Goal: Task Accomplishment & Management: Manage account settings

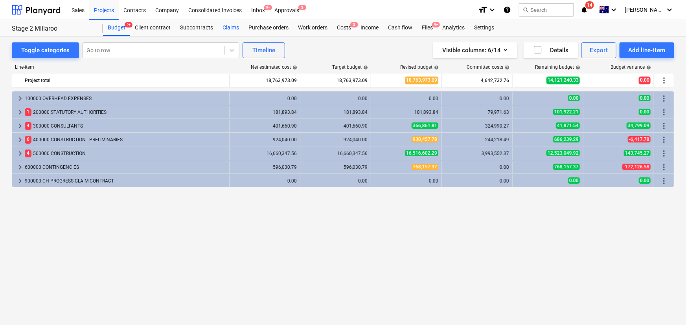
click at [227, 27] on div "Claims" at bounding box center [231, 28] width 26 height 16
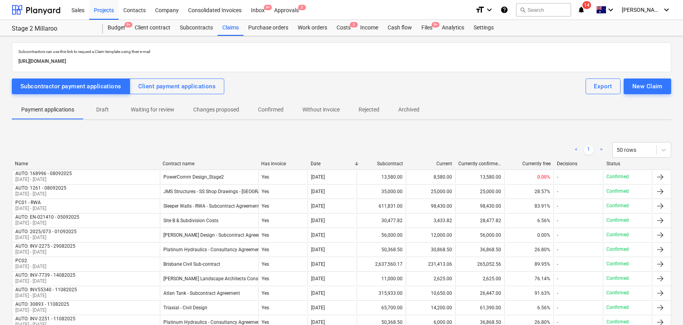
drag, startPoint x: 115, startPoint y: 14, endPoint x: 676, endPoint y: 148, distance: 576.9
click at [115, 14] on div "Projects" at bounding box center [103, 10] width 29 height 20
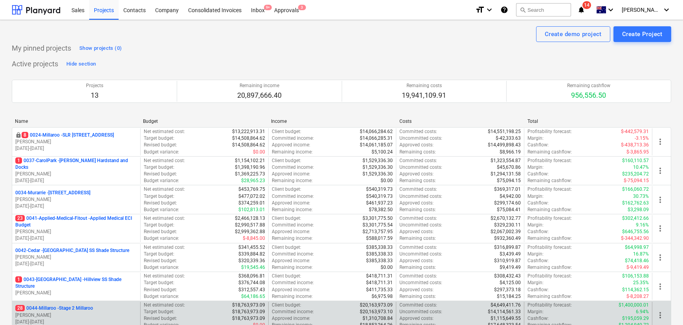
click at [71, 309] on p "28 0044-Millaroo - Stage 2 Millaroo" at bounding box center [54, 308] width 78 height 7
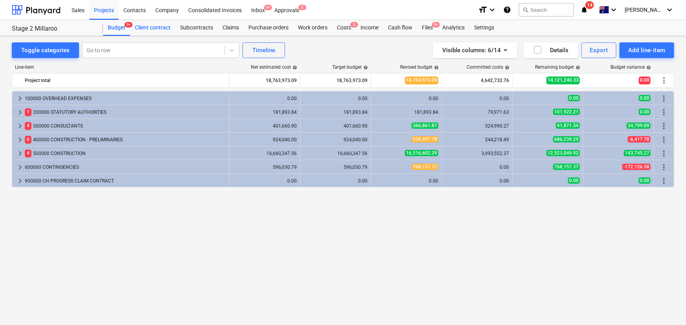
click at [157, 29] on div "Client contract" at bounding box center [152, 28] width 45 height 16
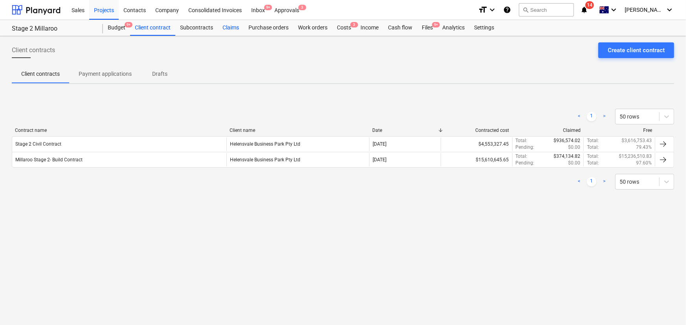
click at [233, 31] on div "Claims" at bounding box center [231, 28] width 26 height 16
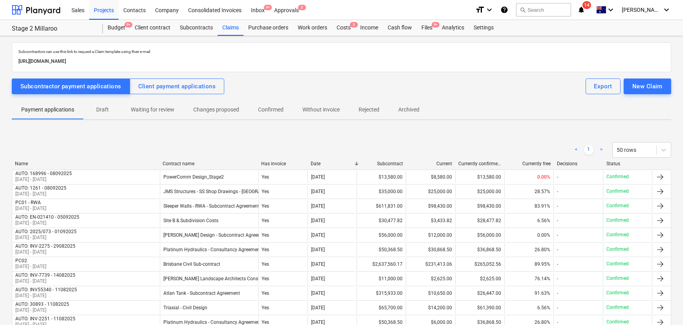
drag, startPoint x: 164, startPoint y: 87, endPoint x: 357, endPoint y: 126, distance: 196.8
click at [164, 87] on div "Client payment applications" at bounding box center [177, 86] width 78 height 10
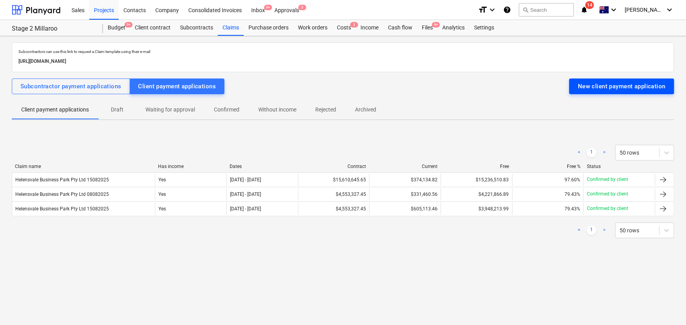
click at [632, 84] on div "New client payment application" at bounding box center [621, 86] width 88 height 10
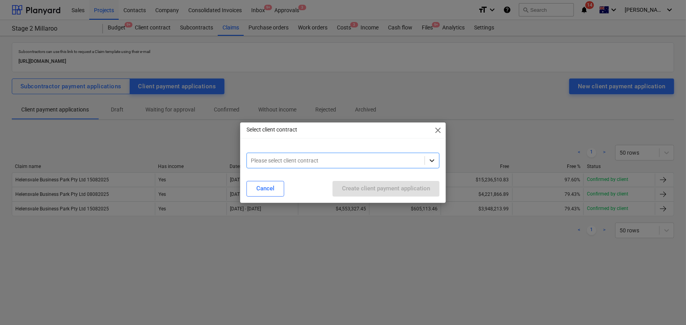
click at [436, 162] on div at bounding box center [432, 161] width 14 height 14
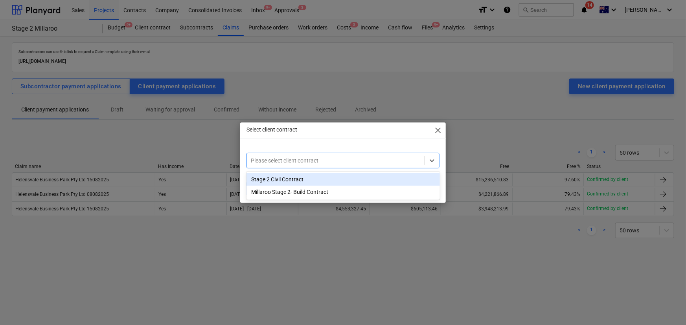
click at [282, 181] on div "Stage 2 Civil Contract" at bounding box center [342, 179] width 193 height 13
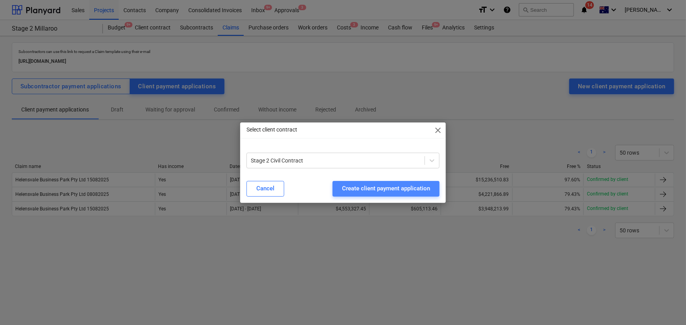
click at [400, 192] on div "Create client payment application" at bounding box center [386, 188] width 88 height 10
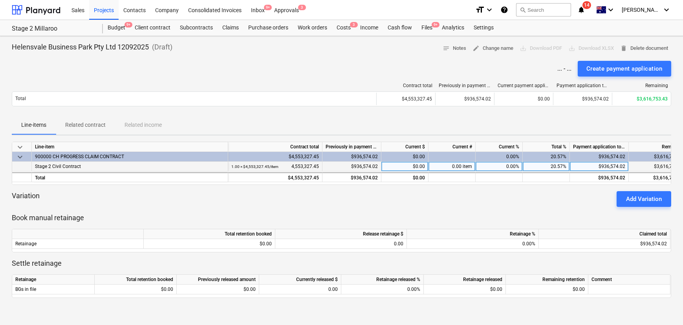
click at [413, 167] on div "$0.00" at bounding box center [404, 167] width 47 height 10
type input "929819.24"
click at [431, 207] on div "keyboard_arrow_down Line-item Contract total Previously in payment applications…" at bounding box center [342, 229] width 660 height 175
click at [403, 201] on div "Variation Add Variation" at bounding box center [342, 199] width 660 height 16
click at [418, 197] on div "Variation Add Variation" at bounding box center [342, 199] width 660 height 16
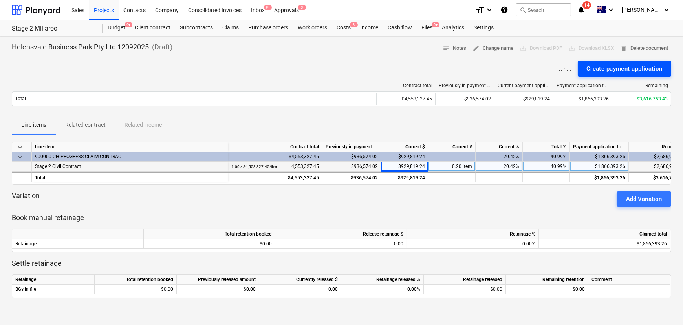
click at [639, 68] on div "Create payment application" at bounding box center [625, 69] width 76 height 10
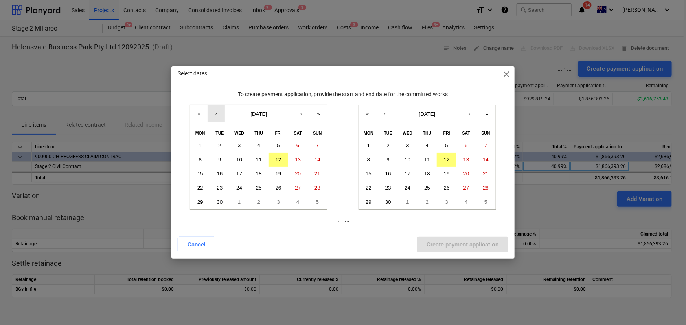
click at [216, 114] on button "‹" at bounding box center [215, 113] width 17 height 17
click at [213, 110] on button "‹" at bounding box center [215, 113] width 17 height 17
click at [200, 203] on abbr "28" at bounding box center [200, 202] width 6 height 6
click at [385, 115] on button "‹" at bounding box center [384, 113] width 17 height 17
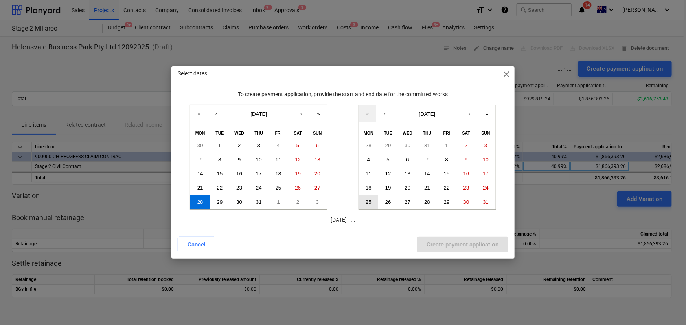
drag, startPoint x: 374, startPoint y: 202, endPoint x: 371, endPoint y: 237, distance: 35.8
click at [373, 202] on button "25" at bounding box center [369, 202] width 20 height 14
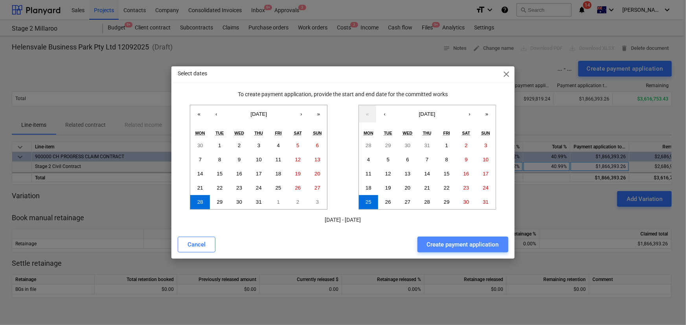
click at [456, 244] on div "Create payment application" at bounding box center [463, 245] width 72 height 10
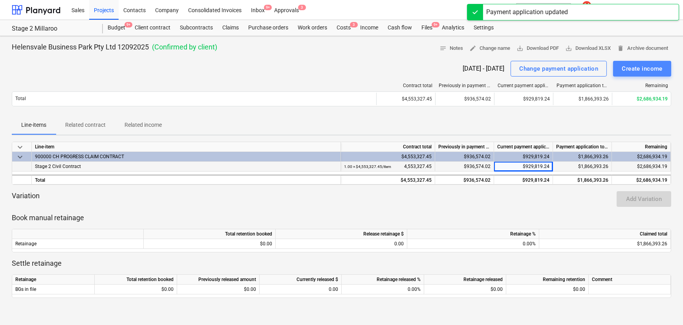
click at [638, 68] on div "Create income" at bounding box center [642, 69] width 41 height 10
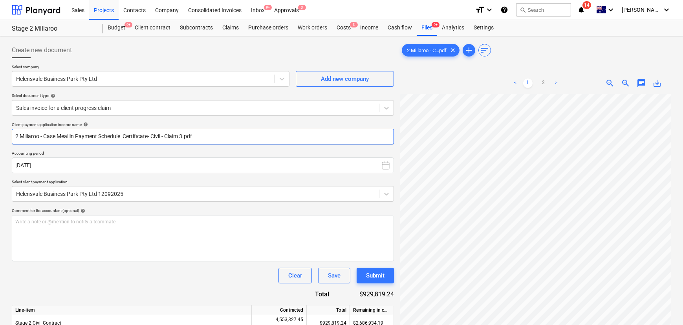
click at [162, 137] on input "2 Millaroo - Case Meallin Payment Schedule Certificate- Civil - Claim 3.pdf" at bounding box center [203, 137] width 382 height 16
drag, startPoint x: 77, startPoint y: 135, endPoint x: -33, endPoint y: 134, distance: 109.6
click at [0, 134] on html "Sales Projects Contacts Company Consolidated Invoices Inbox 9+ Approvals 3 form…" at bounding box center [341, 162] width 683 height 325
drag, startPoint x: 55, startPoint y: 136, endPoint x: 134, endPoint y: 135, distance: 78.6
click at [134, 135] on input "Civil 2 Millaroo - Case Meallin Payment Schedule Certificate- Civil - Claim 3.p…" at bounding box center [203, 137] width 382 height 16
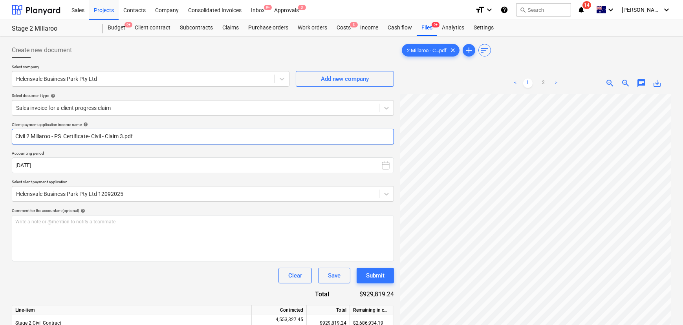
drag, startPoint x: 163, startPoint y: 138, endPoint x: 263, endPoint y: 140, distance: 100.2
click at [263, 139] on input "Civil 2 Millaroo - PS Certificate- Civil - Claim 3.pdf" at bounding box center [203, 137] width 382 height 16
type input "Civil 2 Millaroo - PS Certificate- Civil - Claim 3"
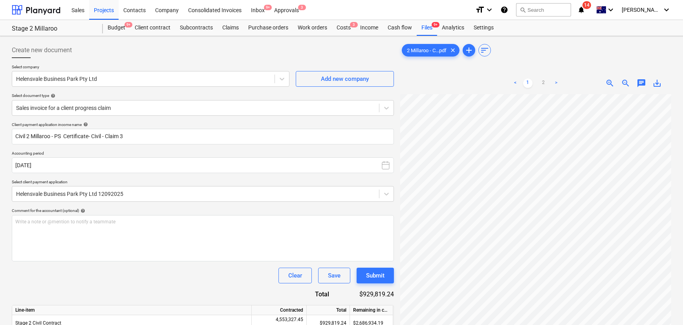
click at [150, 283] on div "Clear Save Submit" at bounding box center [203, 276] width 382 height 16
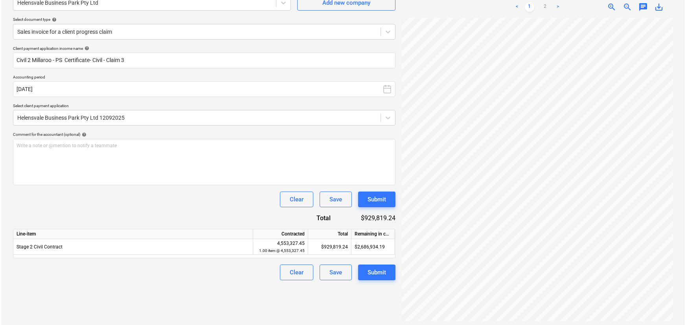
scroll to position [79, 0]
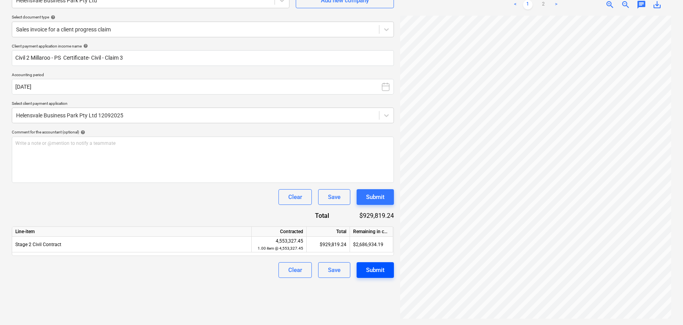
click at [381, 273] on div "Submit" at bounding box center [375, 270] width 18 height 10
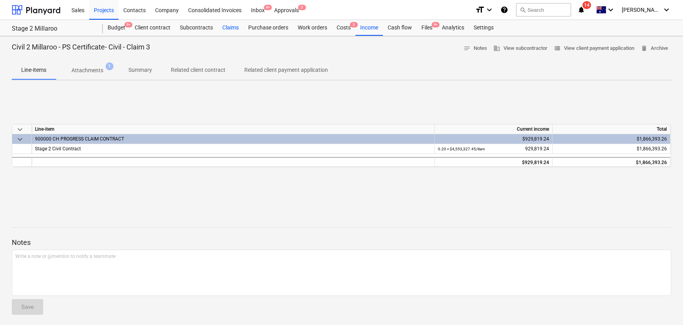
click at [235, 27] on div "Claims" at bounding box center [231, 28] width 26 height 16
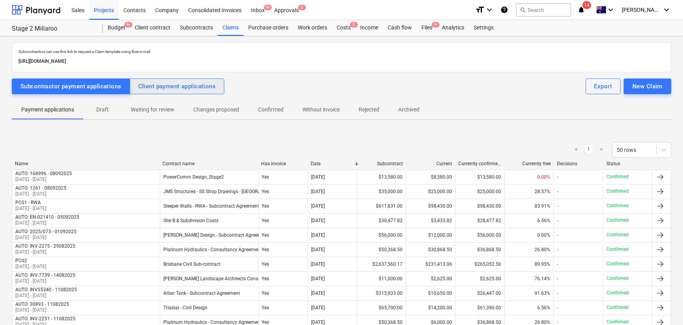
click at [184, 86] on div "Client payment applications" at bounding box center [177, 86] width 78 height 10
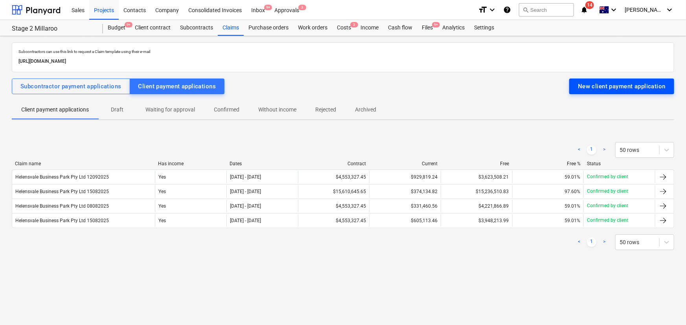
click at [604, 92] on button "New client payment application" at bounding box center [621, 87] width 105 height 16
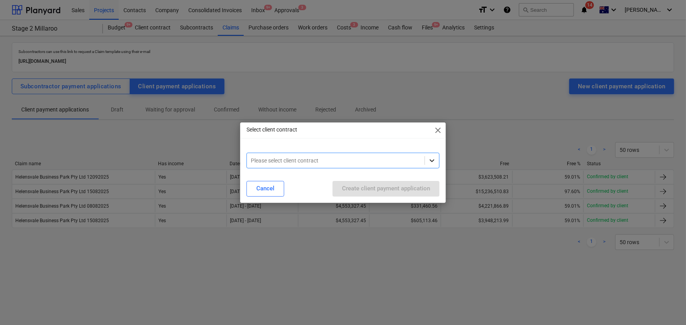
click at [429, 161] on icon at bounding box center [432, 161] width 8 height 8
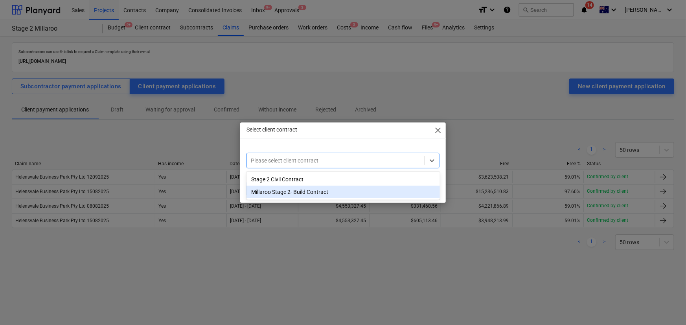
click at [284, 193] on div "Millaroo Stage 2- Build Contract" at bounding box center [342, 192] width 193 height 13
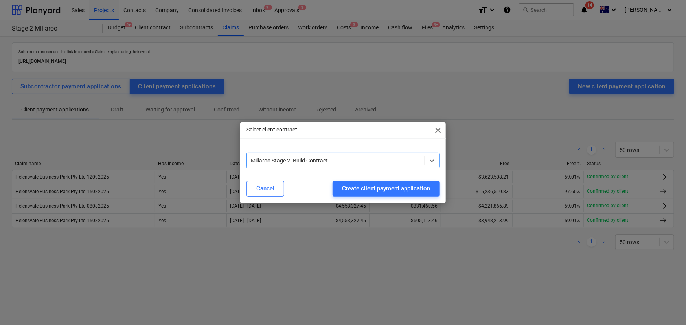
click at [381, 188] on div "Create client payment application" at bounding box center [386, 188] width 88 height 10
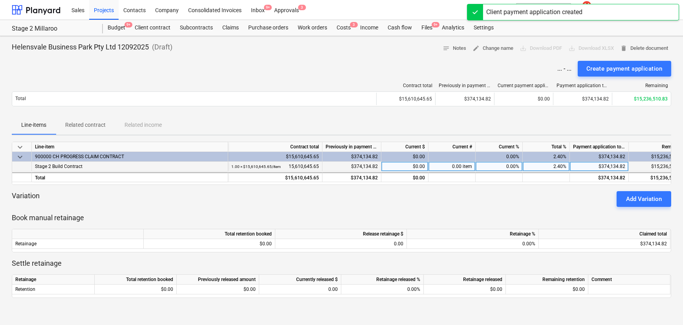
click at [417, 167] on div "$0.00" at bounding box center [404, 167] width 47 height 10
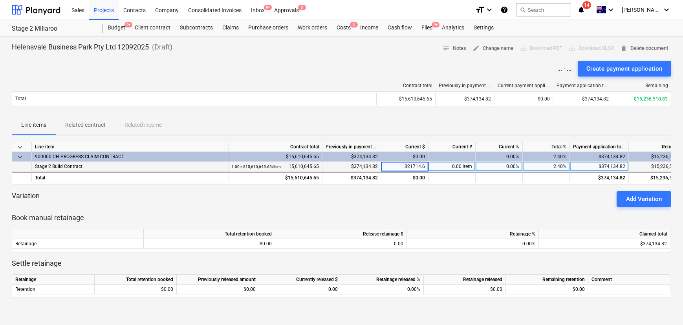
type input "321714.65"
click at [431, 216] on p "Book manual retainage" at bounding box center [342, 217] width 660 height 9
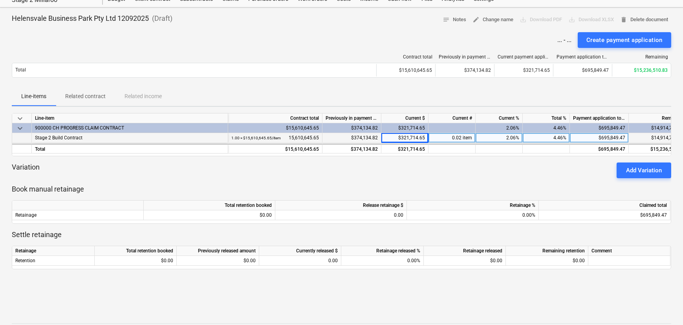
scroll to position [35, 0]
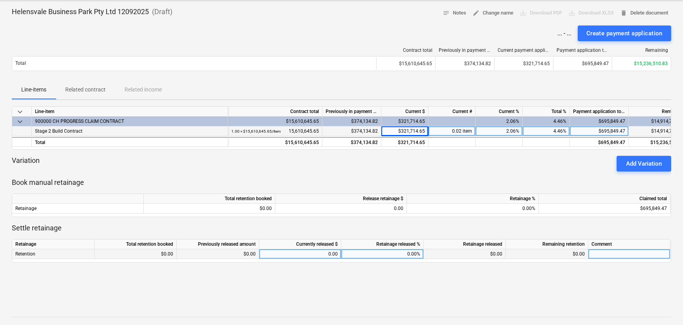
click at [43, 251] on div "Retention" at bounding box center [53, 254] width 82 height 10
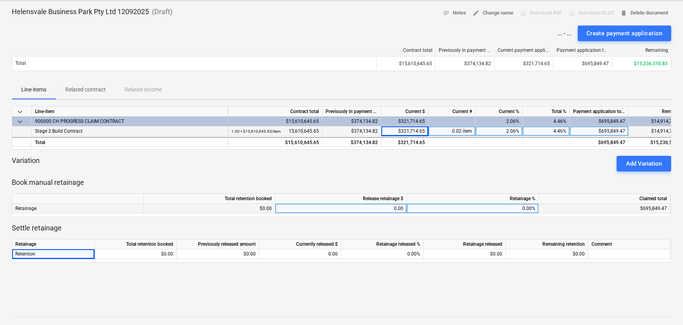
click at [53, 210] on div "Retainage" at bounding box center [78, 209] width 132 height 10
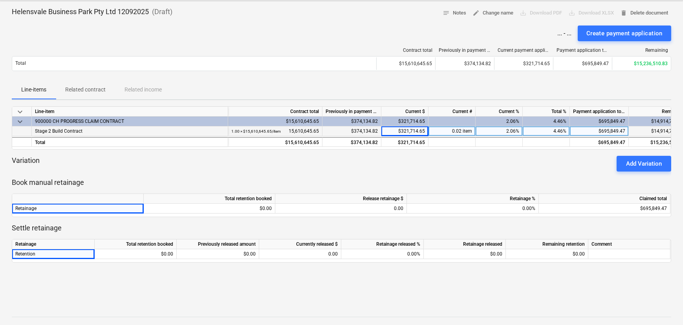
click at [96, 174] on div "keyboard_arrow_down Line-item Contract total Previously in payment applications…" at bounding box center [342, 193] width 660 height 175
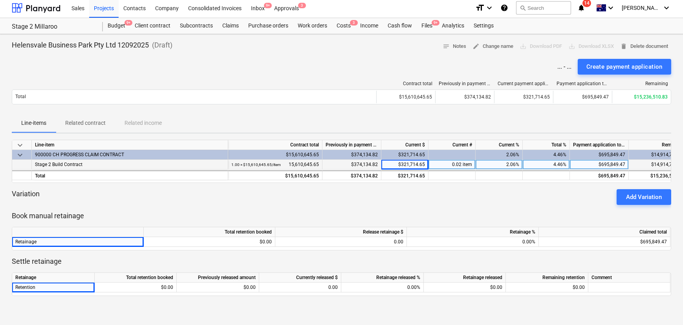
scroll to position [0, 0]
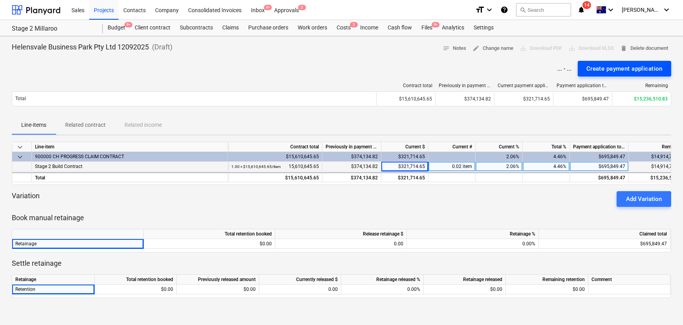
click at [639, 73] on div "Create payment application" at bounding box center [625, 69] width 76 height 10
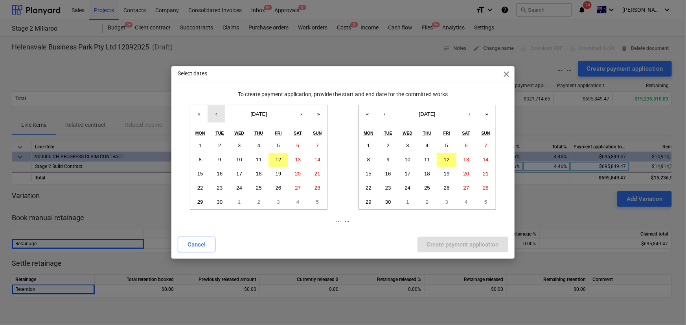
click at [216, 115] on button "‹" at bounding box center [215, 113] width 17 height 17
click at [200, 202] on abbr "28" at bounding box center [200, 202] width 6 height 6
click at [385, 114] on button "‹" at bounding box center [384, 113] width 17 height 17
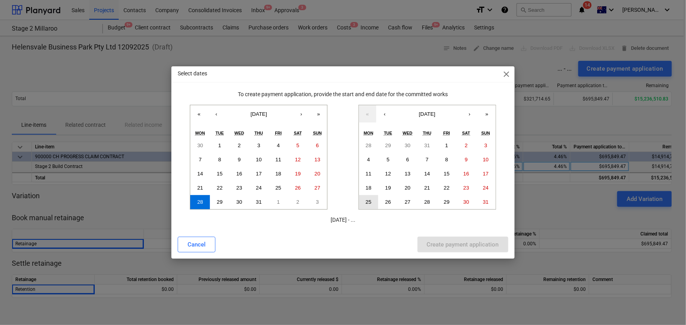
click at [371, 201] on abbr "25" at bounding box center [368, 202] width 6 height 6
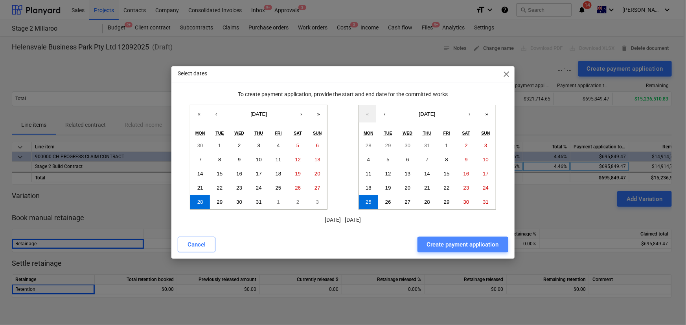
click at [444, 243] on div "Create payment application" at bounding box center [463, 245] width 72 height 10
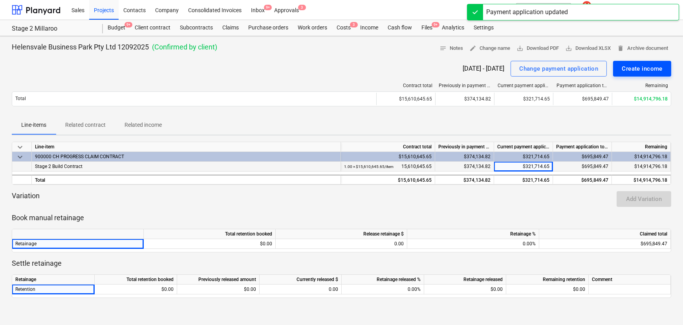
click at [653, 68] on div "Create income" at bounding box center [642, 69] width 41 height 10
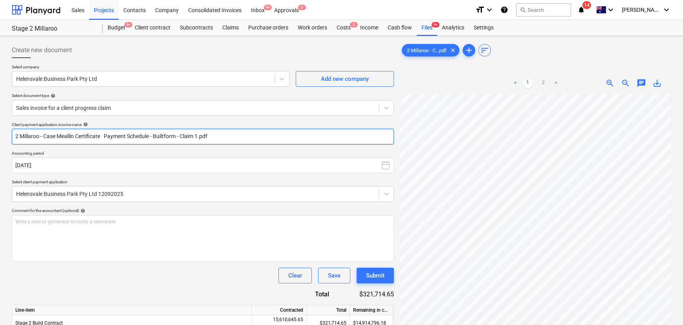
drag, startPoint x: 43, startPoint y: 137, endPoint x: 129, endPoint y: 137, distance: 86.0
click at [129, 137] on input "2 Millaroo - Case Meallin Certificate Payment Schedule - Builtform - Claim 1.pdf" at bounding box center [203, 137] width 382 height 16
drag, startPoint x: 126, startPoint y: 136, endPoint x: 201, endPoint y: 140, distance: 75.5
click at [200, 140] on input "2 Millaroo - PC Schedule - Builtform - Claim 1.pdf" at bounding box center [203, 137] width 382 height 16
type input "2 Millaroo - PC Schedule - Builtform - Claim 1"
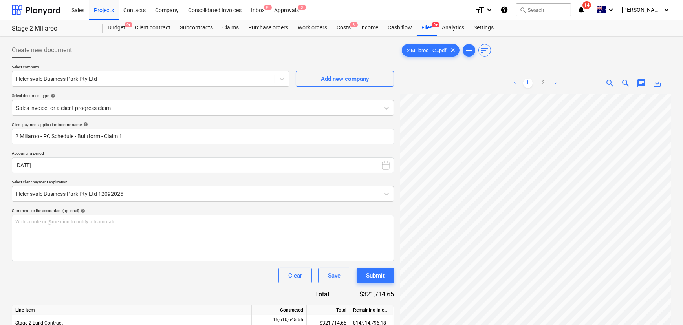
click at [178, 287] on div "Client payment application income name help 2 Millaroo - PC Schedule - Builtfor…" at bounding box center [203, 239] width 382 height 235
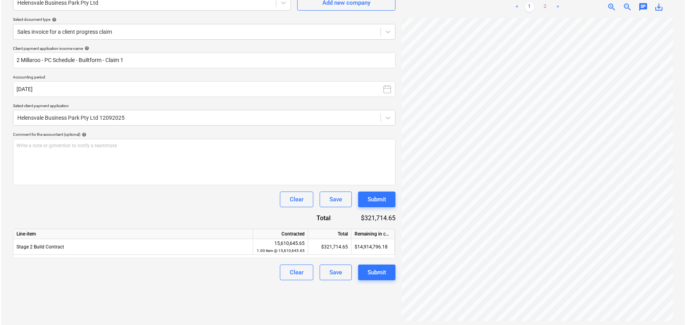
scroll to position [79, 0]
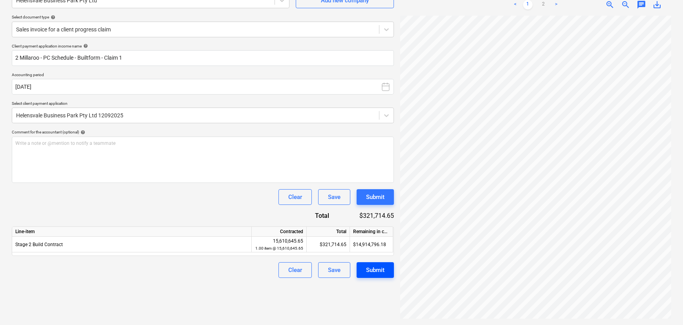
click at [376, 269] on div "Submit" at bounding box center [375, 270] width 18 height 10
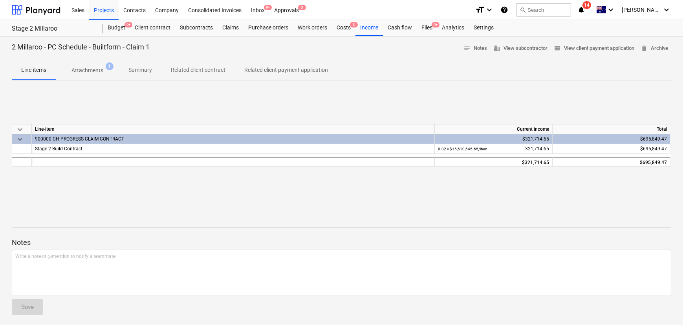
click at [146, 72] on p "Summary" at bounding box center [140, 70] width 24 height 8
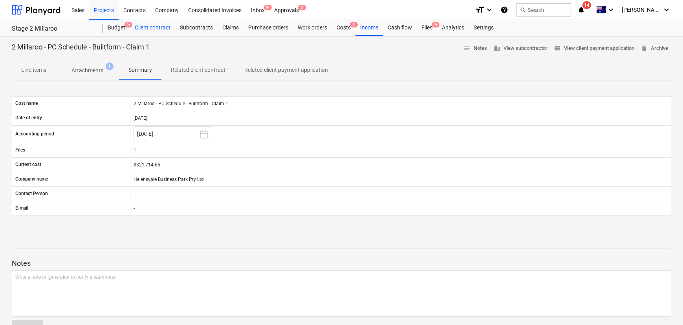
click at [148, 26] on div "Client contract" at bounding box center [152, 28] width 45 height 16
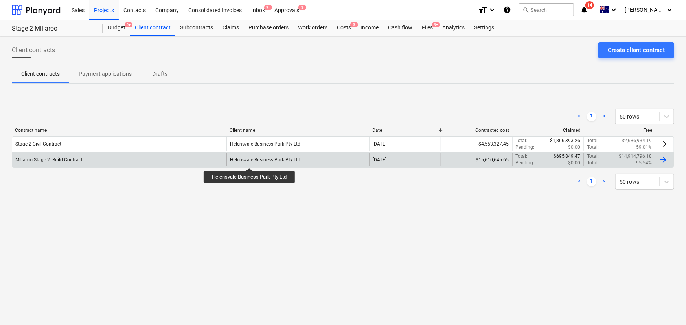
click at [249, 161] on div "Helensvale Business Park Pty Ltd" at bounding box center [265, 159] width 70 height 5
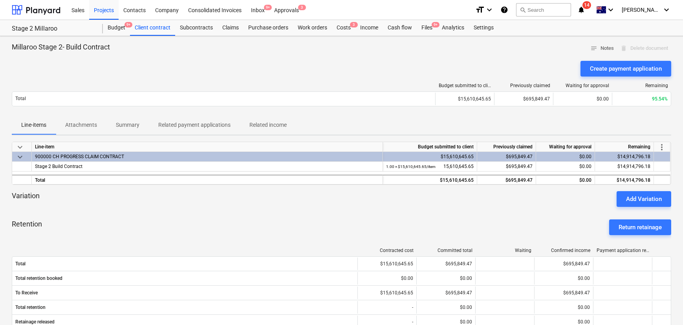
click at [135, 120] on span "Summary" at bounding box center [127, 125] width 42 height 13
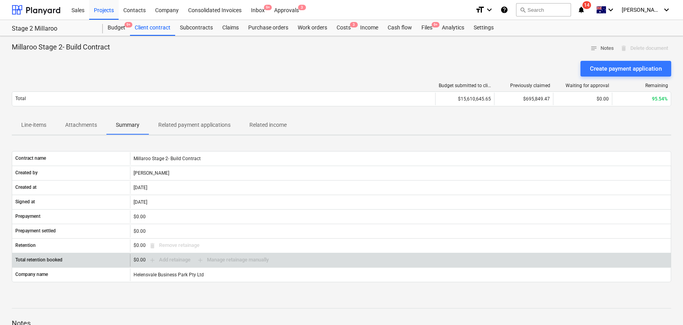
click at [240, 260] on div "$0.00 add Add retainage add Manage retainage manually" at bounding box center [203, 260] width 138 height 12
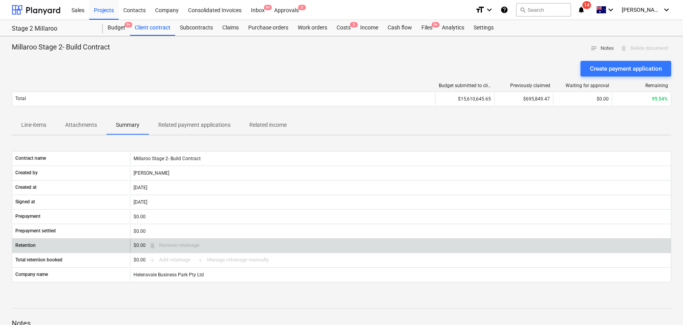
click at [186, 251] on div "$0.00 delete Remove retainage" at bounding box center [168, 246] width 69 height 12
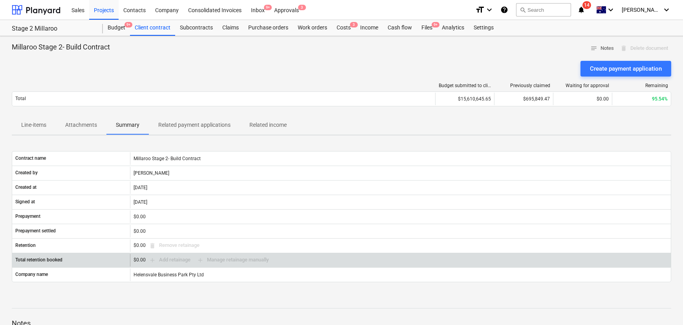
click at [181, 261] on div "$0.00 add Add retainage add Manage retainage manually" at bounding box center [203, 260] width 138 height 12
click at [239, 260] on div "$0.00 add Add retainage add Manage retainage manually" at bounding box center [203, 260] width 138 height 12
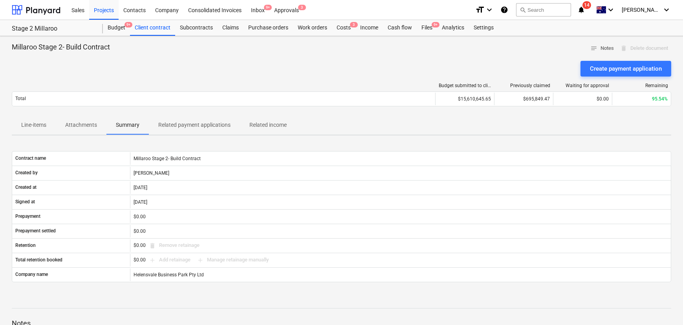
click at [86, 127] on p "Attachments" at bounding box center [81, 125] width 32 height 8
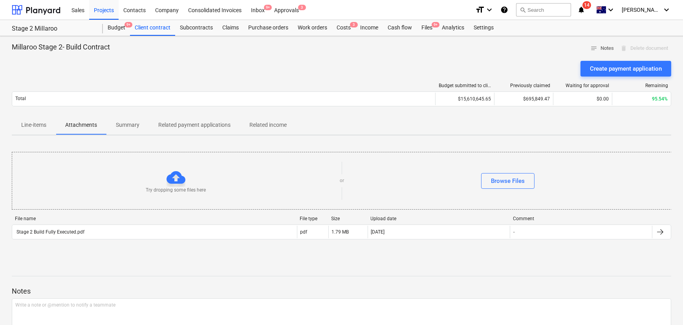
click at [127, 130] on span "Summary" at bounding box center [127, 125] width 42 height 13
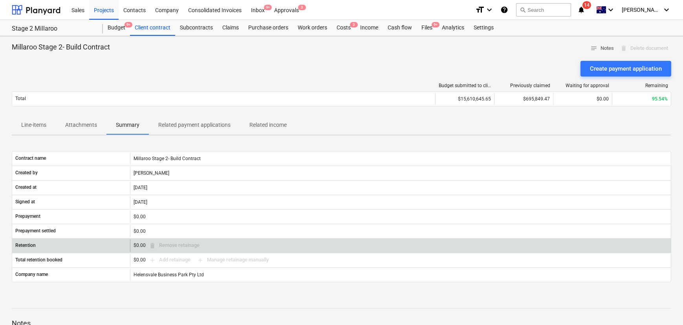
click at [165, 245] on div "$0.00 delete Remove retainage" at bounding box center [168, 246] width 69 height 12
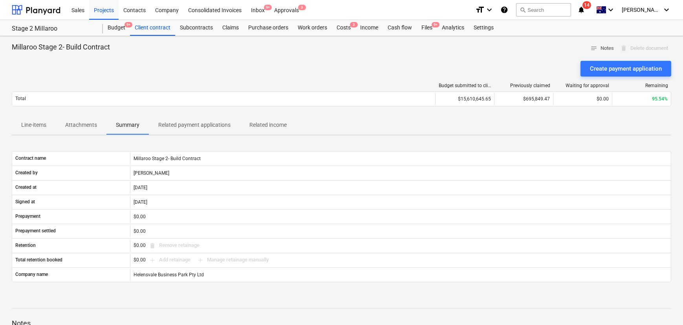
click at [189, 129] on p "Related payment applications" at bounding box center [194, 125] width 72 height 8
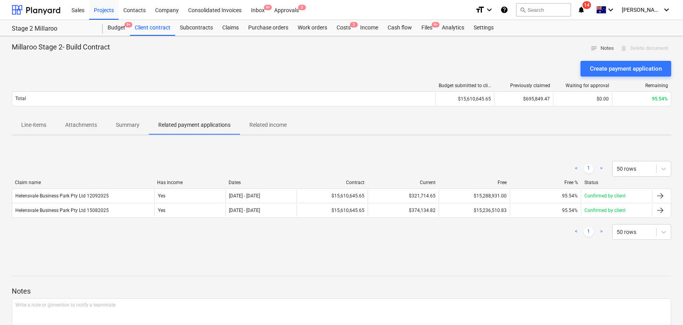
click at [264, 127] on p "Related income" at bounding box center [267, 125] width 37 height 8
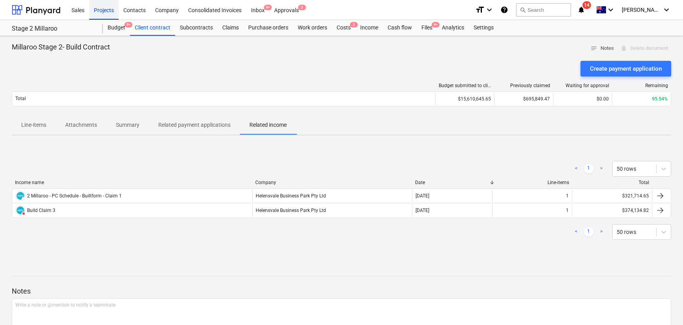
click at [104, 12] on div "Projects" at bounding box center [103, 10] width 29 height 20
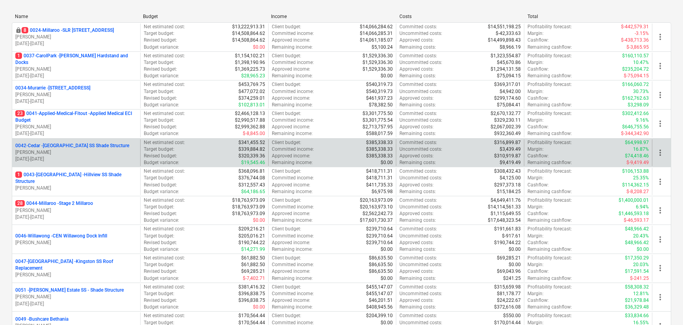
scroll to position [107, 0]
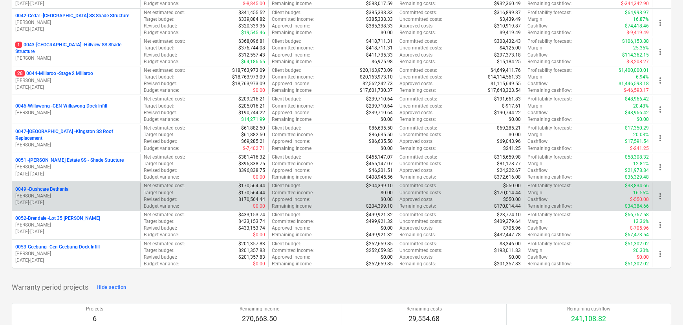
scroll to position [250, 0]
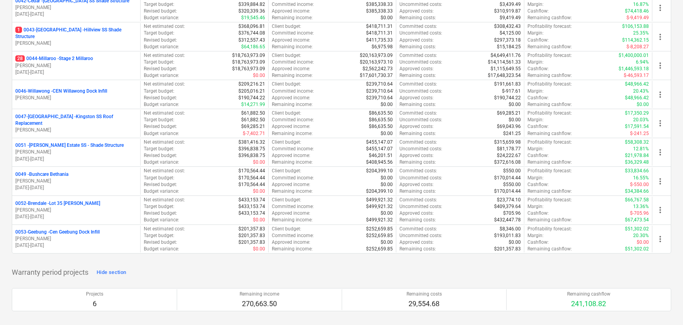
drag, startPoint x: 80, startPoint y: 200, endPoint x: 290, endPoint y: 235, distance: 212.3
click at [80, 200] on p "0052-Brendale - Lot 35 [PERSON_NAME], Brendale" at bounding box center [57, 203] width 85 height 7
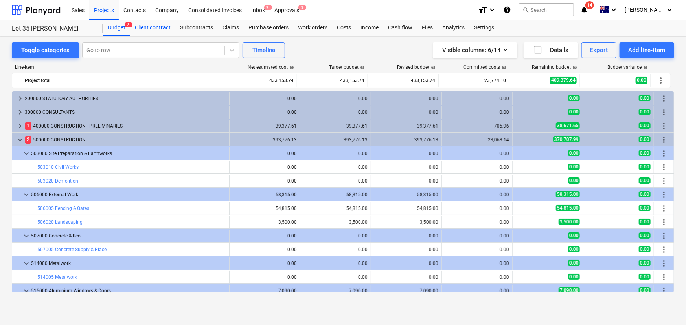
click at [159, 25] on div "Client contract" at bounding box center [152, 28] width 45 height 16
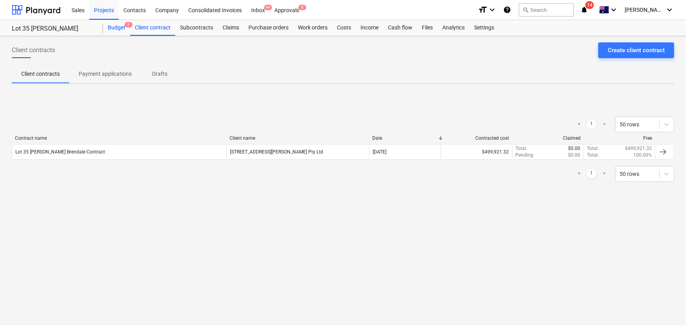
click at [113, 26] on div "Budget 3" at bounding box center [116, 28] width 27 height 16
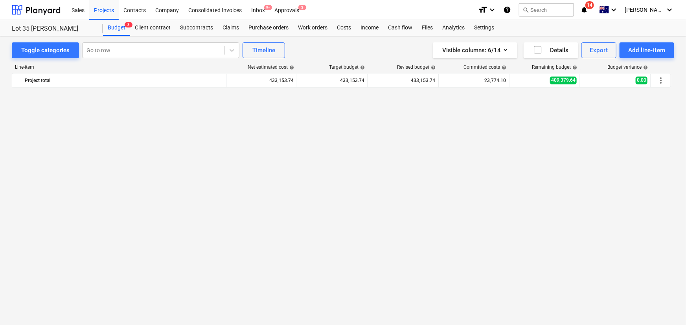
scroll to position [390, 0]
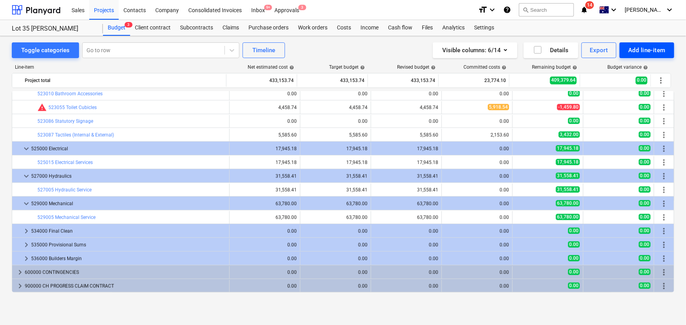
click at [637, 48] on div "Add line-item" at bounding box center [646, 50] width 37 height 10
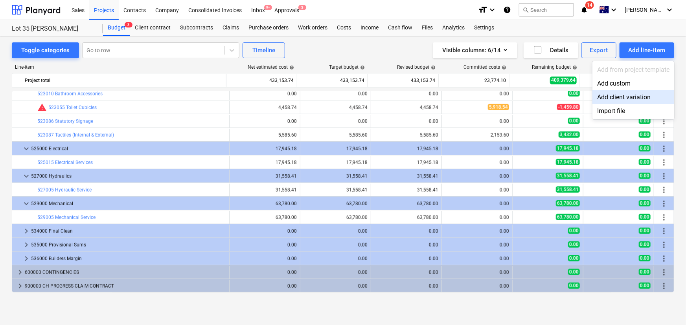
click at [621, 101] on div "Add client variation" at bounding box center [633, 97] width 82 height 14
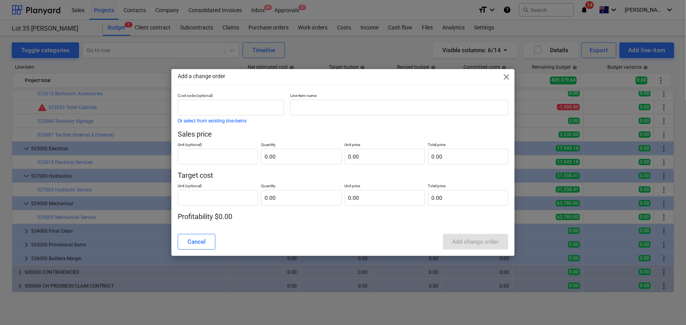
click at [507, 77] on span "close" at bounding box center [506, 76] width 9 height 9
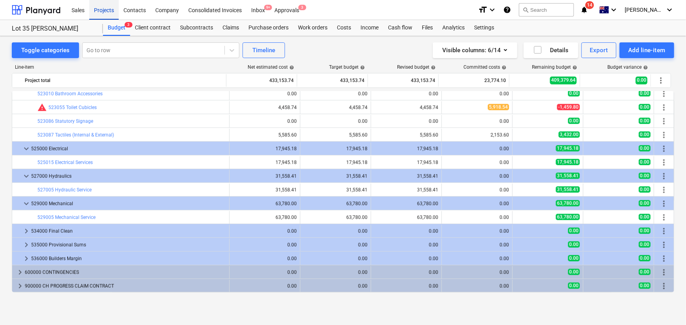
drag, startPoint x: 97, startPoint y: 11, endPoint x: 104, endPoint y: 15, distance: 7.9
click at [97, 11] on div "Projects" at bounding box center [103, 10] width 29 height 20
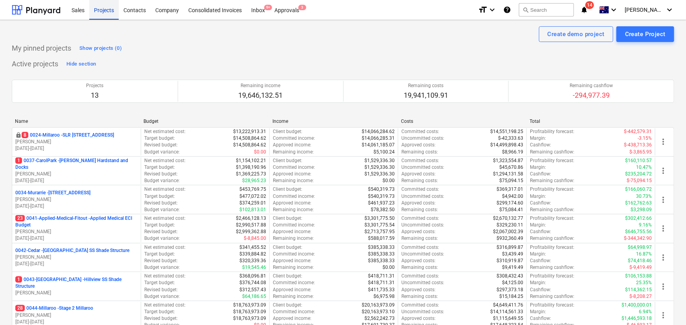
click at [103, 13] on div "Projects" at bounding box center [103, 10] width 29 height 20
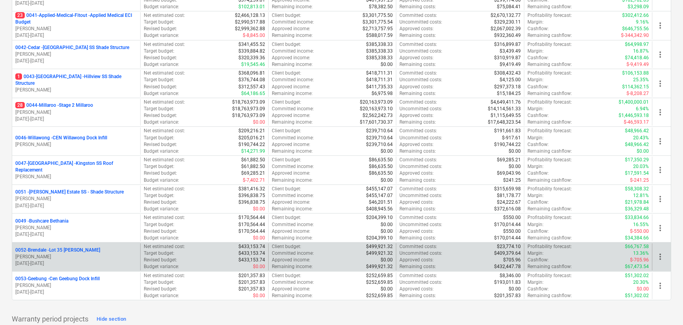
scroll to position [250, 0]
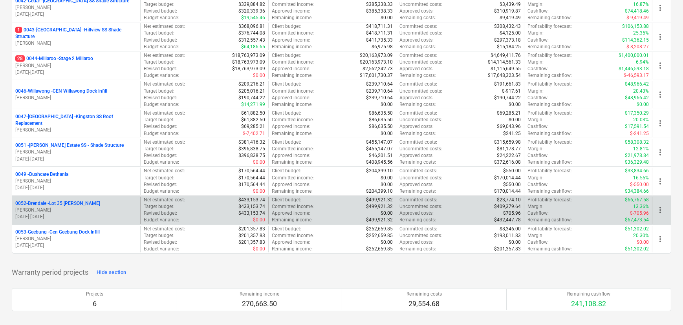
click at [65, 203] on p "0052-Brendale - Lot 35 [PERSON_NAME], Brendale" at bounding box center [57, 203] width 85 height 7
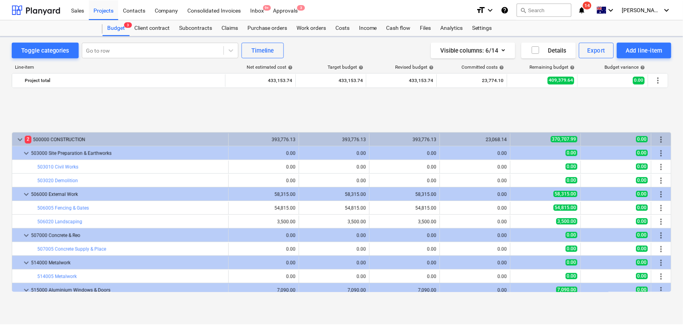
scroll to position [318, 0]
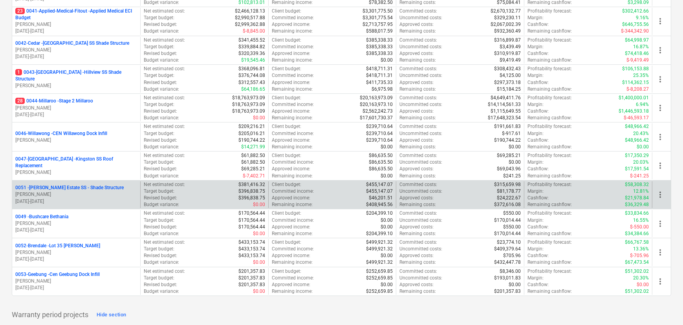
scroll to position [286, 0]
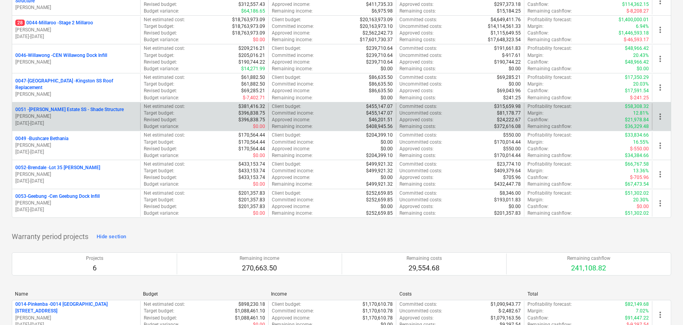
click at [82, 108] on p "0051 - [PERSON_NAME] Estate SS - Shade Structure" at bounding box center [69, 109] width 108 height 7
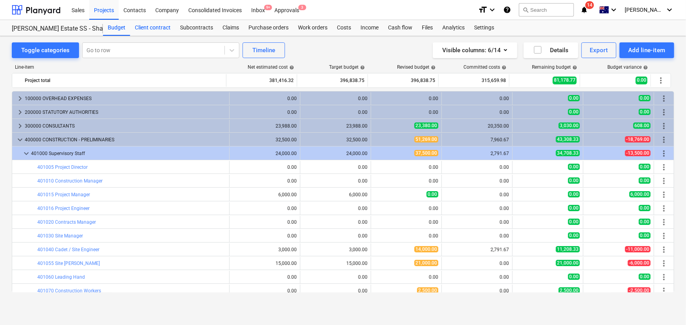
click at [157, 22] on div "Client contract" at bounding box center [152, 28] width 45 height 16
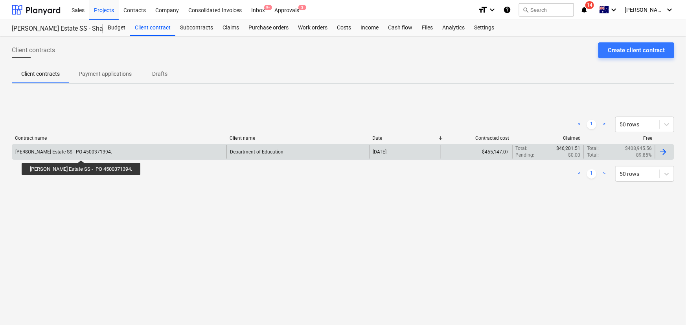
click at [69, 150] on div "[PERSON_NAME] Estate SS - PO 4500371394." at bounding box center [63, 151] width 97 height 5
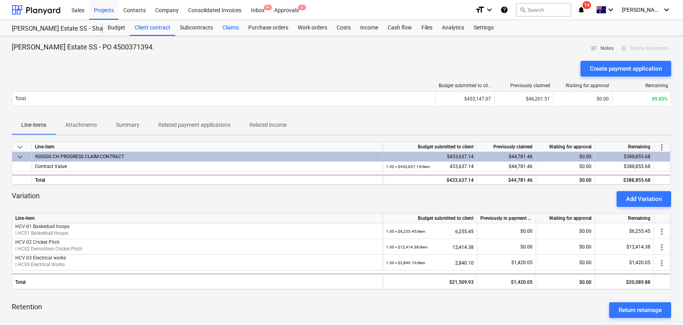
click at [229, 28] on div "Claims" at bounding box center [231, 28] width 26 height 16
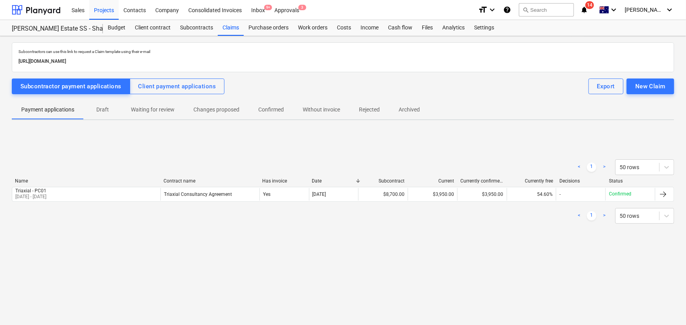
click at [191, 76] on div "Subcontractors can use this link to request a Claim template using their e-mail…" at bounding box center [343, 149] width 662 height 214
click at [195, 82] on div "Client payment applications" at bounding box center [177, 86] width 78 height 10
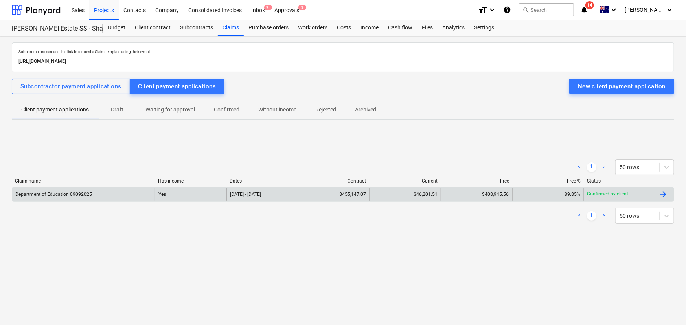
click at [76, 198] on div "Department of Education 09092025" at bounding box center [83, 194] width 143 height 13
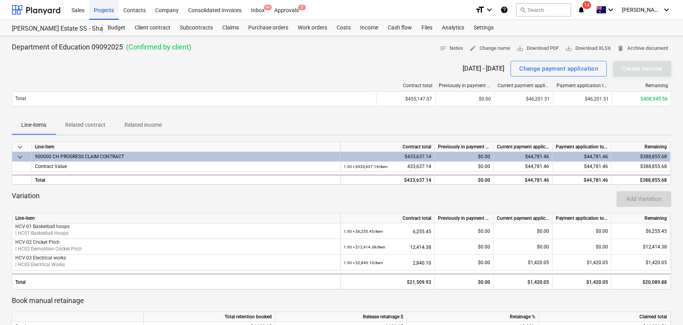
click at [105, 10] on div "Projects" at bounding box center [103, 10] width 29 height 20
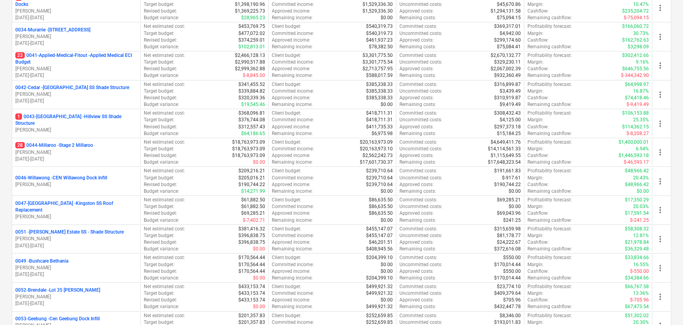
scroll to position [250, 0]
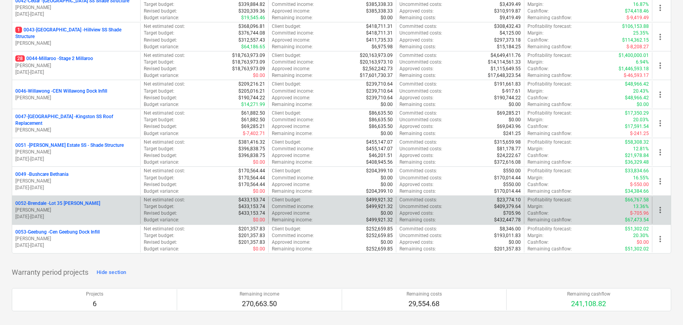
click at [81, 203] on p "0052-Brendale - Lot 35 [PERSON_NAME], Brendale" at bounding box center [57, 203] width 85 height 7
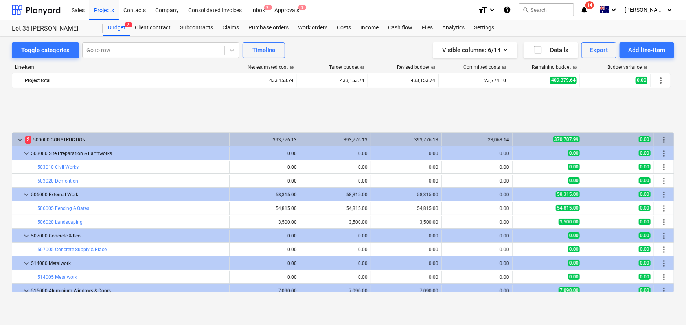
scroll to position [318, 0]
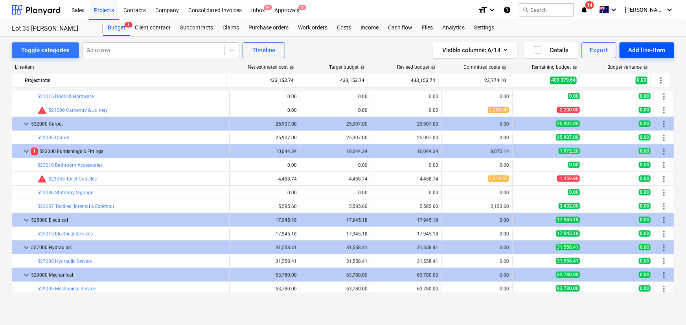
click at [650, 51] on div "Add line-item" at bounding box center [646, 50] width 37 height 10
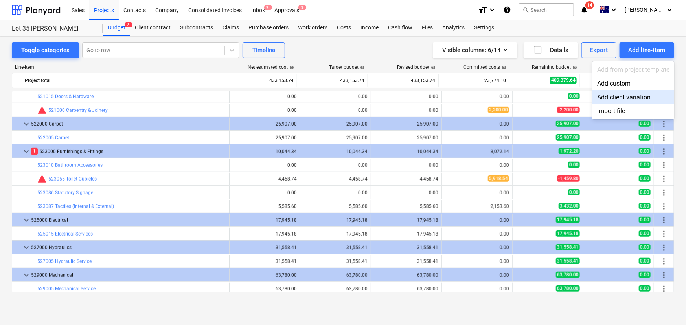
click at [616, 101] on div "Add client variation" at bounding box center [633, 97] width 82 height 14
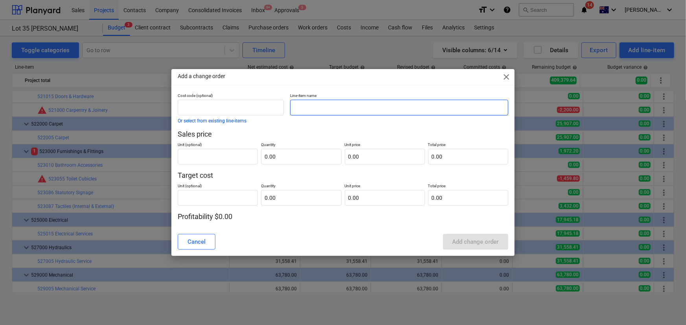
click at [325, 104] on input "text" at bounding box center [399, 108] width 218 height 16
drag, startPoint x: 301, startPoint y: 106, endPoint x: 306, endPoint y: 109, distance: 6.0
click at [301, 106] on input "WHIF -Air-con Works" at bounding box center [399, 108] width 218 height 16
click at [306, 106] on input "WHIF -Air-con Works" at bounding box center [399, 108] width 218 height 16
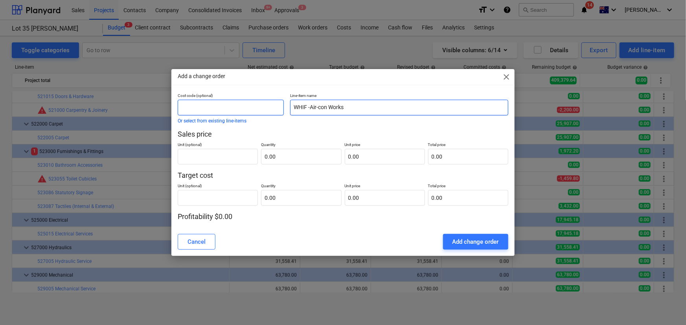
click at [280, 109] on div "Cost code (optional) Or select from existing line-items Line-item name WHIF -Ai…" at bounding box center [342, 108] width 337 height 37
click at [386, 106] on input "whif -Air-con Works" at bounding box center [399, 108] width 218 height 16
type input "whif -Air-con Works (Tenant)"
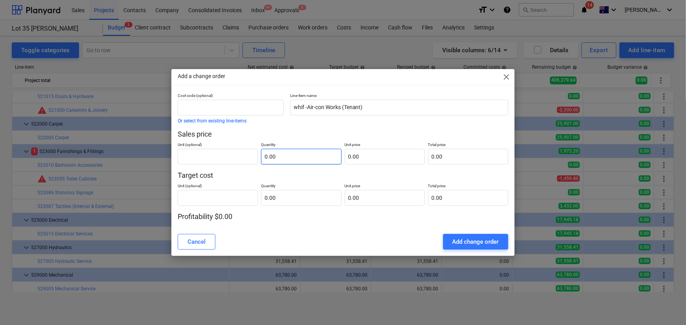
click at [266, 157] on input "0.00" at bounding box center [301, 157] width 80 height 16
type input "0.00"
type input "item"
type input "1.00"
type input "1"
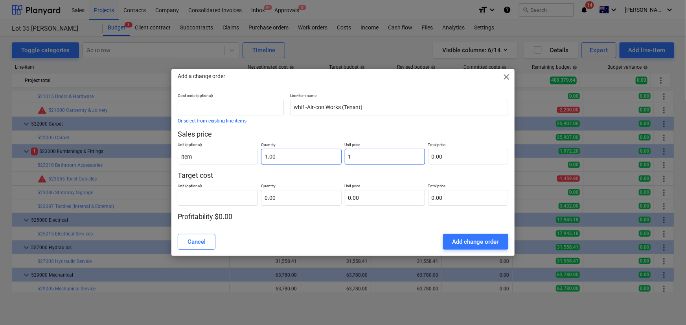
type input "1.00"
type input "11"
type input "11.00"
type input "115"
type input "115.00"
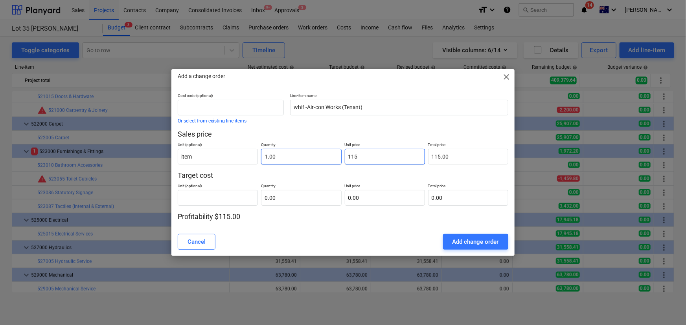
type input "1150"
type input "1,150.00"
type input "115"
type input "115.00"
type input "11"
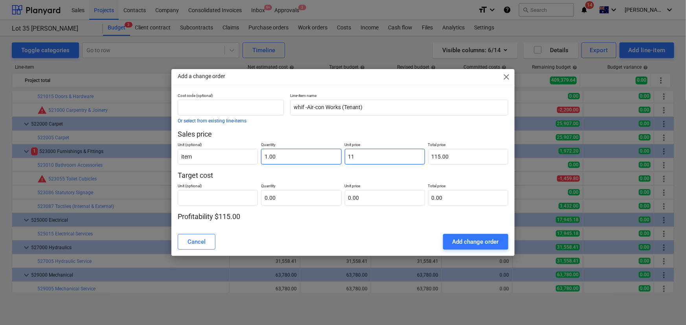
type input "11.00"
type input "1"
type input "1.00"
type input "0.00"
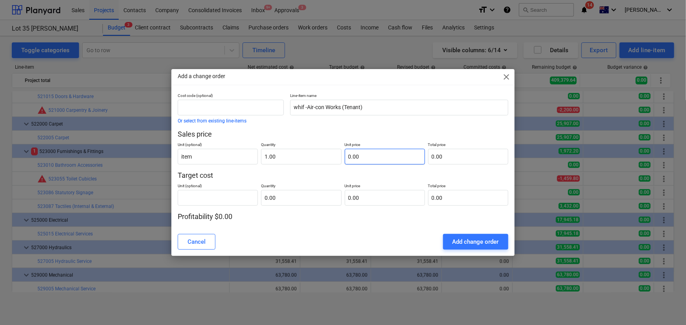
click at [390, 155] on input "0.00" at bounding box center [385, 157] width 80 height 16
type input "23"
type input "23.00"
type input "230"
type input "230.00"
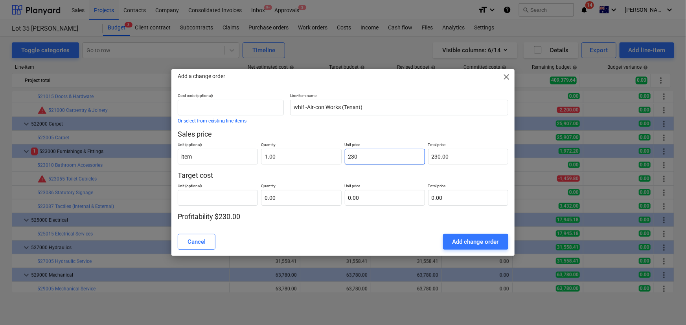
type input "2300"
type input "2,300.00"
click at [307, 203] on input "text" at bounding box center [301, 198] width 80 height 16
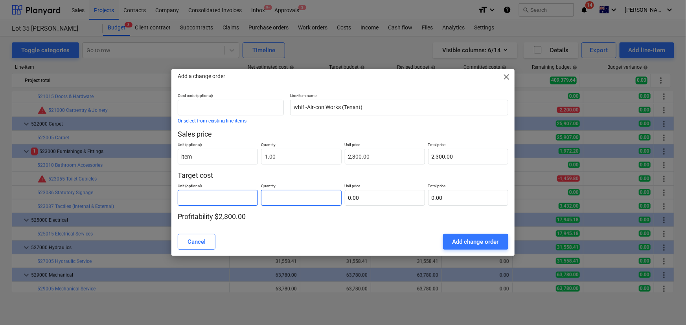
type input "0.00"
type input "item"
type input "1.00"
type input "1"
type input "1.00"
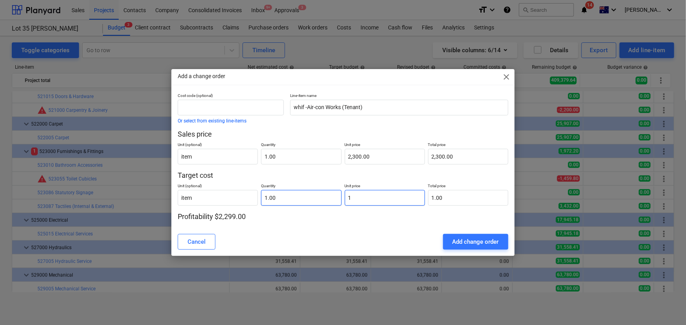
type input "11"
type input "11.00"
type input "115"
type input "115.00"
type input "1150"
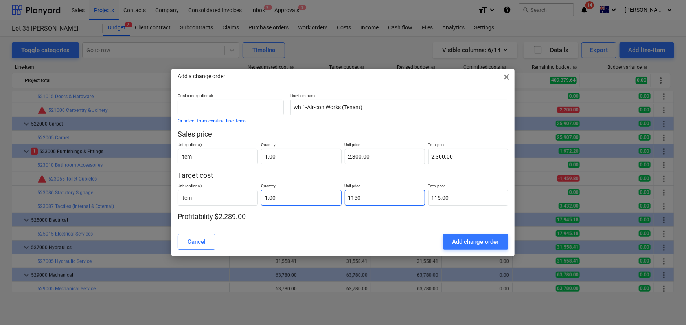
type input "1,150.00"
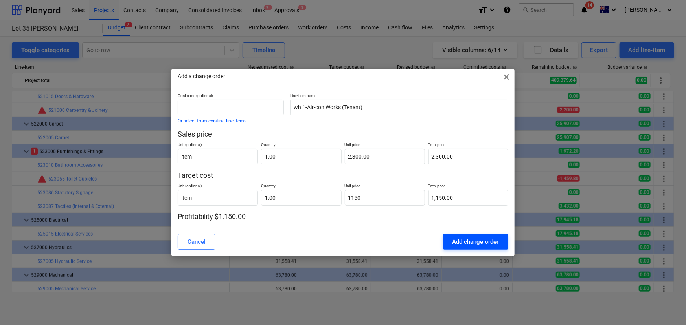
type input "1,150.00"
click at [485, 244] on div "Add change order" at bounding box center [475, 242] width 46 height 10
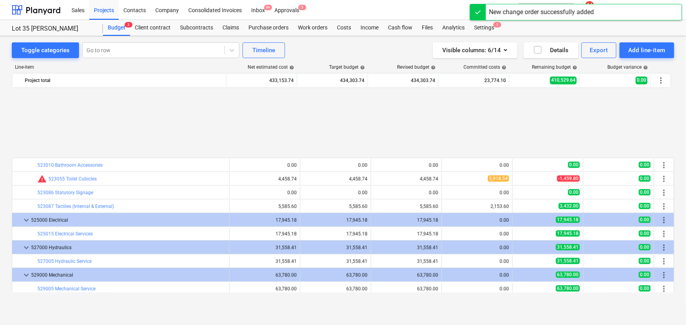
scroll to position [403, 0]
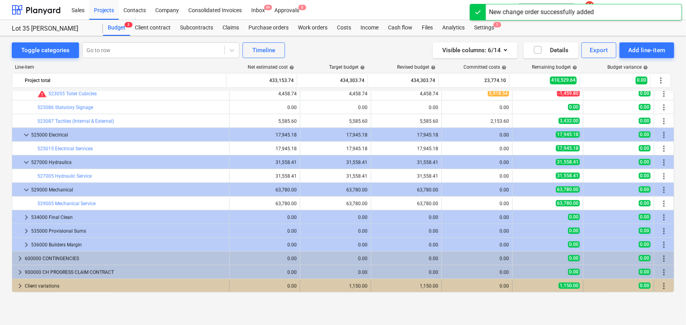
click at [16, 287] on span "keyboard_arrow_right" at bounding box center [19, 286] width 9 height 9
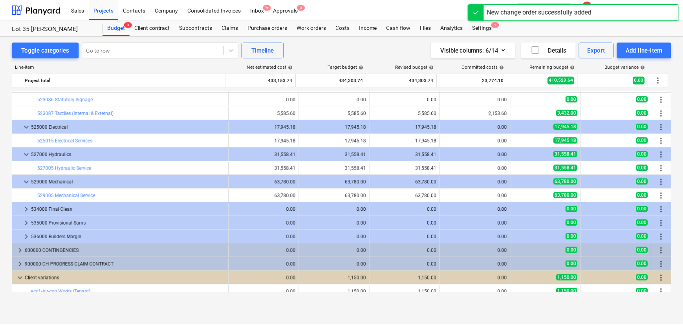
scroll to position [417, 0]
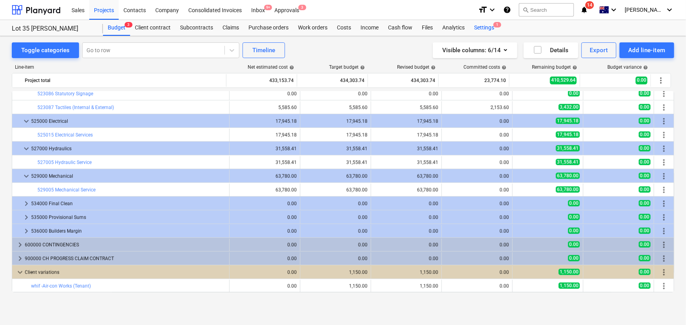
click at [486, 28] on div "Settings 1" at bounding box center [483, 28] width 29 height 16
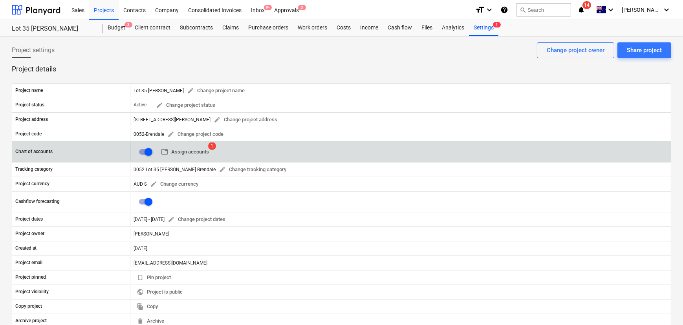
click at [187, 152] on span "table Assign accounts" at bounding box center [185, 152] width 48 height 9
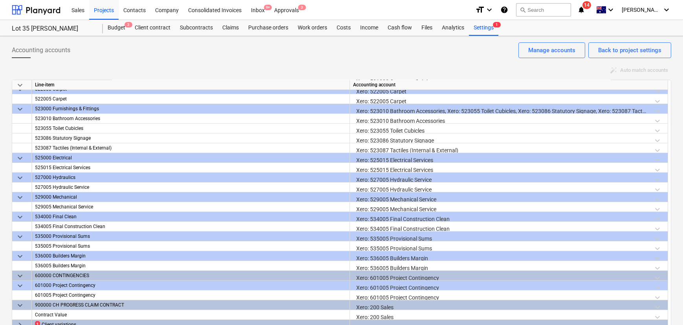
scroll to position [20, 0]
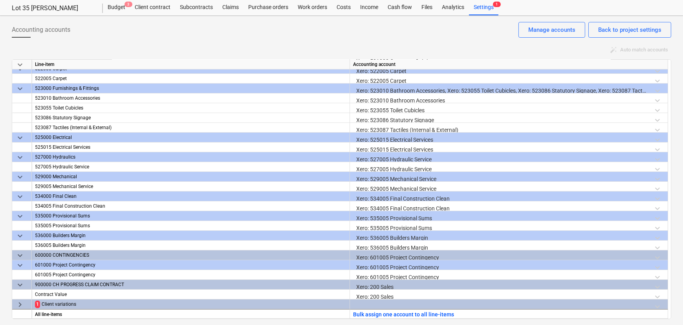
click at [19, 303] on span "keyboard_arrow_right" at bounding box center [19, 304] width 9 height 9
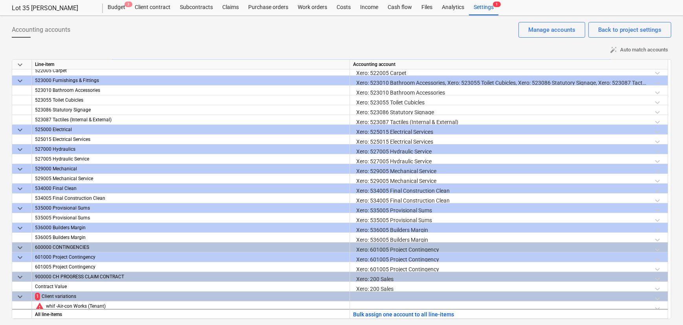
scroll to position [664, 0]
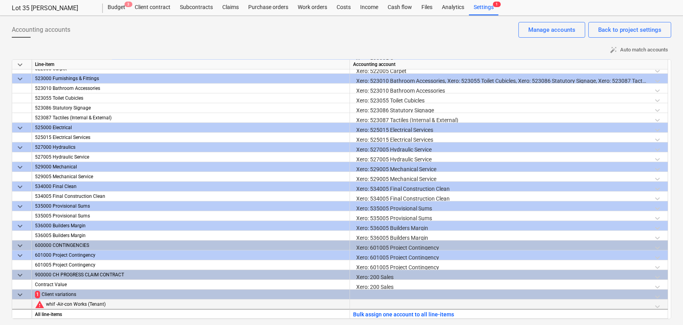
click at [373, 304] on div at bounding box center [509, 307] width 312 height 14
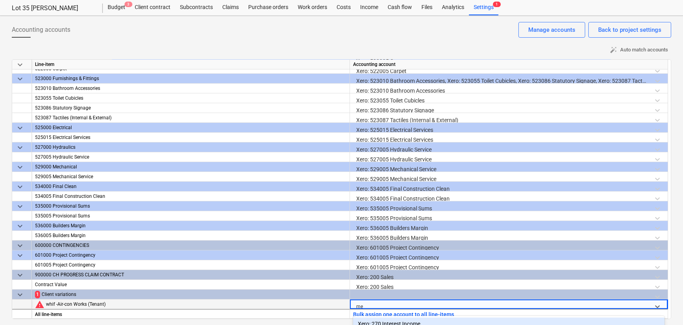
scroll to position [40, 0]
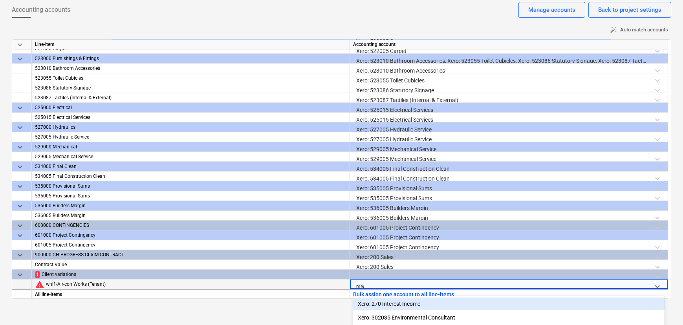
type input "mech"
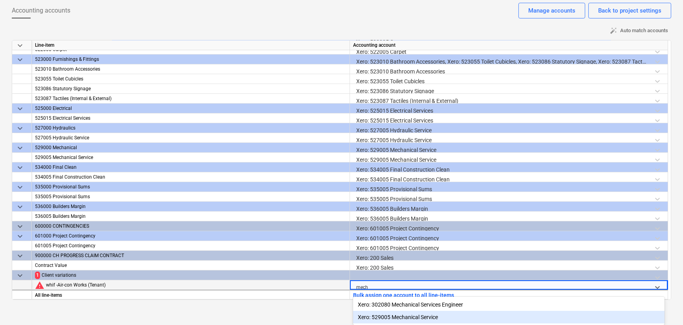
click at [412, 318] on div "Xero: 529005 Mechanical Service" at bounding box center [509, 317] width 312 height 13
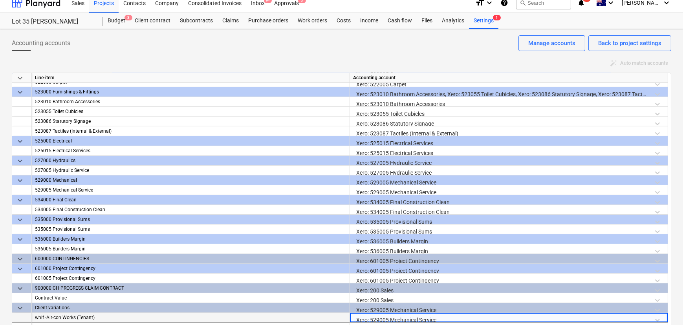
scroll to position [0, 0]
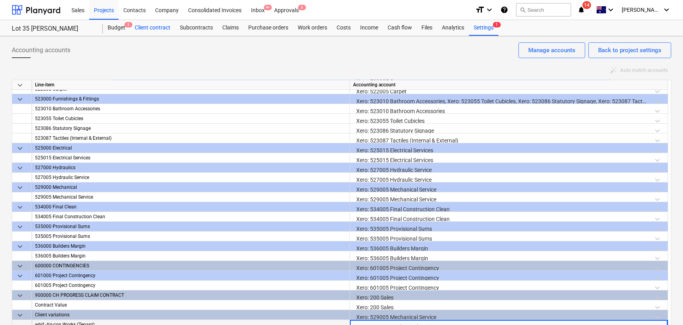
click at [154, 29] on div "Client contract" at bounding box center [152, 28] width 45 height 16
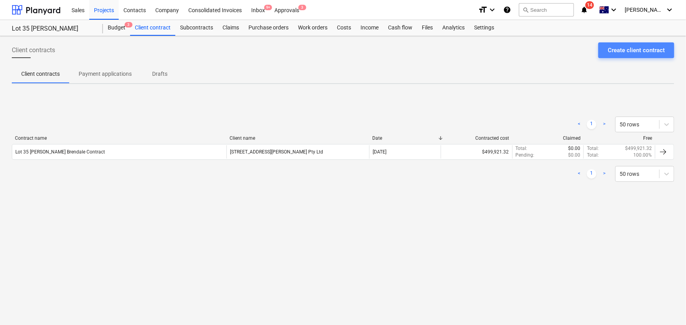
click at [631, 51] on div "Create client contract" at bounding box center [635, 50] width 57 height 10
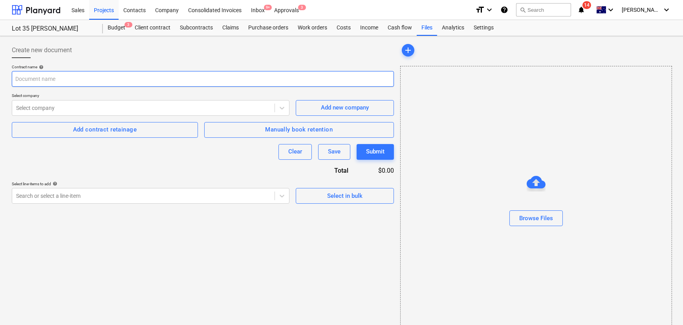
click at [93, 79] on input "text" at bounding box center [203, 79] width 382 height 16
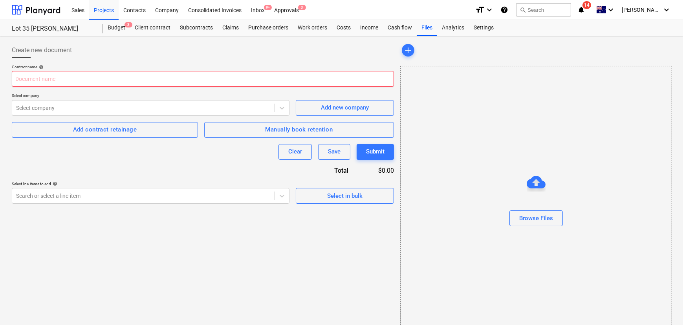
click at [50, 80] on input "text" at bounding box center [203, 79] width 382 height 16
click at [50, 79] on input "text" at bounding box center [203, 79] width 382 height 16
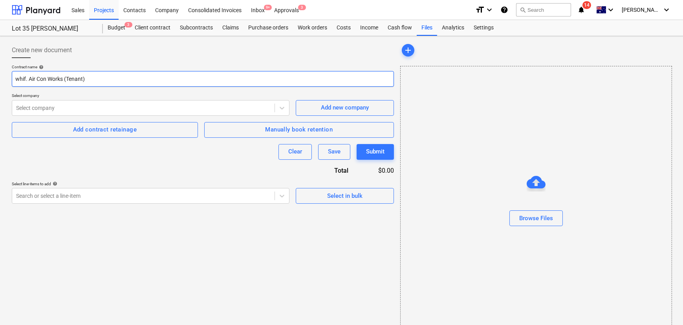
type input "whif. Air Con Works (Tenant)"
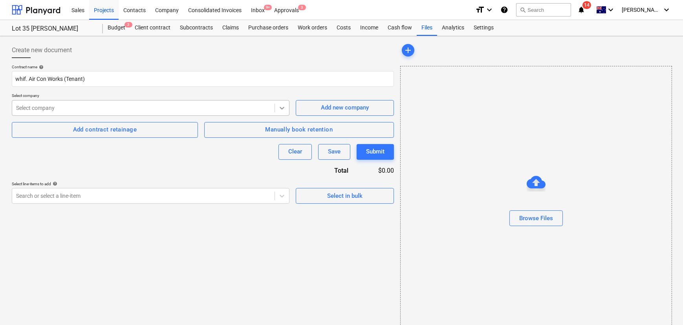
click at [284, 110] on icon at bounding box center [282, 108] width 8 height 8
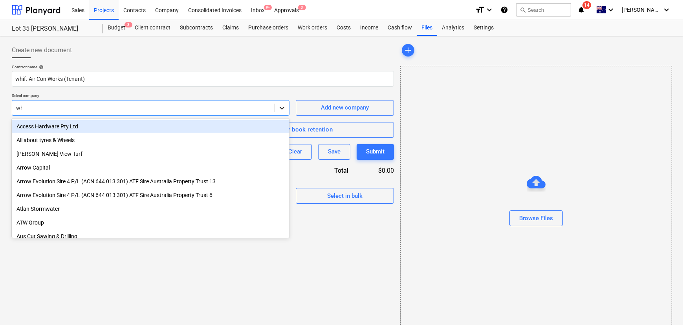
type input "whi"
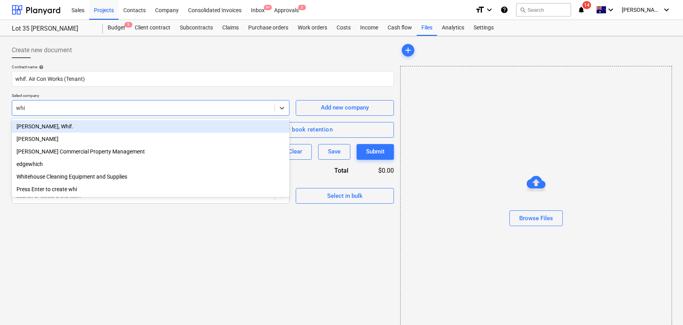
click at [46, 126] on div "[PERSON_NAME], Whif." at bounding box center [151, 126] width 278 height 13
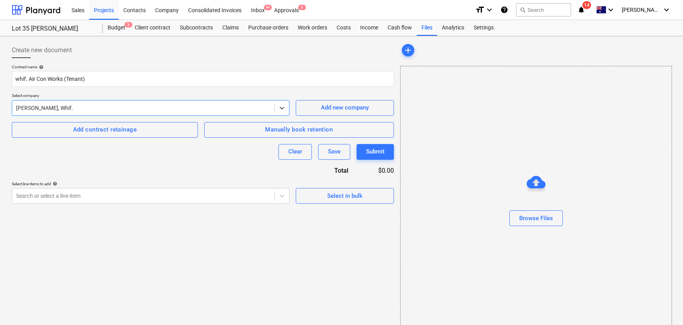
click at [208, 268] on div "Create new document Contract name help whif. Air Con Works (Tenant) Select comp…" at bounding box center [203, 190] width 389 height 303
click at [301, 130] on div "Manually book retention" at bounding box center [299, 130] width 68 height 10
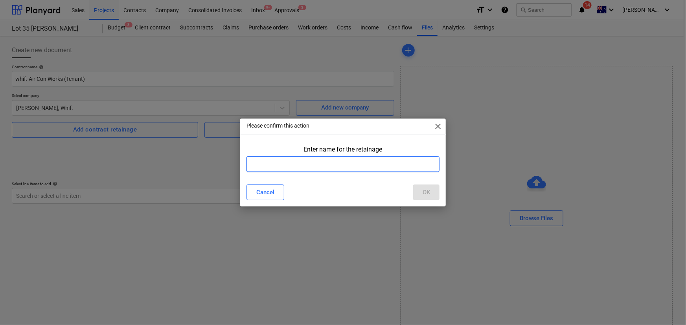
click at [264, 170] on input "text" at bounding box center [342, 164] width 193 height 16
type input "Nil"
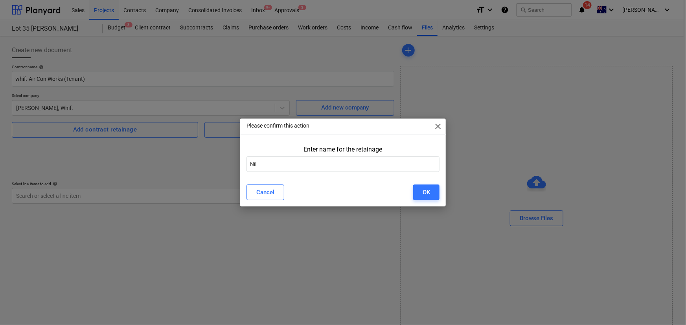
click at [433, 188] on button "OK" at bounding box center [426, 193] width 26 height 16
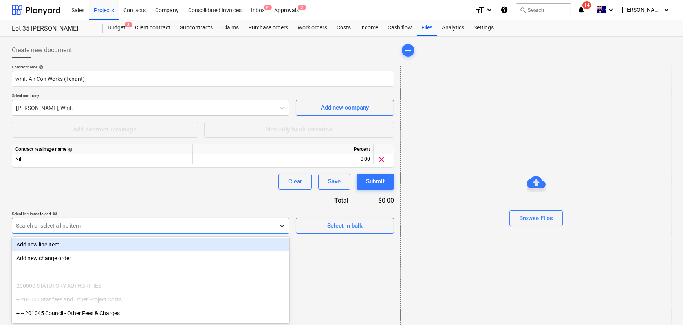
click at [283, 225] on body "Sales Projects Contacts Company Consolidated Invoices Inbox 9+ Approvals 3 form…" at bounding box center [341, 162] width 683 height 325
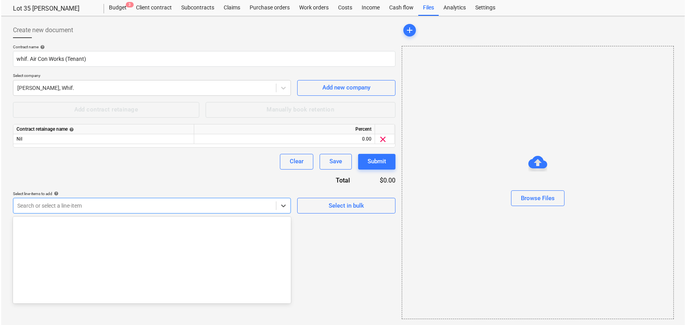
scroll to position [1221, 0]
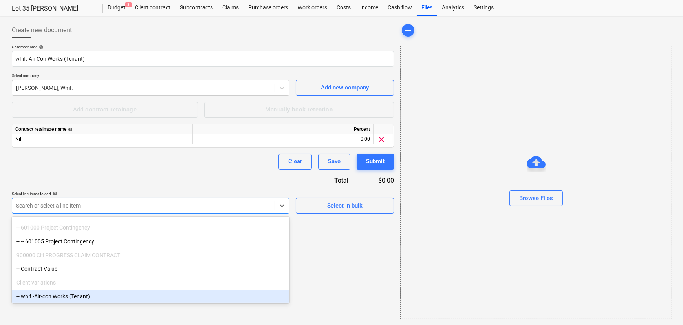
click at [62, 297] on div "-- whif -Air-con Works (Tenant)" at bounding box center [151, 296] width 278 height 13
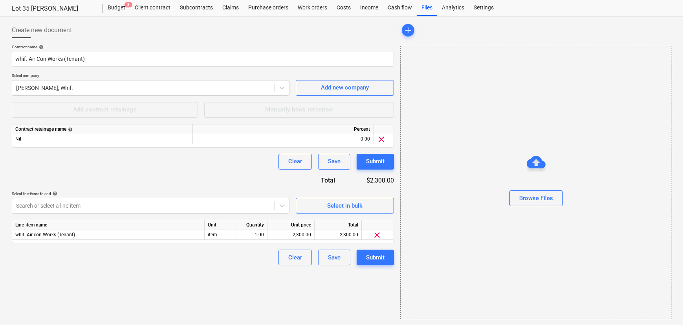
click at [160, 172] on div "Contract name help whif. Air Con Works (Tenant) Select company [PERSON_NAME], W…" at bounding box center [203, 154] width 382 height 221
click at [378, 257] on div "Submit" at bounding box center [375, 258] width 18 height 10
click at [460, 28] on span "clear" at bounding box center [458, 30] width 9 height 9
click at [377, 258] on div "Submit" at bounding box center [375, 258] width 18 height 10
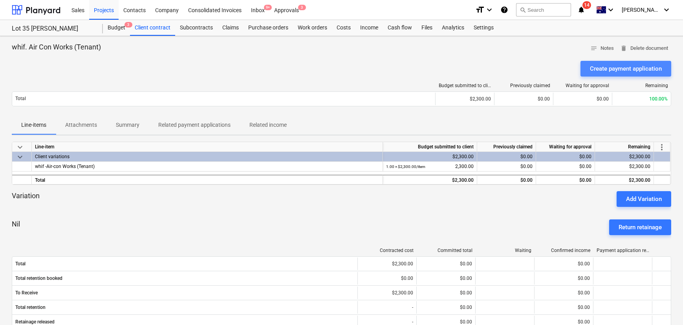
click at [609, 68] on div "Create payment application" at bounding box center [626, 69] width 72 height 10
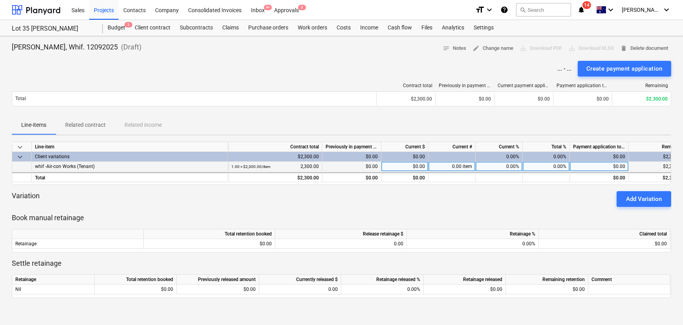
click at [411, 169] on div "$0.00" at bounding box center [404, 167] width 47 height 10
type input "1150"
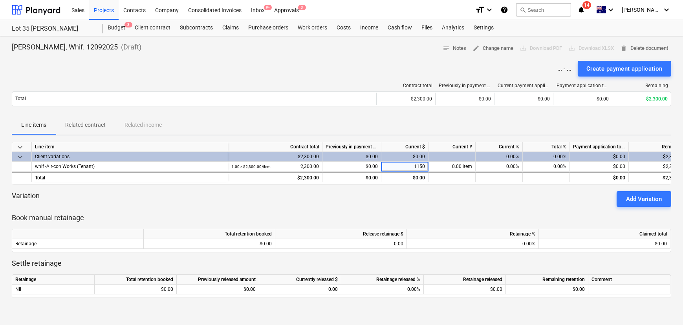
click at [441, 200] on div "Variation Add Variation" at bounding box center [342, 199] width 660 height 16
click at [635, 72] on div "Create payment application" at bounding box center [625, 69] width 76 height 10
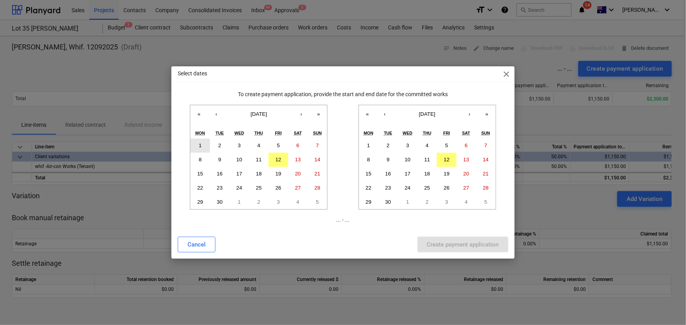
click at [197, 145] on button "1" at bounding box center [200, 146] width 20 height 14
click at [392, 200] on button "30" at bounding box center [388, 202] width 20 height 14
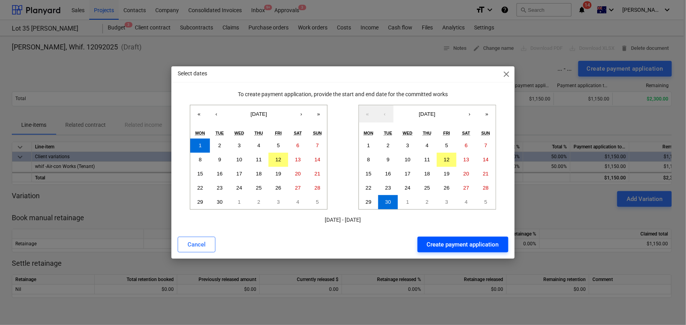
click at [472, 247] on div "Create payment application" at bounding box center [463, 245] width 72 height 10
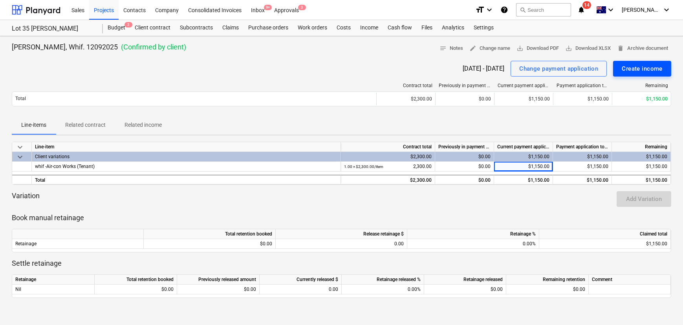
click at [644, 68] on div "Create income" at bounding box center [642, 69] width 41 height 10
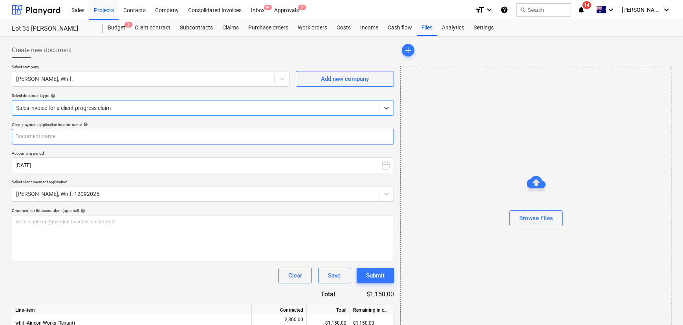
click at [145, 138] on input "text" at bounding box center [203, 137] width 382 height 16
type input "50% deposit invoice"
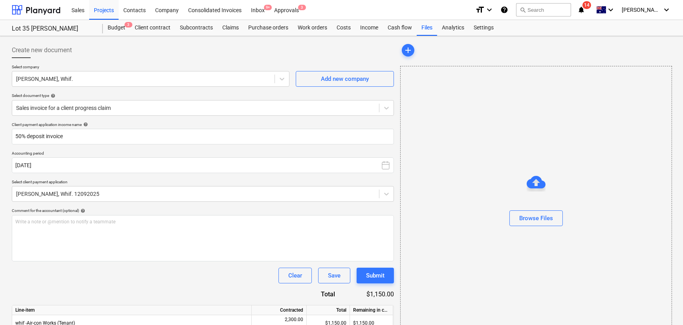
click at [182, 287] on div "Client payment application income name help 50% deposit invoice Accounting peri…" at bounding box center [203, 239] width 382 height 235
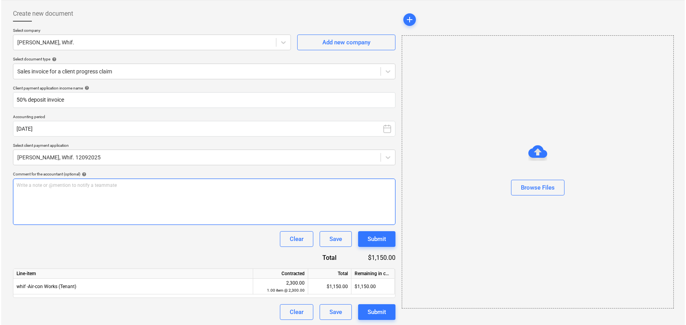
scroll to position [37, 0]
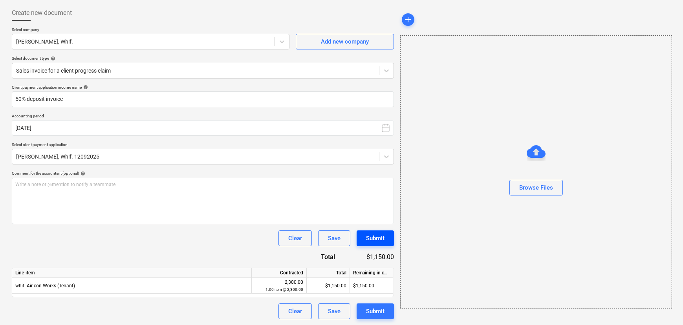
click at [379, 244] on button "Submit" at bounding box center [375, 239] width 37 height 16
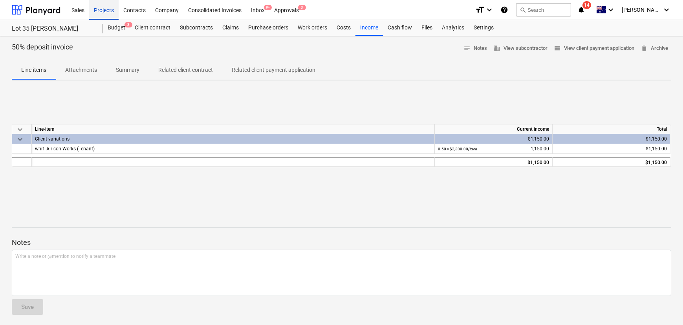
click at [107, 9] on div "Projects" at bounding box center [103, 10] width 29 height 20
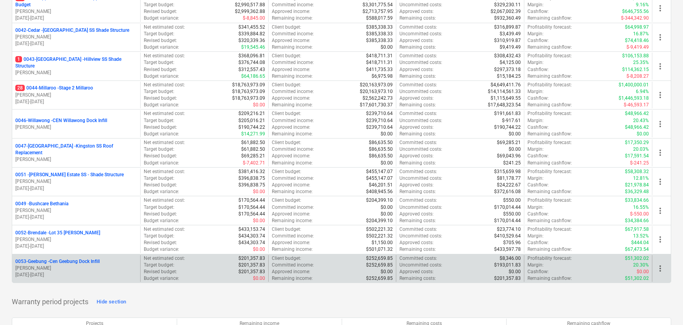
scroll to position [250, 0]
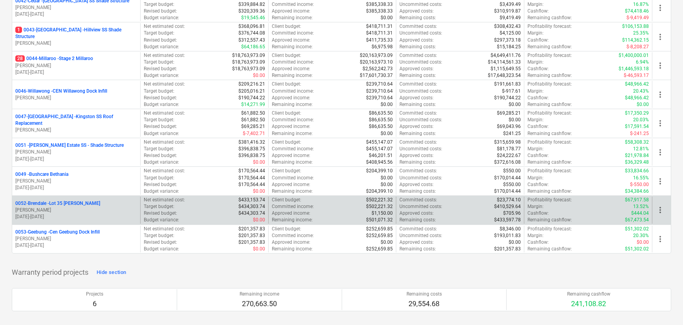
click at [83, 202] on p "0052-Brendale - Lot 35 [PERSON_NAME], Brendale" at bounding box center [57, 203] width 85 height 7
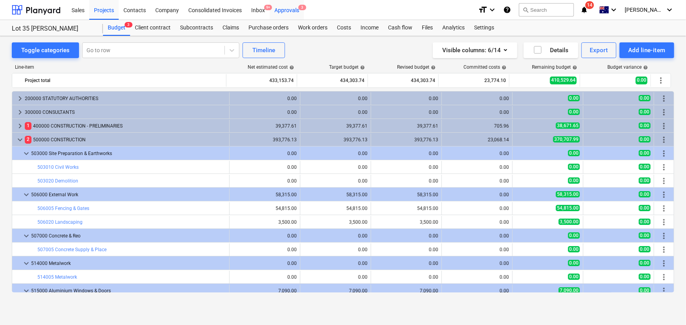
click at [289, 11] on div "Approvals 3" at bounding box center [286, 10] width 34 height 20
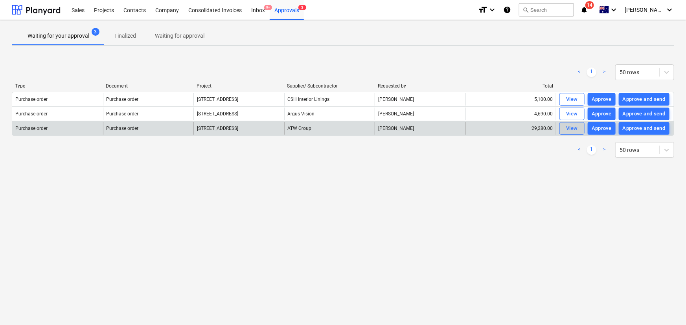
click at [569, 128] on div "View" at bounding box center [572, 128] width 12 height 9
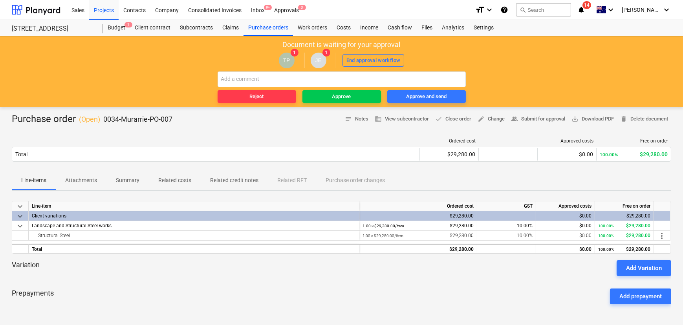
click at [91, 182] on p "Attachments" at bounding box center [81, 180] width 32 height 8
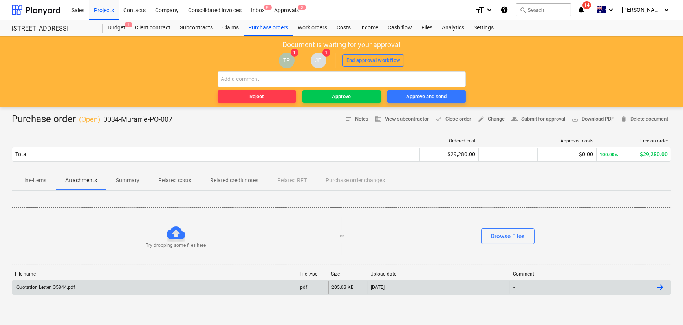
click at [60, 284] on div "Quotation Letter_Q5844.pdf" at bounding box center [154, 287] width 285 height 13
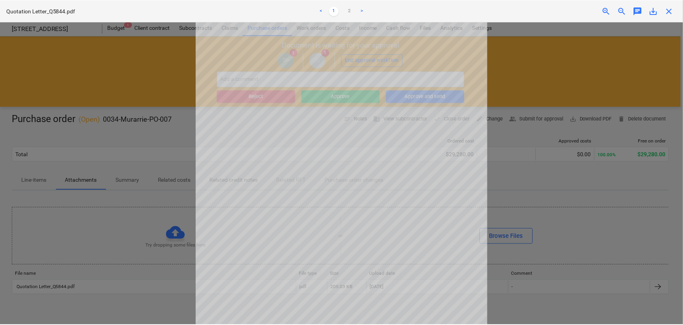
scroll to position [111, 0]
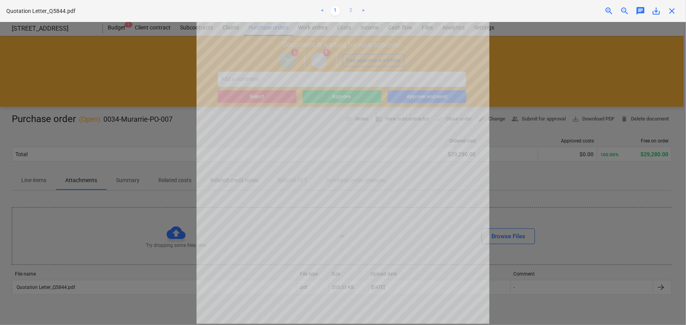
click at [348, 15] on link "2" at bounding box center [350, 10] width 9 height 9
drag, startPoint x: 675, startPoint y: 9, endPoint x: 499, endPoint y: 87, distance: 192.0
click at [673, 9] on span "close" at bounding box center [671, 10] width 9 height 9
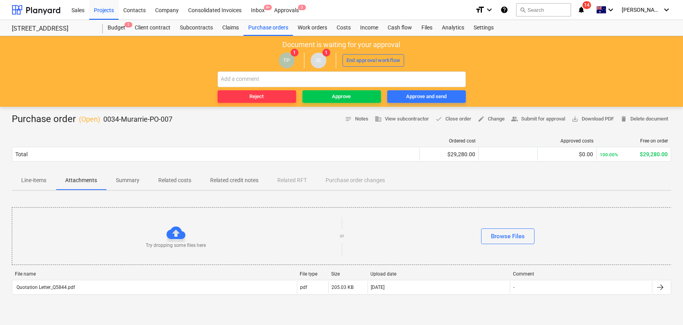
click at [31, 181] on p "Line-items" at bounding box center [33, 180] width 25 height 8
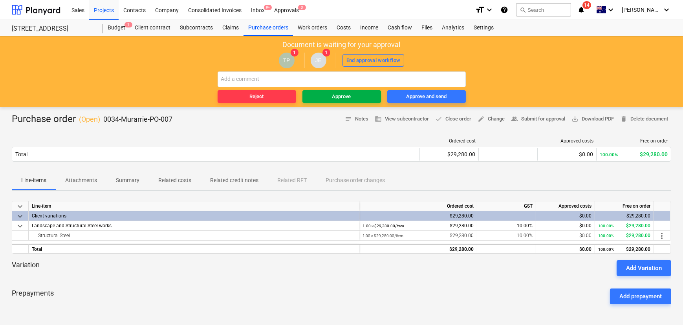
click at [336, 96] on div "Approve" at bounding box center [341, 96] width 19 height 9
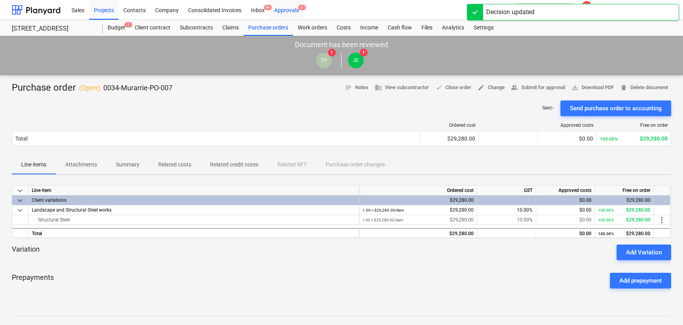
click at [288, 9] on div "Approvals 2" at bounding box center [286, 10] width 34 height 20
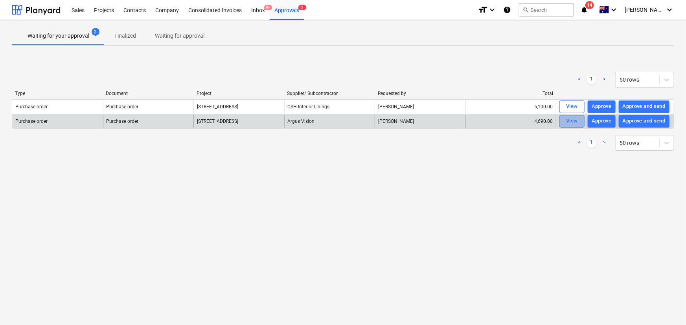
click at [574, 122] on div "View" at bounding box center [572, 121] width 12 height 9
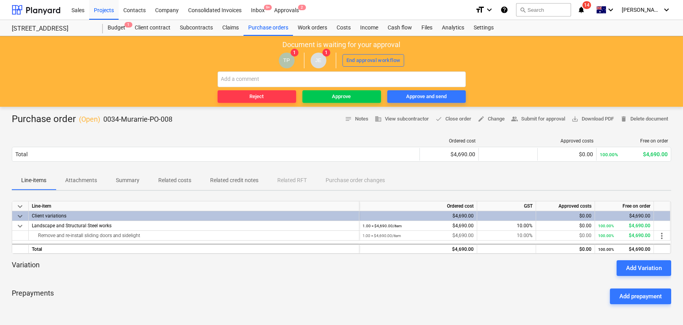
click at [82, 184] on p "Attachments" at bounding box center [81, 180] width 32 height 8
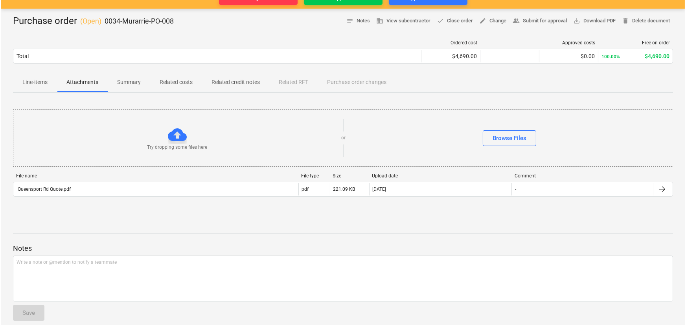
scroll to position [106, 0]
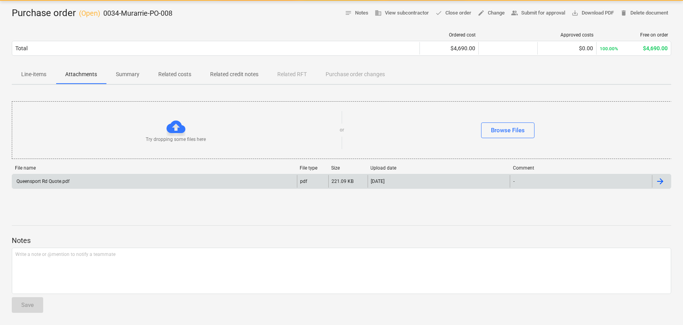
click at [49, 183] on div "Queensport Rd Quote.pdf" at bounding box center [42, 181] width 54 height 5
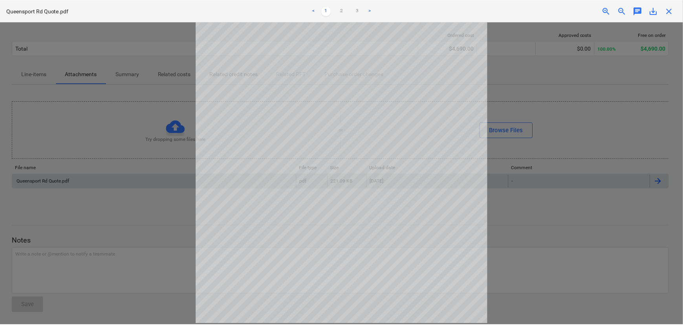
scroll to position [0, 0]
click at [338, 9] on link "2" at bounding box center [342, 10] width 9 height 9
click at [669, 8] on span "close" at bounding box center [671, 10] width 9 height 9
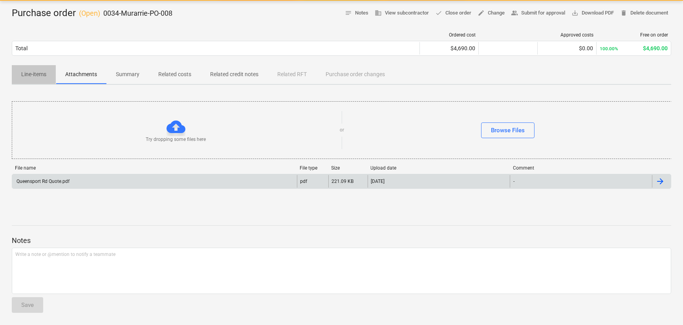
drag, startPoint x: 31, startPoint y: 76, endPoint x: 38, endPoint y: 93, distance: 18.3
click at [31, 76] on p "Line-items" at bounding box center [33, 74] width 25 height 8
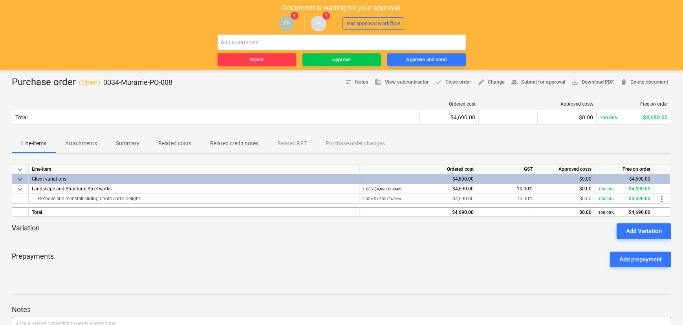
scroll to position [35, 0]
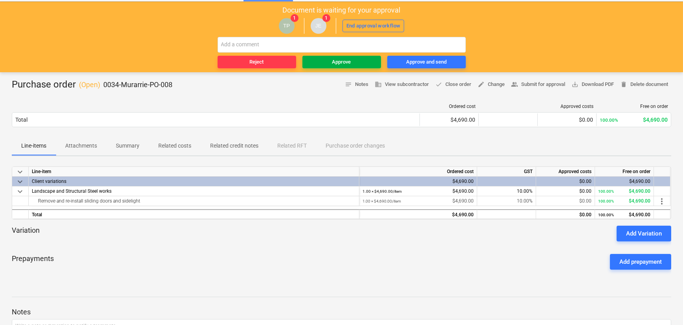
click at [352, 64] on span "Approve" at bounding box center [342, 62] width 72 height 9
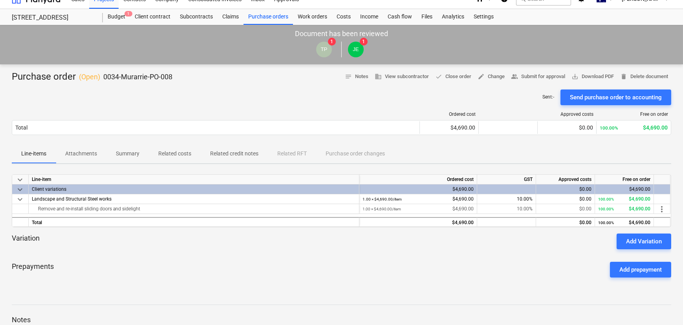
scroll to position [0, 0]
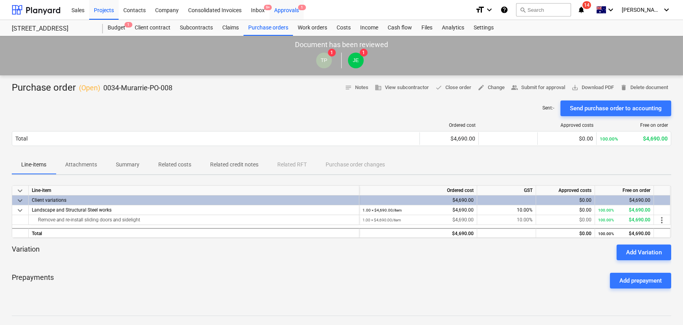
drag, startPoint x: 288, startPoint y: 7, endPoint x: 289, endPoint y: 15, distance: 7.6
click at [288, 7] on div "Approvals 1" at bounding box center [286, 10] width 34 height 20
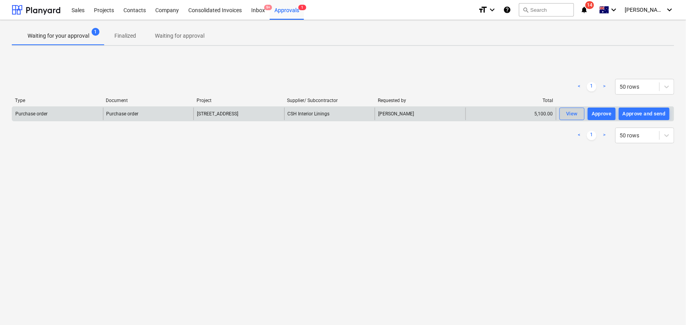
click at [568, 113] on div "View" at bounding box center [572, 114] width 12 height 9
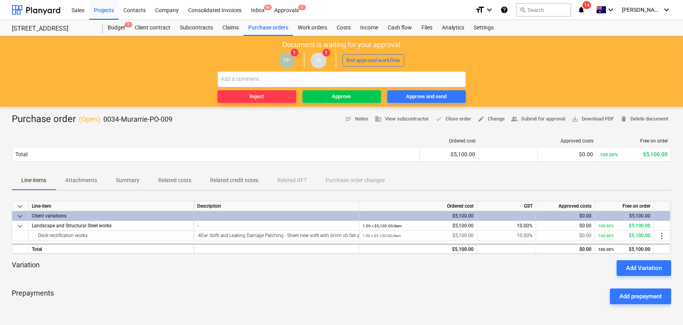
click at [77, 180] on p "Attachments" at bounding box center [81, 180] width 32 height 8
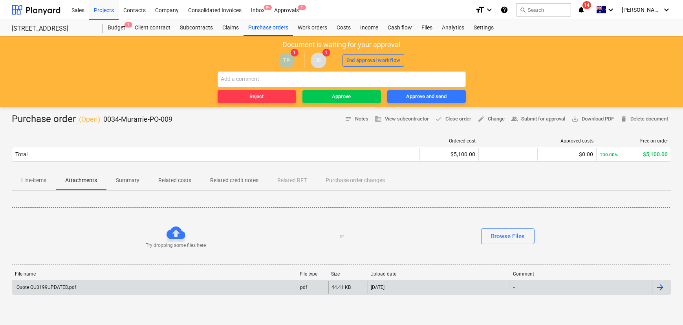
click at [49, 282] on div "Quote QU0199UPDATED.pdf pdf 44.41 KB [DATE] -" at bounding box center [342, 287] width 660 height 15
click at [57, 290] on div "Quote QU0199UPDATED.pdf" at bounding box center [45, 287] width 61 height 5
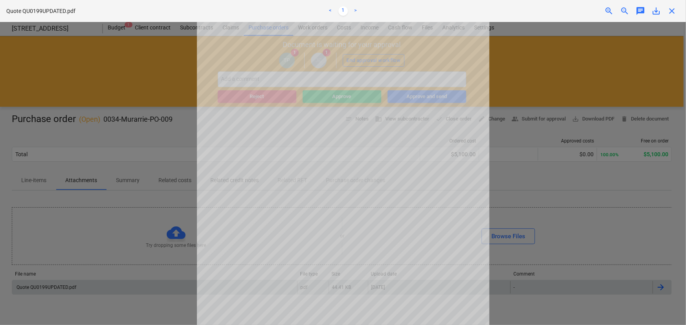
click at [671, 11] on span "close" at bounding box center [671, 10] width 9 height 9
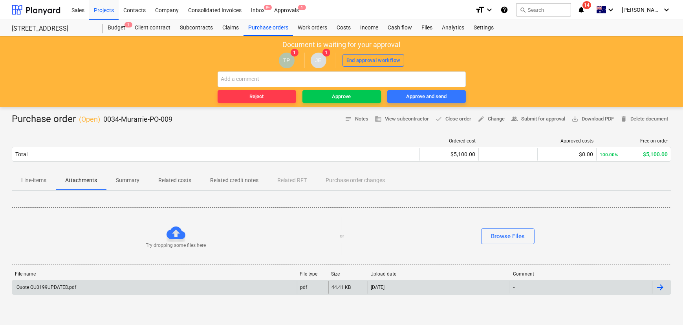
click at [40, 179] on p "Line-items" at bounding box center [33, 180] width 25 height 8
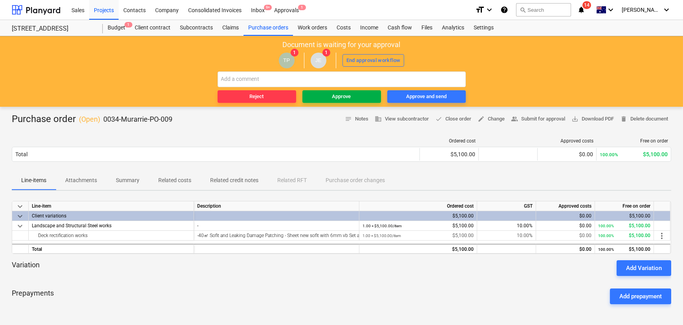
click at [359, 98] on span "Approve" at bounding box center [342, 96] width 72 height 9
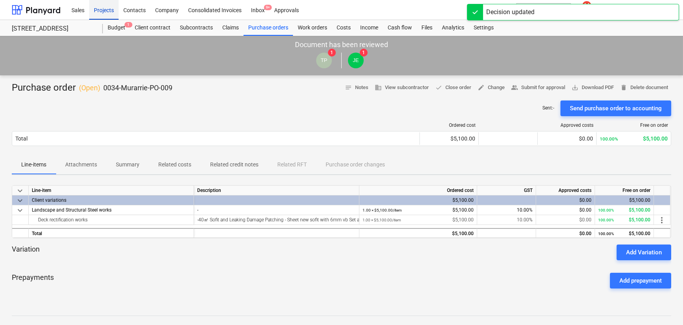
click at [104, 10] on div "Projects" at bounding box center [103, 10] width 29 height 20
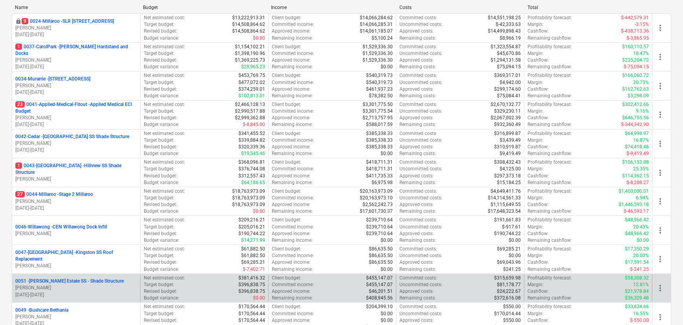
scroll to position [107, 0]
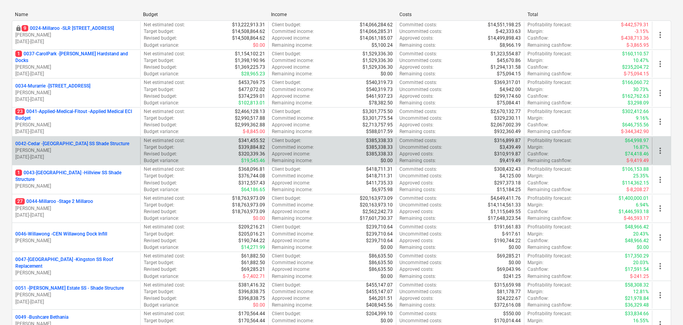
click at [664, 149] on span "more_vert" at bounding box center [660, 150] width 9 height 9
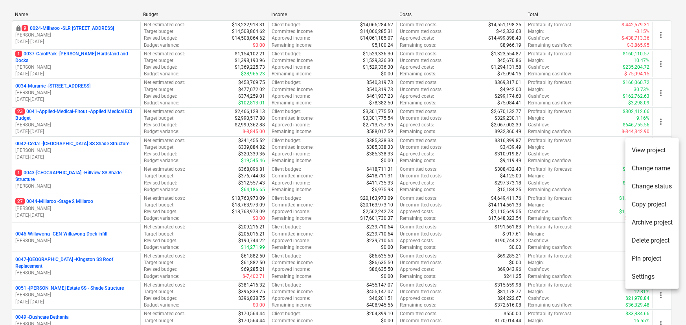
click at [652, 190] on li "Change status" at bounding box center [651, 187] width 53 height 18
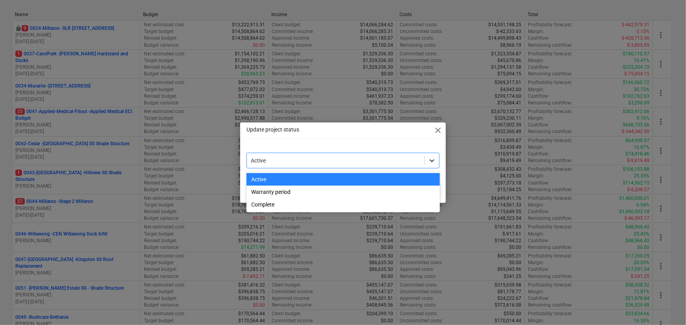
click at [436, 157] on div at bounding box center [432, 161] width 14 height 14
click at [274, 192] on div "Warranty period" at bounding box center [342, 192] width 193 height 13
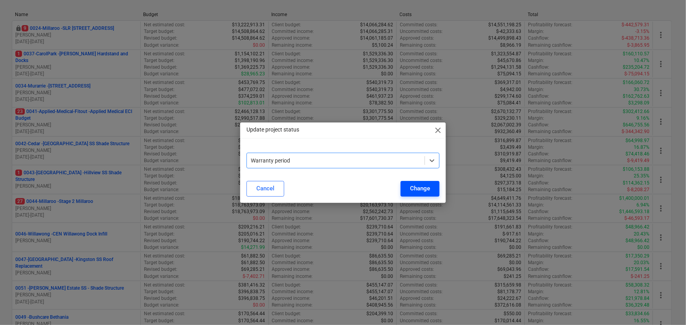
click at [414, 190] on div "Change" at bounding box center [420, 188] width 20 height 10
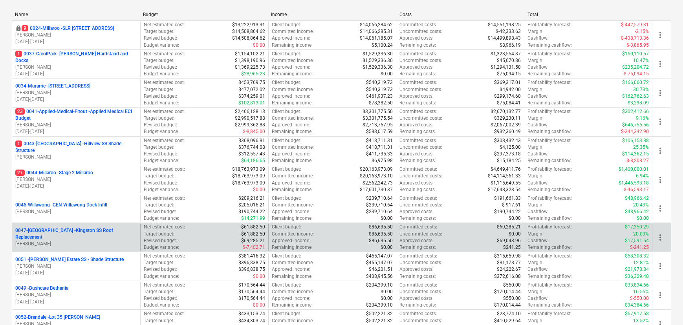
click at [52, 236] on p "0047-[GEOGRAPHIC_DATA] - [GEOGRAPHIC_DATA] SS Roof Replacement" at bounding box center [76, 233] width 122 height 13
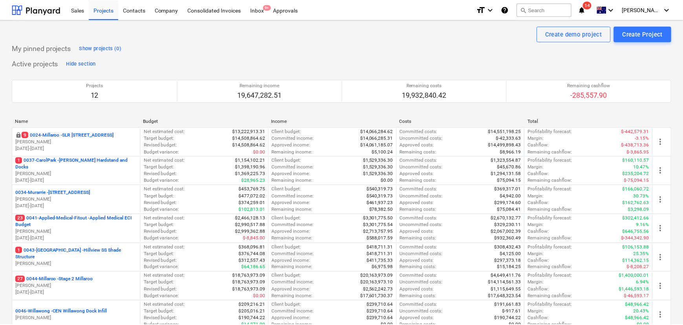
scroll to position [107, 0]
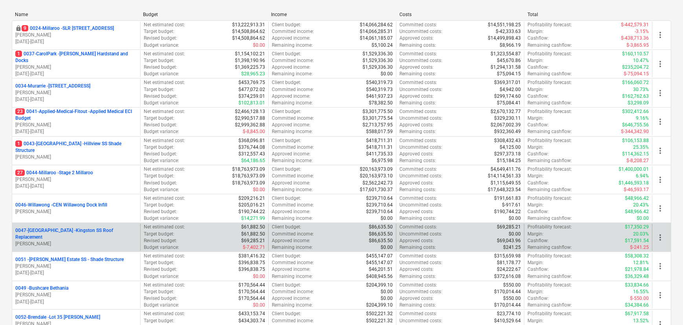
click at [661, 237] on span "more_vert" at bounding box center [660, 237] width 9 height 9
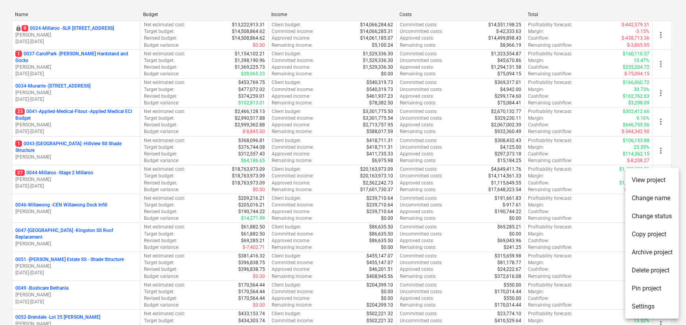
click at [652, 216] on li "Change status" at bounding box center [651, 216] width 53 height 18
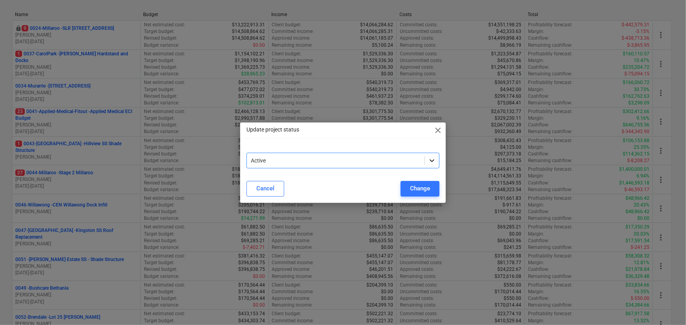
click at [438, 159] on div at bounding box center [432, 161] width 14 height 14
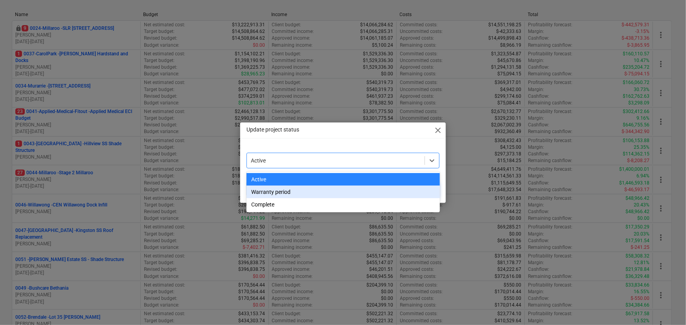
click at [279, 196] on div "Warranty period" at bounding box center [342, 192] width 193 height 13
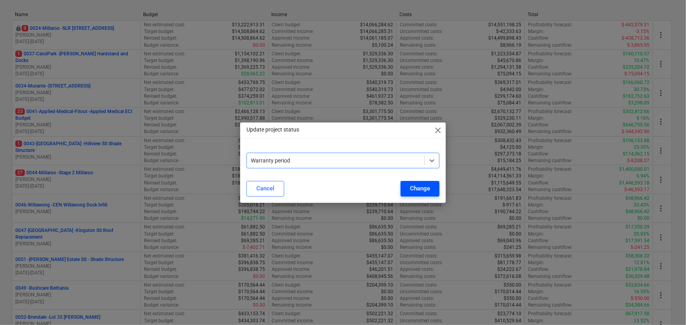
click at [423, 191] on div "Change" at bounding box center [420, 188] width 20 height 10
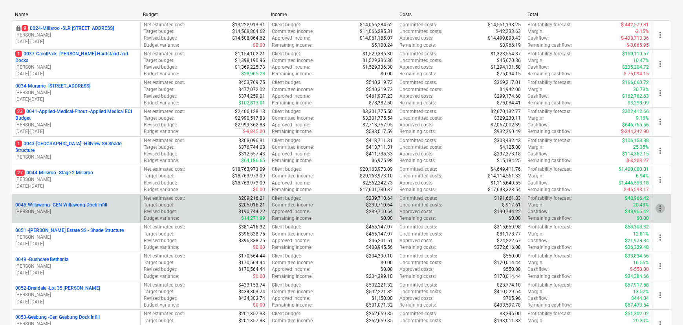
click at [661, 206] on span "more_vert" at bounding box center [660, 208] width 9 height 9
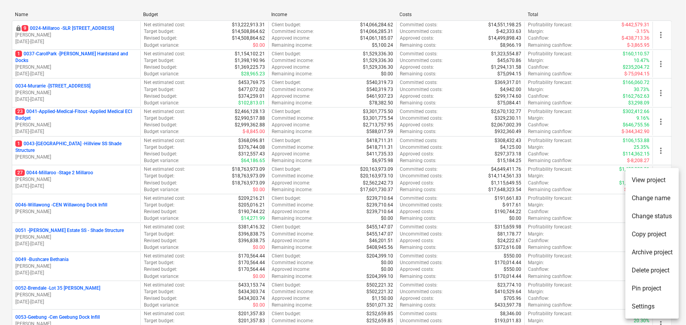
click at [651, 215] on li "Change status" at bounding box center [651, 216] width 53 height 18
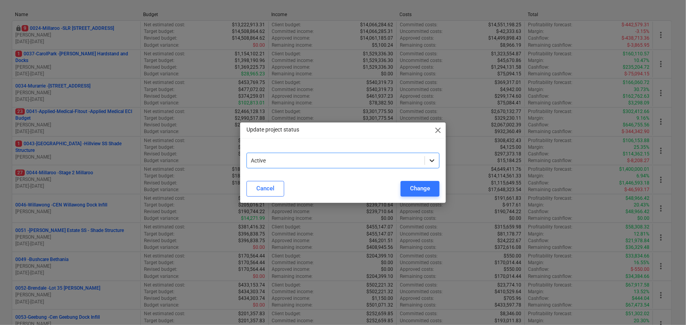
click at [429, 160] on icon at bounding box center [432, 161] width 8 height 8
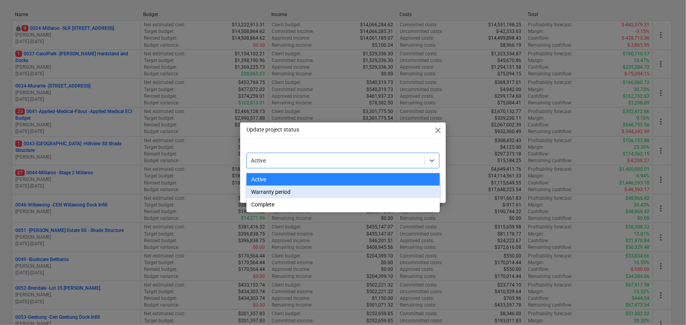
click at [268, 193] on div "Warranty period" at bounding box center [342, 192] width 193 height 13
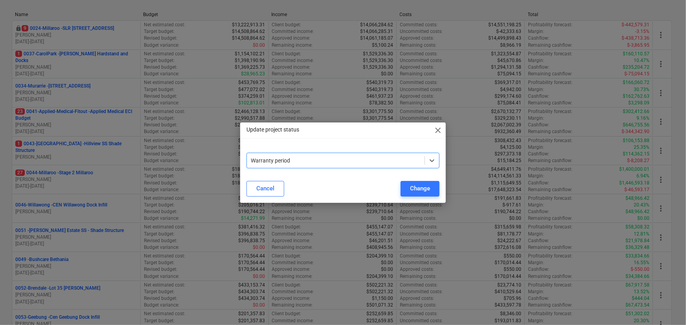
drag, startPoint x: 426, startPoint y: 191, endPoint x: 417, endPoint y: 201, distance: 13.1
click at [426, 191] on div "Change" at bounding box center [420, 188] width 20 height 10
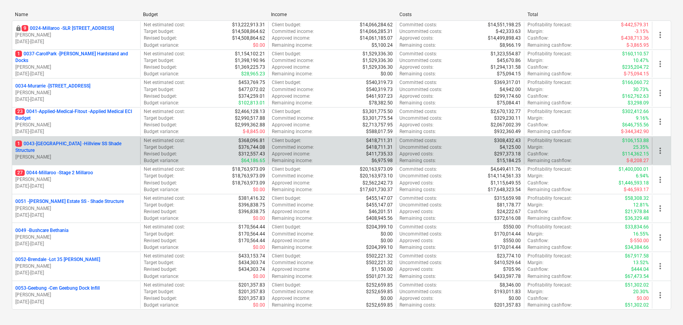
click at [660, 152] on span "more_vert" at bounding box center [660, 150] width 9 height 9
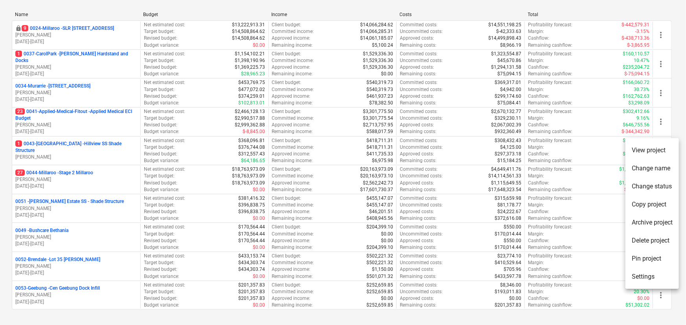
click at [130, 9] on div at bounding box center [343, 162] width 686 height 325
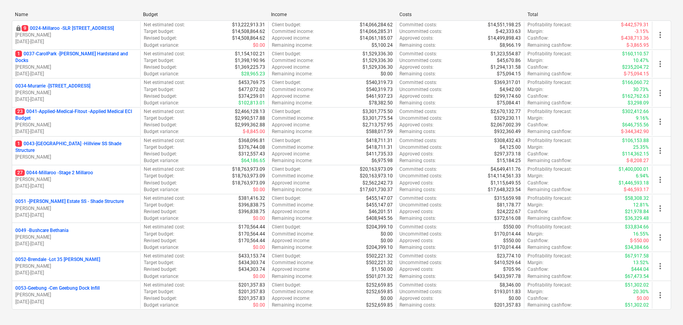
click at [120, 8] on div "Name Budget Income Costs Total locked 9 0024-Millaroo - SLR 2 Millaroo Drive [P…" at bounding box center [342, 162] width 660 height 314
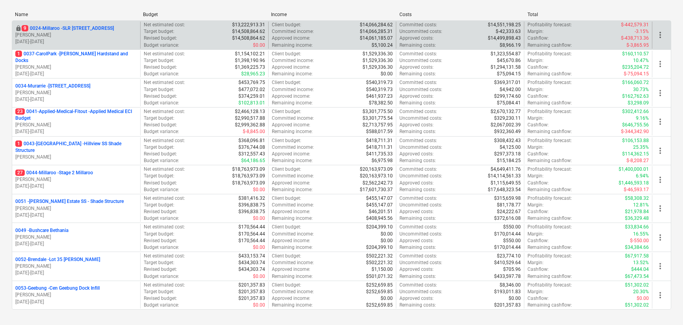
click at [100, 29] on p "9 0024-Millaroo - SLR [STREET_ADDRESS]" at bounding box center [68, 28] width 92 height 7
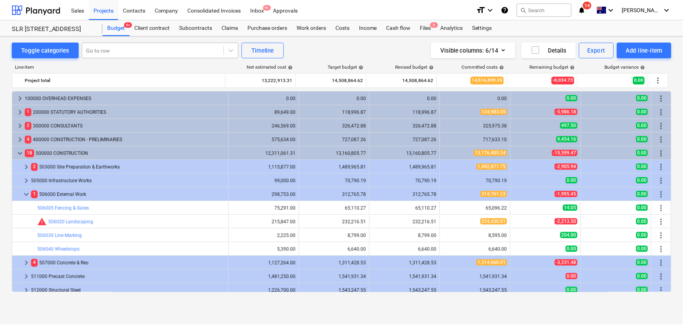
scroll to position [250, 0]
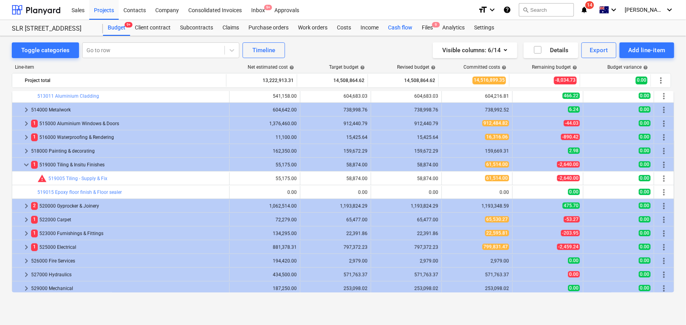
click at [399, 29] on div "Cash flow" at bounding box center [400, 28] width 34 height 16
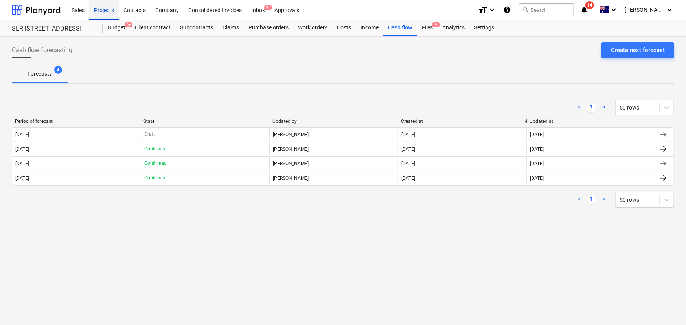
click at [101, 11] on div "Projects" at bounding box center [103, 10] width 29 height 20
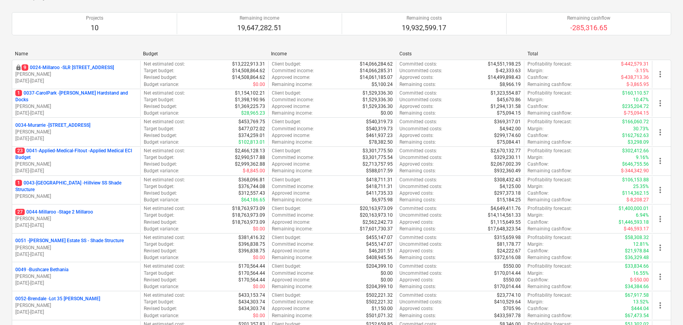
scroll to position [143, 0]
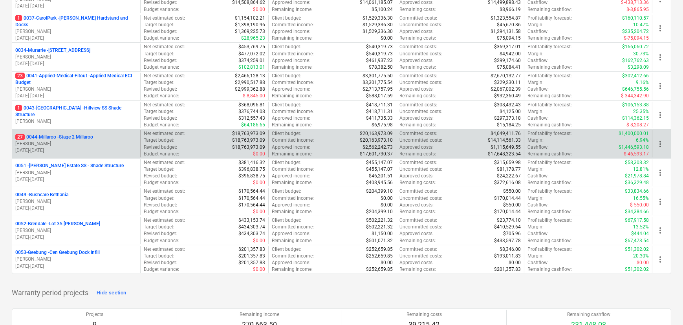
click at [51, 137] on p "27 0044-Millaroo - Stage 2 Millaroo" at bounding box center [54, 137] width 78 height 7
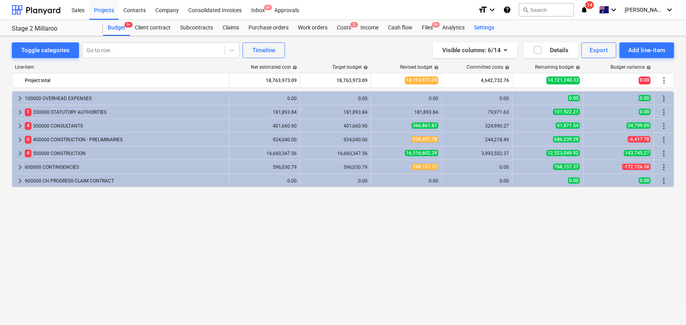
click at [492, 31] on div "Settings" at bounding box center [483, 28] width 29 height 16
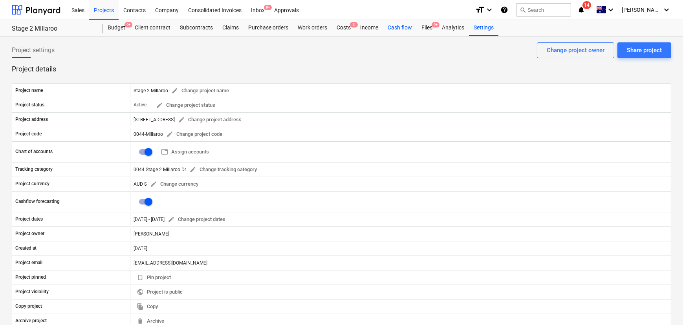
click at [396, 27] on div "Cash flow" at bounding box center [400, 28] width 34 height 16
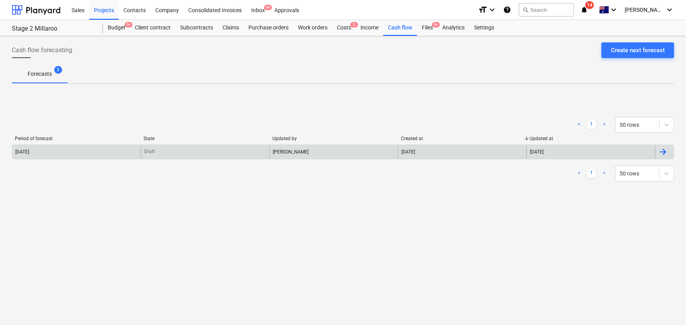
click at [295, 153] on div "[PERSON_NAME]" at bounding box center [333, 152] width 128 height 13
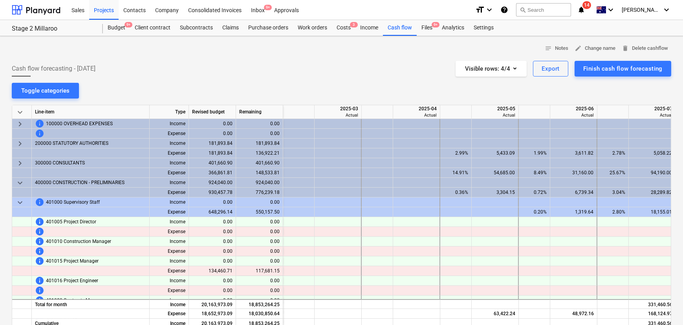
scroll to position [0, 393]
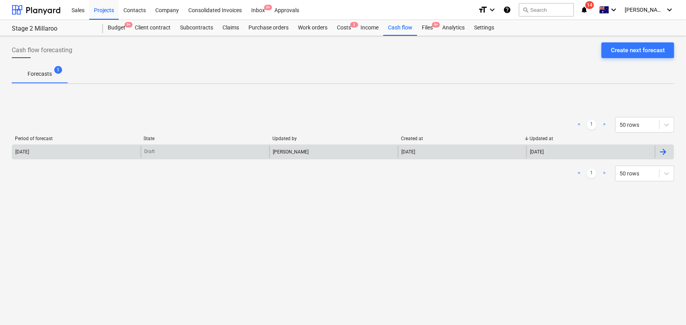
click at [405, 148] on div "[DATE]" at bounding box center [462, 152] width 128 height 13
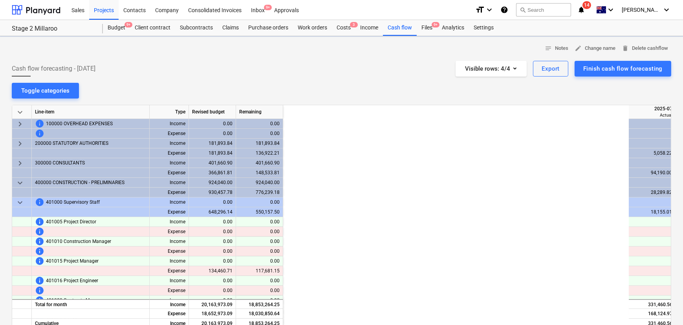
scroll to position [0, 393]
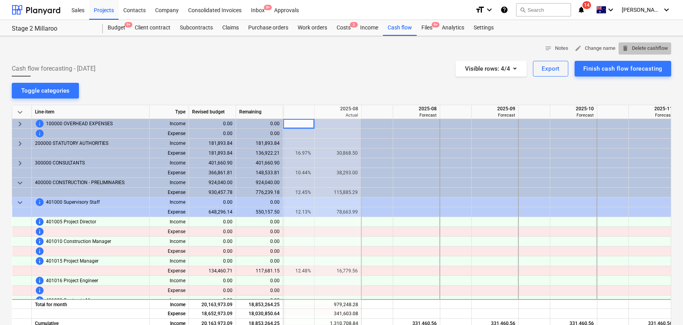
click at [653, 48] on span "delete Delete cashflow" at bounding box center [645, 48] width 46 height 9
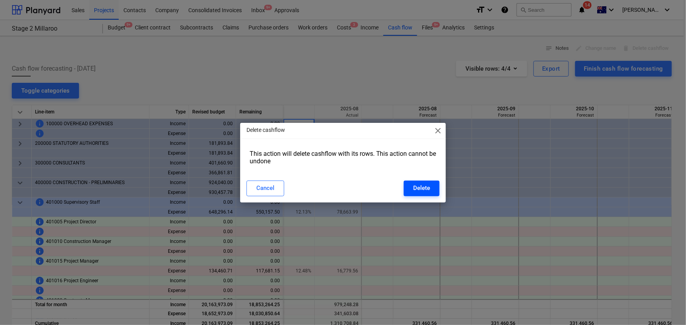
click at [417, 191] on div "Delete" at bounding box center [421, 188] width 17 height 10
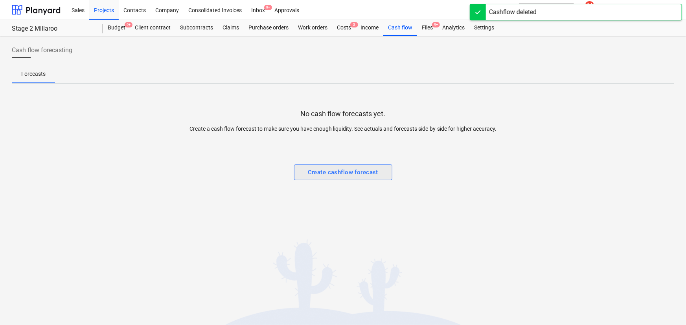
click at [345, 169] on div "Create cashflow forecast" at bounding box center [343, 172] width 70 height 10
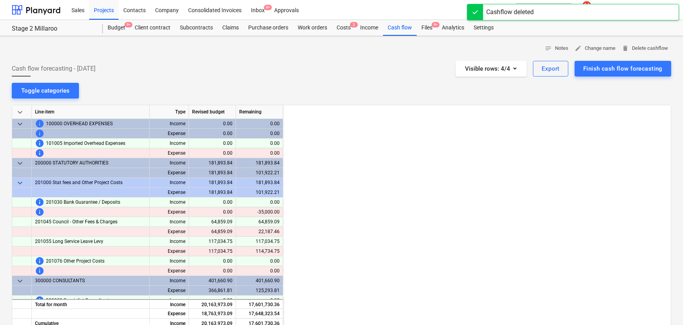
scroll to position [0, 471]
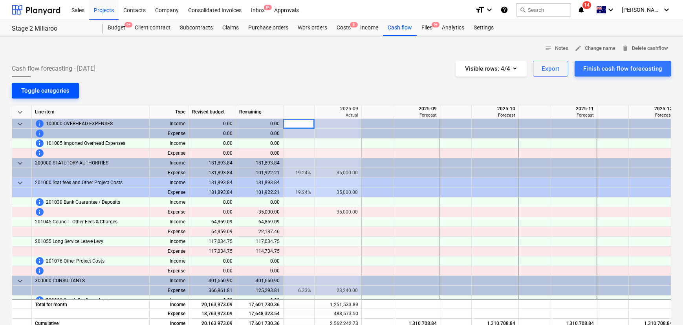
click at [30, 94] on div "Toggle categories" at bounding box center [45, 91] width 48 height 10
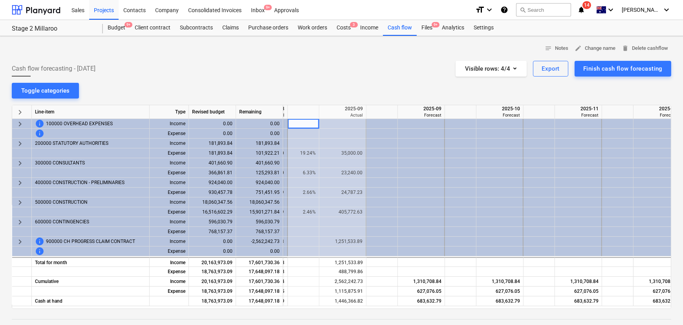
scroll to position [0, 491]
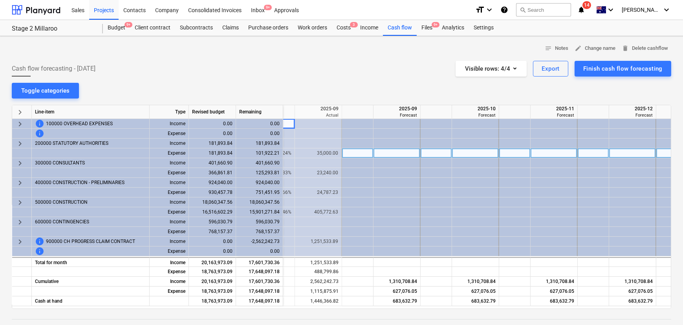
click at [412, 156] on div at bounding box center [397, 153] width 47 height 10
type input "117000"
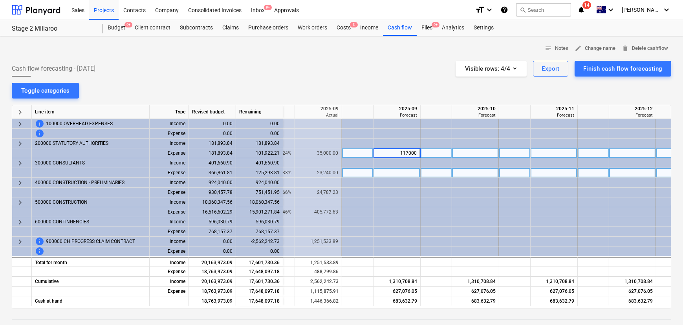
click at [410, 174] on div at bounding box center [397, 173] width 47 height 10
type input "70000"
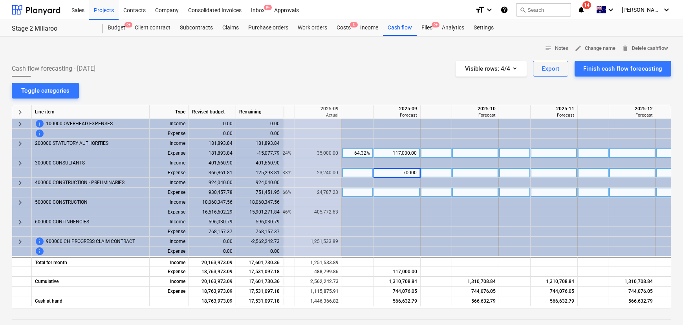
click at [405, 193] on div at bounding box center [397, 193] width 47 height 10
type input "103080"
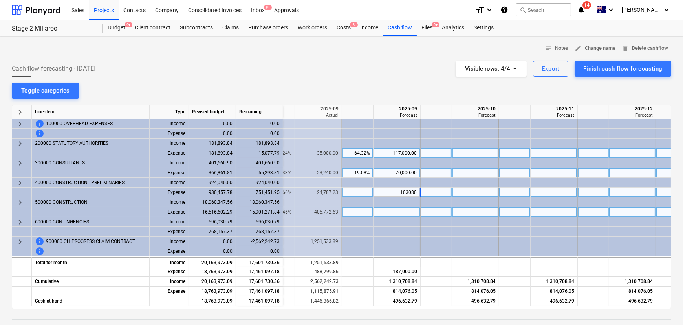
click at [400, 214] on div at bounding box center [397, 212] width 47 height 10
type input "1045967"
drag, startPoint x: 398, startPoint y: 212, endPoint x: 440, endPoint y: 212, distance: 42.0
click at [0, 0] on div "Expense 16,516,602.29 15,901,271.84 160,758.99 2.46% 405,772.63 1045967" at bounding box center [0, 0] width 0 height 0
click at [405, 215] on div at bounding box center [397, 212] width 47 height 10
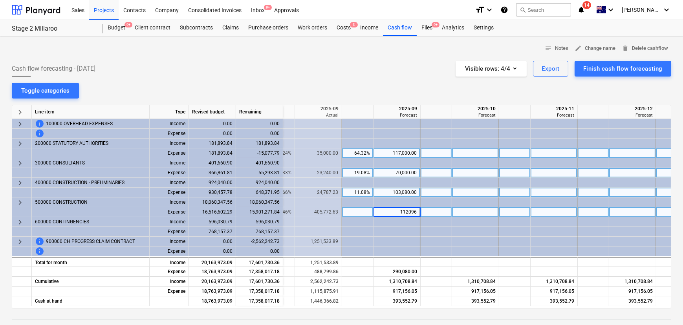
type input "1120967"
click at [488, 154] on div at bounding box center [475, 153] width 47 height 10
type input "2500"
click at [485, 172] on div at bounding box center [475, 173] width 47 height 10
type input "60000"
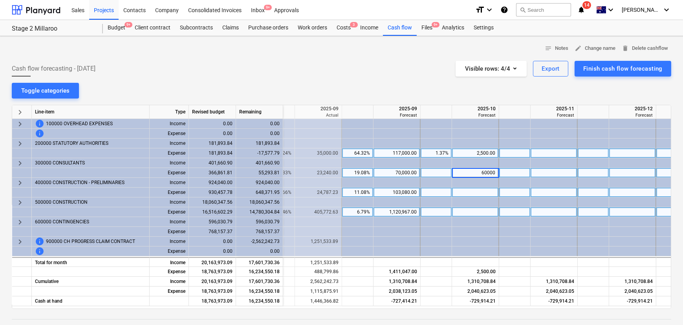
click at [484, 191] on div at bounding box center [475, 193] width 47 height 10
type input "96887"
click at [485, 212] on div at bounding box center [475, 212] width 47 height 10
click at [483, 209] on div at bounding box center [475, 212] width 47 height 10
type input "211"
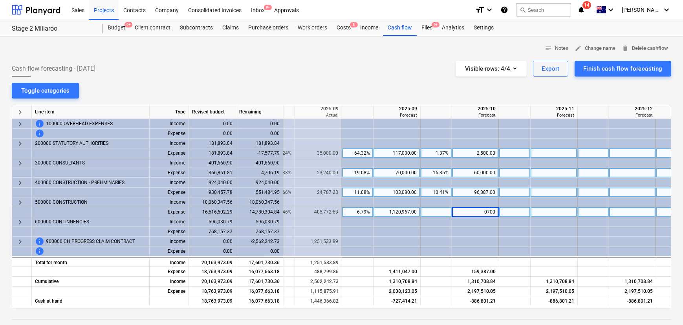
click at [488, 212] on input "0700" at bounding box center [475, 211] width 46 height 9
type input "2110700"
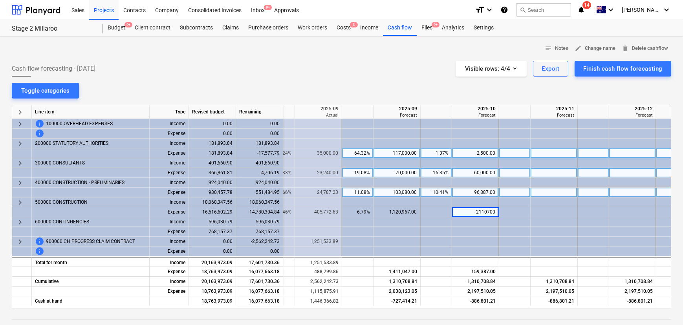
click at [551, 156] on div at bounding box center [554, 153] width 47 height 10
type input "10000"
click at [557, 171] on div at bounding box center [554, 173] width 47 height 10
type input "15000"
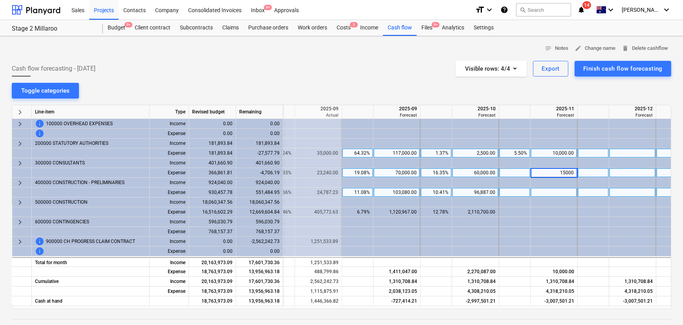
click at [562, 194] on div at bounding box center [554, 193] width 47 height 10
type input "88797"
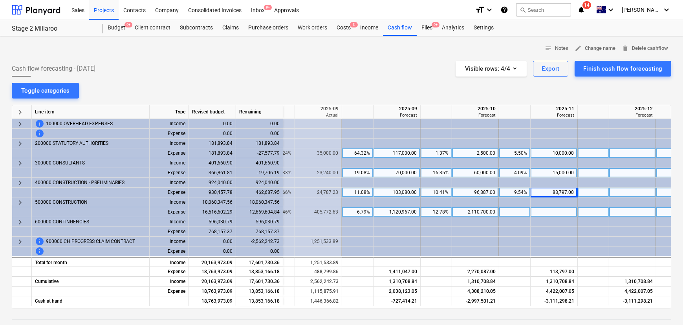
click at [561, 212] on div at bounding box center [554, 212] width 47 height 10
type input "2200000"
click at [625, 155] on div at bounding box center [632, 153] width 47 height 10
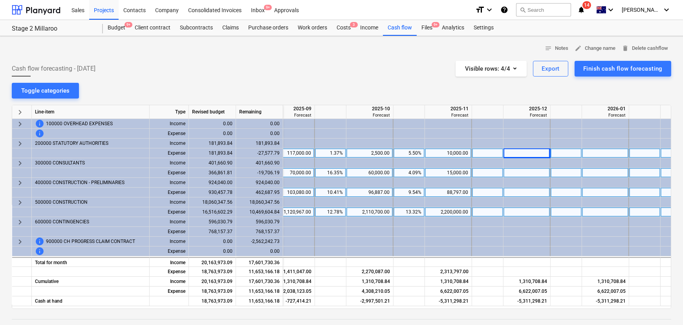
scroll to position [0, 625]
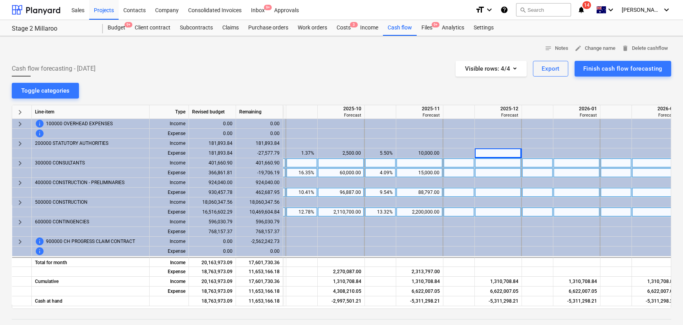
drag, startPoint x: 499, startPoint y: 149, endPoint x: 503, endPoint y: 163, distance: 14.3
click at [499, 149] on div at bounding box center [498, 153] width 47 height 10
type input "5000"
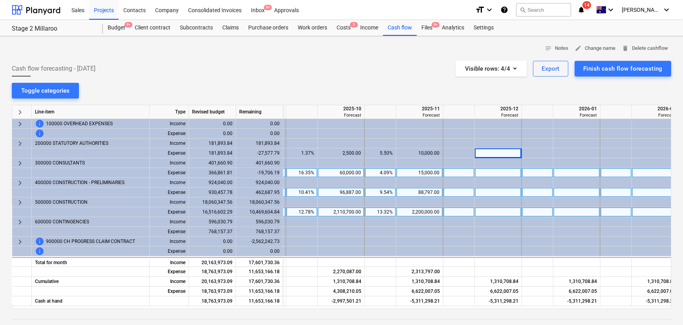
click at [487, 174] on div at bounding box center [498, 173] width 47 height 10
type input "2625"
click at [498, 192] on div at bounding box center [498, 193] width 47 height 10
type input "86708"
click at [502, 213] on div at bounding box center [498, 212] width 47 height 10
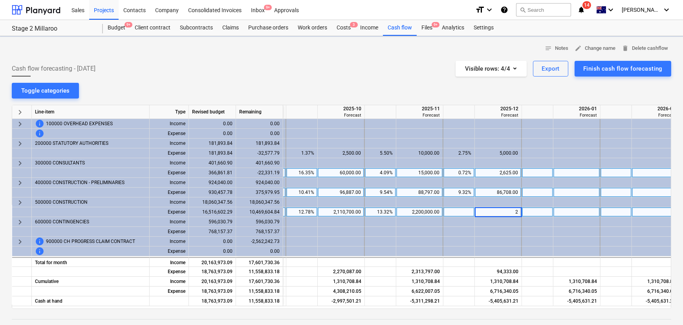
type input "28"
type input "5"
type input "2835000"
click at [506, 94] on div "notes Notes edit Change name delete Delete cashflow Cash flow forecasting - [DA…" at bounding box center [341, 227] width 683 height 383
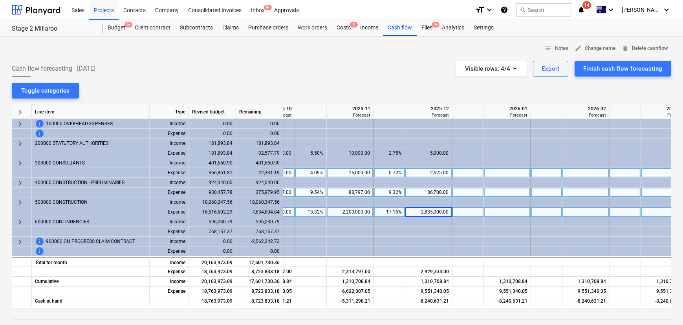
scroll to position [0, 698]
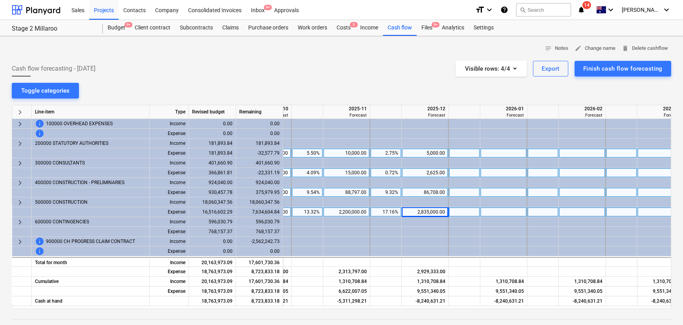
click at [515, 154] on div at bounding box center [503, 153] width 47 height 10
click at [510, 153] on div at bounding box center [503, 153] width 47 height 10
type input "5000"
click at [514, 173] on div at bounding box center [503, 173] width 47 height 10
type input "3000"
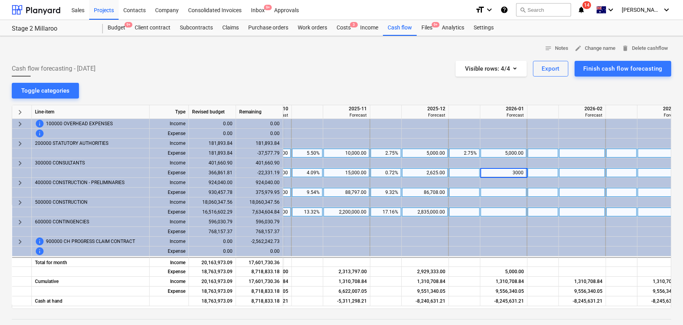
click at [511, 194] on div at bounding box center [503, 193] width 47 height 10
type input "88797"
click at [513, 214] on div at bounding box center [503, 212] width 47 height 10
type input "2255000"
click at [543, 93] on div "notes Notes edit Change name delete Delete cashflow Cash flow forecasting - [DA…" at bounding box center [341, 227] width 683 height 383
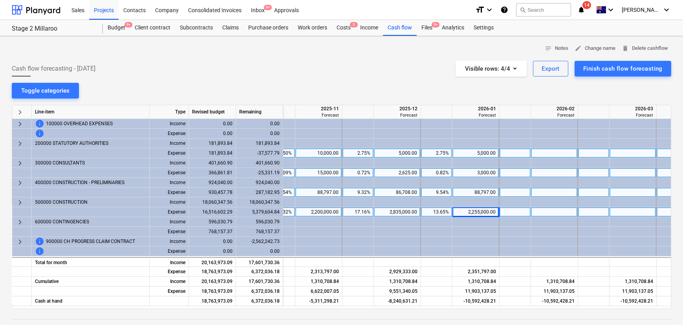
scroll to position [0, 758]
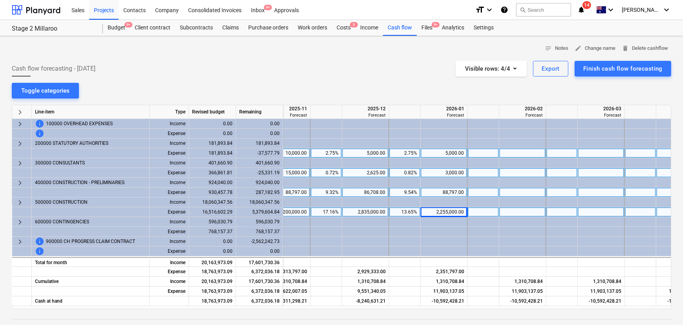
click at [522, 153] on div at bounding box center [522, 153] width 47 height 10
type input "5000"
click at [519, 173] on div at bounding box center [522, 173] width 47 height 10
type input "5000"
click at [523, 190] on div at bounding box center [522, 193] width 47 height 10
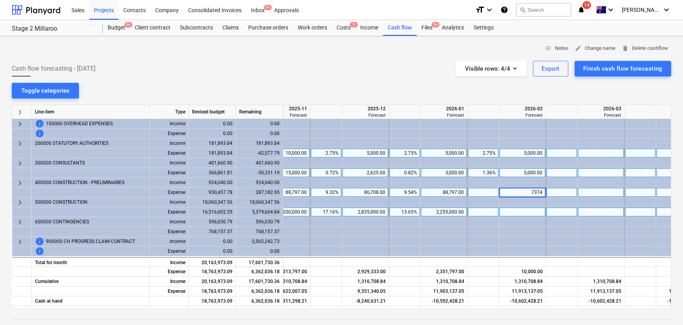
type input "73740"
click at [534, 214] on div at bounding box center [522, 212] width 47 height 10
type input "1550000"
click at [552, 93] on div "notes Notes edit Change name delete Delete cashflow Cash flow forecasting - [DA…" at bounding box center [341, 227] width 683 height 383
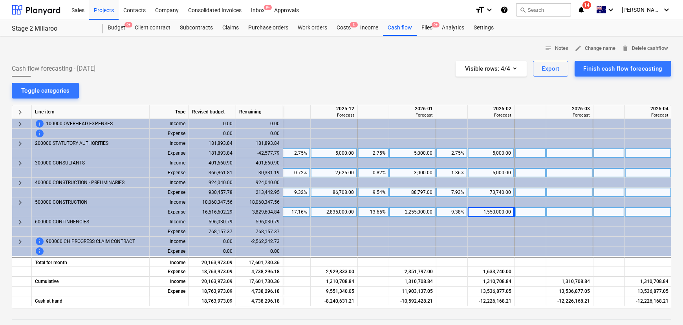
scroll to position [0, 816]
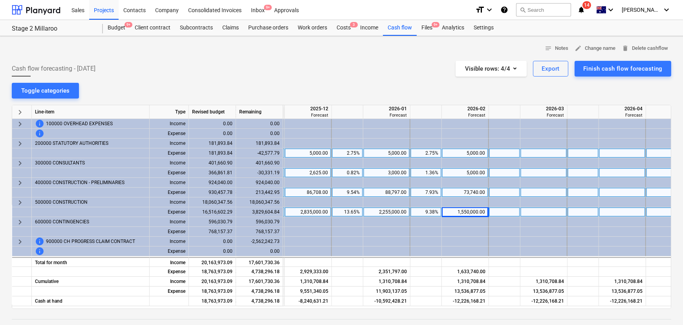
click at [536, 157] on div at bounding box center [544, 153] width 47 height 10
type input "5000"
click at [546, 172] on div at bounding box center [544, 173] width 47 height 10
type input "5000"
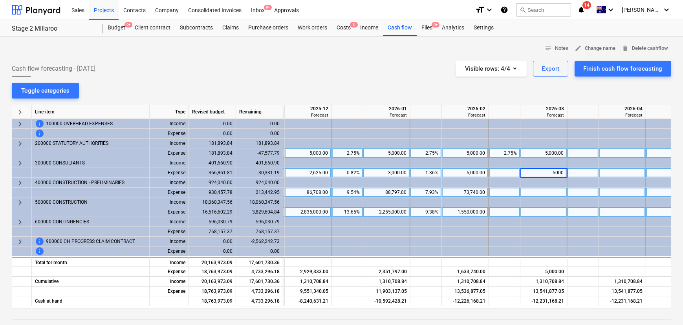
click at [549, 193] on div at bounding box center [544, 193] width 47 height 10
click at [549, 193] on input "3740" at bounding box center [544, 192] width 46 height 9
type input "64130"
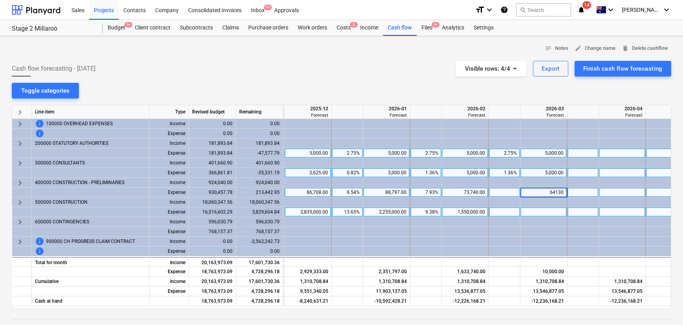
click at [549, 213] on div at bounding box center [544, 212] width 47 height 10
type input "1450000"
click at [574, 86] on div "notes Notes edit Change name delete Delete cashflow Cash flow forecasting - [DA…" at bounding box center [341, 227] width 683 height 383
drag, startPoint x: 574, startPoint y: 306, endPoint x: 616, endPoint y: 303, distance: 42.1
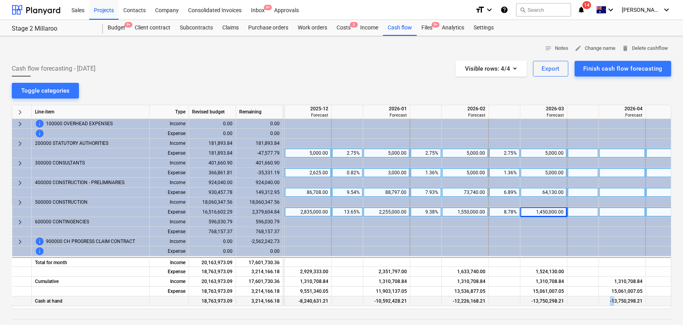
click at [0, 0] on div "Cash at hand 18,763,973.09 3,214,166.18 -5,311,298.21 -8,240,631.21 -10,592,428…" at bounding box center [0, 0] width 0 height 0
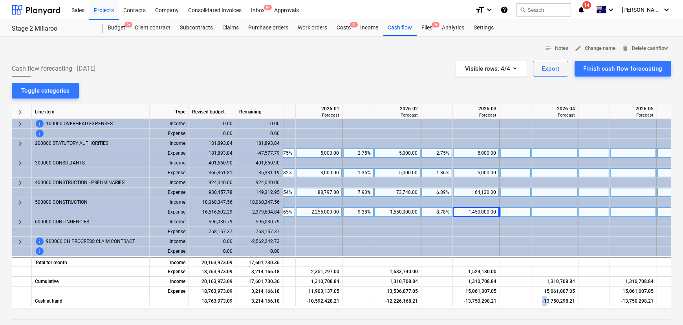
scroll to position [0, 909]
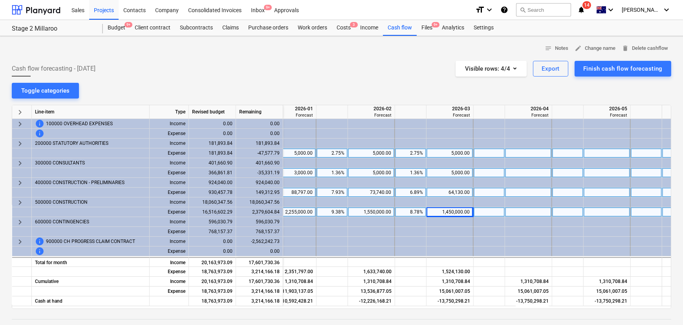
click at [531, 154] on div at bounding box center [528, 153] width 47 height 10
type input "5000"
click at [527, 172] on div at bounding box center [528, 173] width 47 height 10
type input "5000"
click at [542, 192] on div at bounding box center [528, 193] width 47 height 10
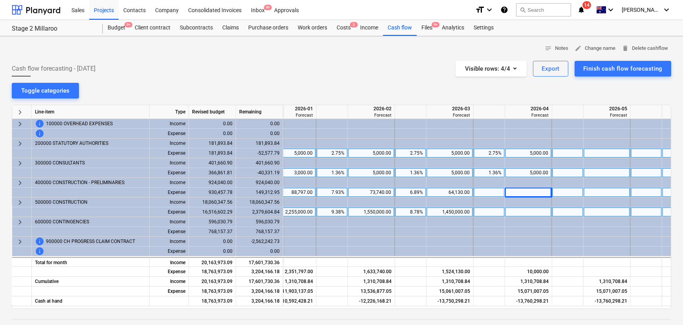
click at [542, 192] on div at bounding box center [528, 193] width 47 height 10
type input "69533"
click at [541, 210] on div at bounding box center [528, 212] width 47 height 10
click at [525, 212] on div at bounding box center [528, 212] width 47 height 10
type input "1150000"
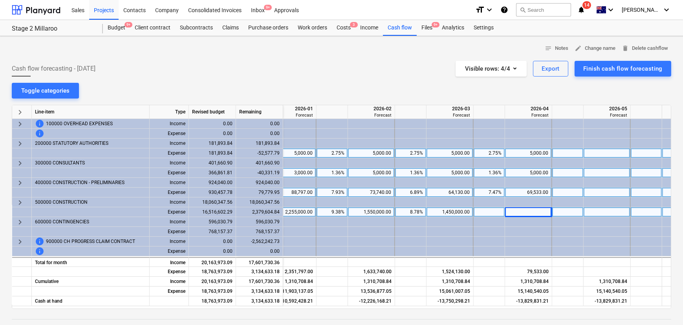
click at [599, 152] on div at bounding box center [607, 153] width 47 height 10
drag, startPoint x: 583, startPoint y: 304, endPoint x: 612, endPoint y: 302, distance: 28.7
click at [0, 0] on div "Cash at hand 18,763,973.09 1,984,633.18 -10,592,428.21 -12,226,168.21 -13,750,2…" at bounding box center [0, 0] width 0 height 0
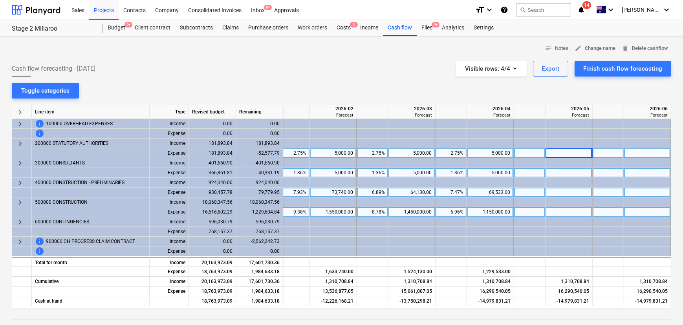
click at [577, 152] on div at bounding box center [569, 153] width 47 height 10
click at [577, 152] on input at bounding box center [569, 152] width 46 height 9
type input "5000"
click at [581, 172] on div at bounding box center [569, 173] width 47 height 10
type input "10000"
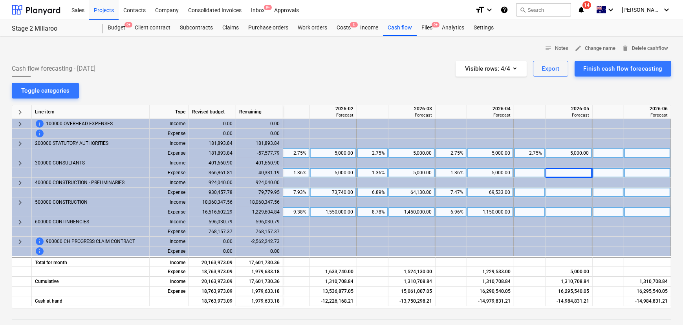
click at [579, 192] on div at bounding box center [569, 193] width 47 height 10
type input "71280"
click at [573, 215] on div at bounding box center [569, 212] width 47 height 10
type input "960000"
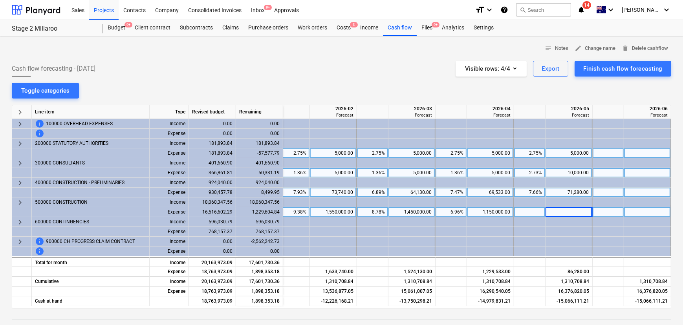
click at [645, 152] on div at bounding box center [647, 153] width 47 height 10
click at [665, 152] on div at bounding box center [647, 153] width 47 height 10
type input "8289.87"
click at [651, 174] on div at bounding box center [647, 173] width 47 height 10
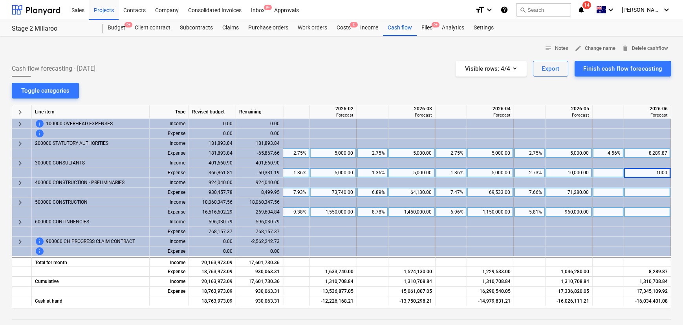
type input "10000"
click at [652, 191] on div at bounding box center [647, 193] width 47 height 10
type input "72855"
click at [652, 211] on div at bounding box center [647, 212] width 47 height 10
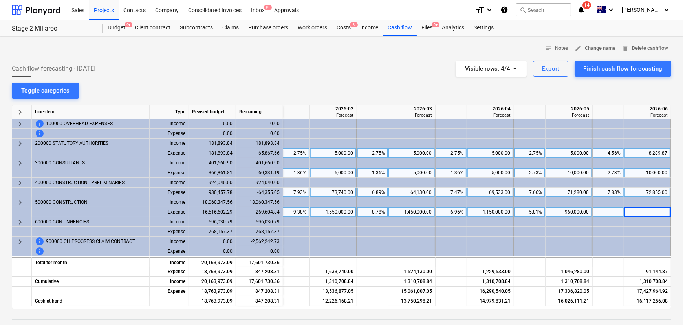
click at [652, 212] on div at bounding box center [647, 212] width 47 height 10
type input "579290"
click at [621, 90] on div "notes Notes edit Change name delete Delete cashflow Cash flow forecasting - [DA…" at bounding box center [341, 227] width 683 height 383
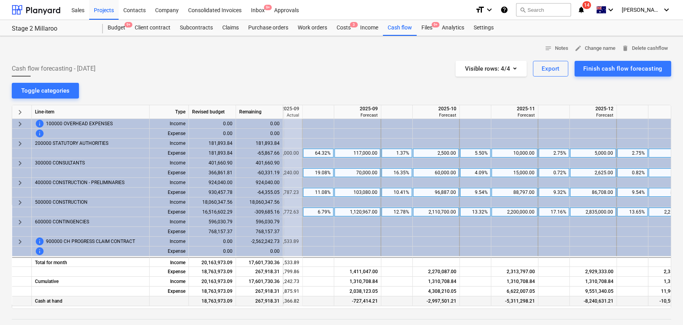
scroll to position [0, 528]
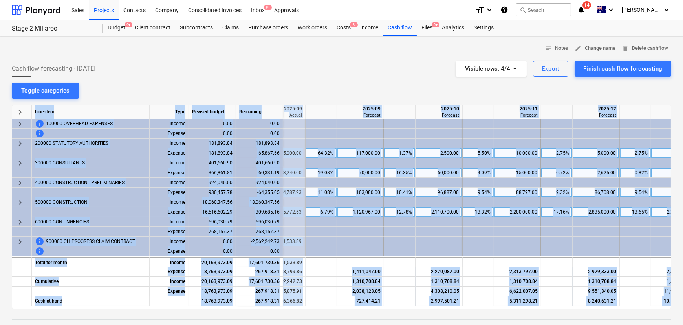
drag, startPoint x: 467, startPoint y: 309, endPoint x: 431, endPoint y: 307, distance: 36.2
click at [431, 307] on div "notes Notes edit Change name delete Delete cashflow Cash flow forecasting - [DA…" at bounding box center [341, 227] width 683 height 383
click at [505, 313] on div at bounding box center [342, 312] width 660 height 6
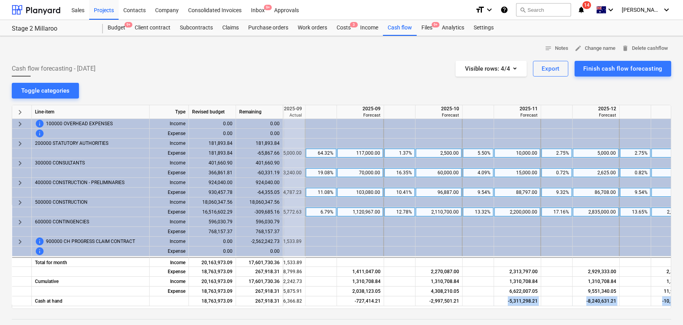
drag, startPoint x: 492, startPoint y: 306, endPoint x: 443, endPoint y: 310, distance: 49.3
click at [443, 310] on div "notes Notes edit Change name delete Delete cashflow Cash flow forecasting - [DA…" at bounding box center [341, 227] width 683 height 383
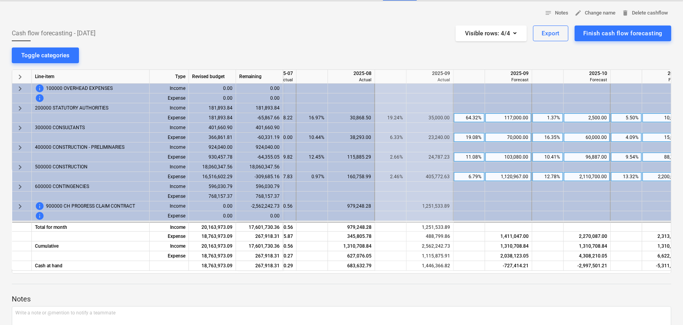
scroll to position [0, 383]
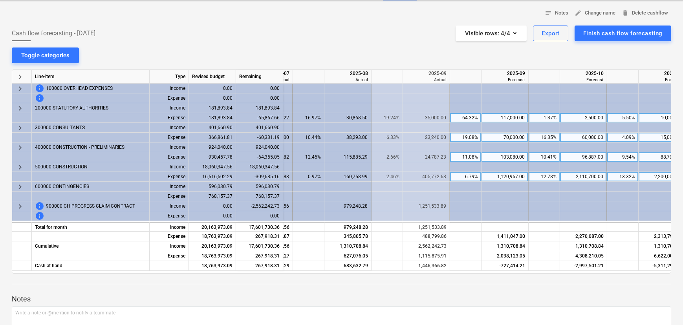
click at [508, 119] on div "117,000.00" at bounding box center [505, 118] width 40 height 10
click at [524, 115] on div "117,000.00" at bounding box center [505, 118] width 40 height 10
type input "147868.50"
click at [506, 139] on div "70,000.00" at bounding box center [505, 138] width 40 height 10
drag, startPoint x: 509, startPoint y: 142, endPoint x: 509, endPoint y: 137, distance: 4.7
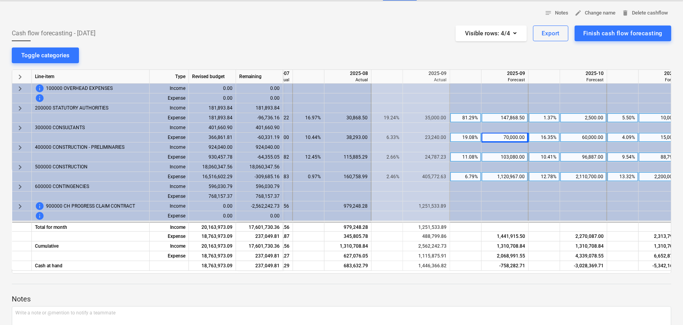
click at [509, 143] on div at bounding box center [505, 148] width 47 height 10
click at [509, 137] on div "70,000.00" at bounding box center [505, 138] width 40 height 10
type input "108293"
click at [510, 157] on div "103,080.00" at bounding box center [505, 157] width 40 height 10
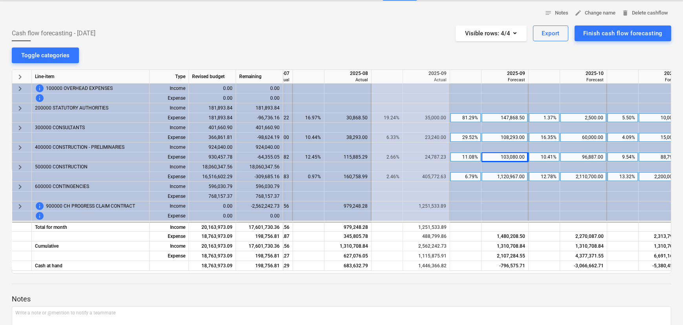
click at [510, 157] on div "103,080.00" at bounding box center [505, 157] width 40 height 10
type input "218965.29"
click at [510, 116] on div "147,868.50" at bounding box center [505, 118] width 40 height 10
click at [508, 116] on div "147,868.50" at bounding box center [505, 118] width 40 height 10
click at [508, 116] on input "147868.5" at bounding box center [505, 117] width 46 height 9
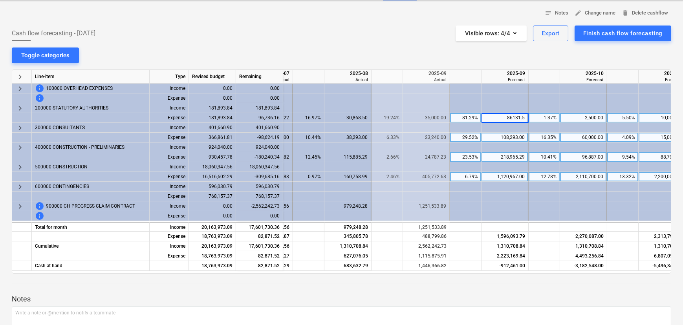
type input "86131.50"
click at [510, 137] on div "108,293.00" at bounding box center [505, 138] width 40 height 10
click at [512, 135] on div "108,293.00" at bounding box center [505, 138] width 40 height 10
type input "67707"
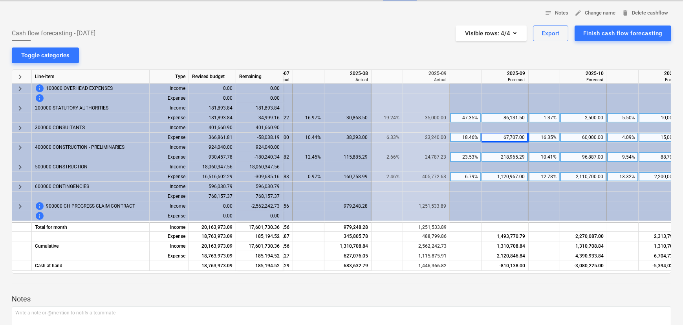
click at [509, 154] on div "218,965.29" at bounding box center [505, 157] width 40 height 10
type input "57094.71"
click at [492, 176] on div "1,120,967.00" at bounding box center [505, 177] width 40 height 10
click at [507, 176] on div "1,120,967.00" at bounding box center [505, 177] width 40 height 10
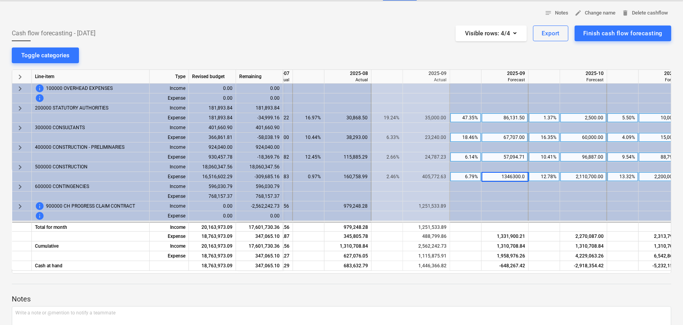
type input "1346300.01"
click at [515, 54] on div "notes Notes edit Change name delete Delete cashflow Cash flow forecasting - [DA…" at bounding box center [341, 192] width 683 height 383
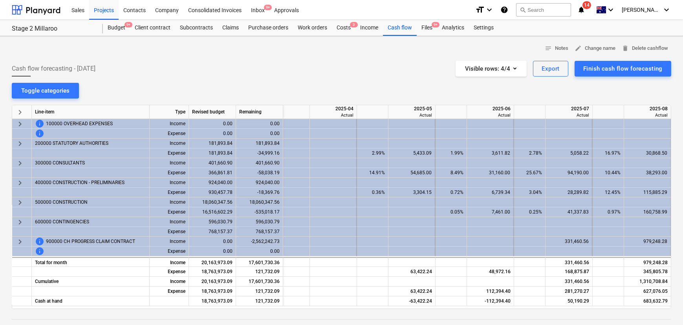
scroll to position [0, 99]
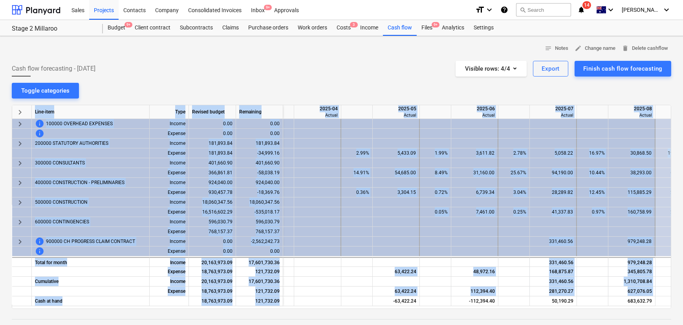
drag, startPoint x: 304, startPoint y: 306, endPoint x: 380, endPoint y: 306, distance: 76.2
click at [380, 306] on div "keyboard_arrow_right Line-item Type Revised budget Remaining 2025-03 Actual 202…" at bounding box center [342, 207] width 660 height 204
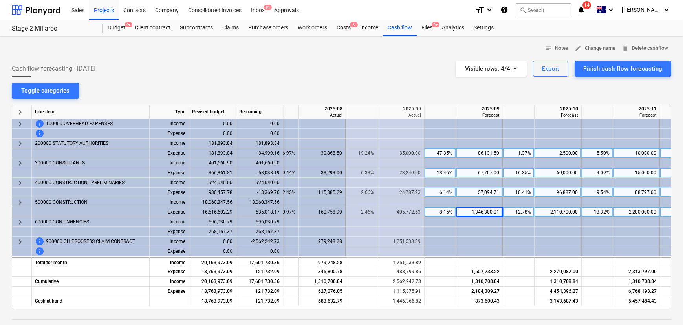
scroll to position [0, 412]
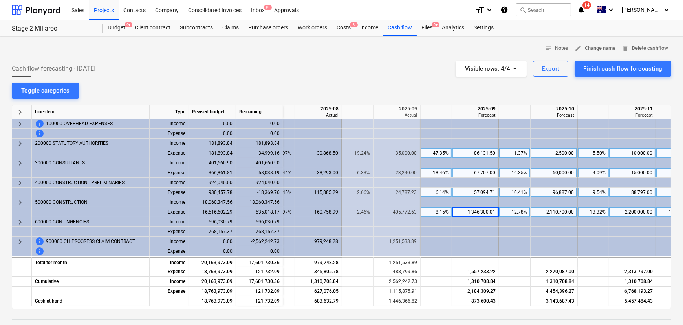
click at [427, 82] on div "notes Notes edit Change name delete Delete cashflow Cash flow forecasting - [DA…" at bounding box center [341, 227] width 683 height 383
click at [467, 242] on div at bounding box center [475, 242] width 47 height 10
type input "1251"
click at [467, 242] on div at bounding box center [475, 242] width 47 height 10
type input "1251533.89"
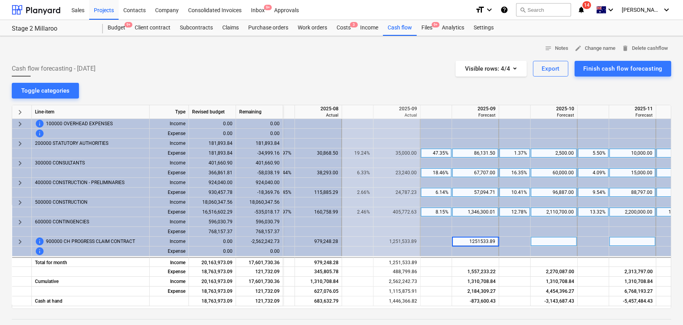
click at [426, 91] on div "notes Notes edit Change name delete Delete cashflow Cash flow forecasting - [DA…" at bounding box center [341, 227] width 683 height 383
click at [479, 239] on div at bounding box center [475, 242] width 47 height 10
type input "1251533.89"
click at [427, 91] on div "notes Notes edit Change name delete Delete cashflow Cash flow forecasting - [DA…" at bounding box center [341, 227] width 683 height 383
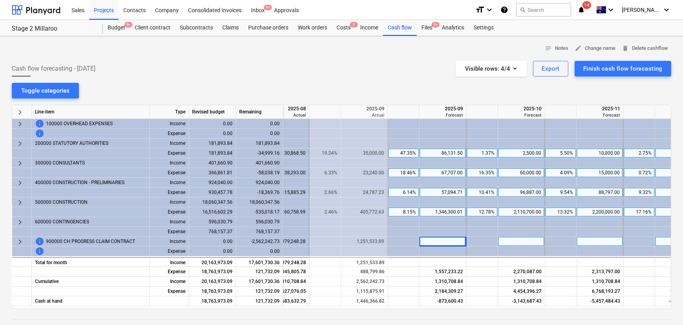
click at [525, 238] on div at bounding box center [521, 242] width 47 height 10
click at [409, 240] on div at bounding box center [403, 242] width 31 height 10
click at [453, 242] on div at bounding box center [443, 242] width 47 height 10
click at [16, 243] on span "keyboard_arrow_right" at bounding box center [19, 241] width 9 height 9
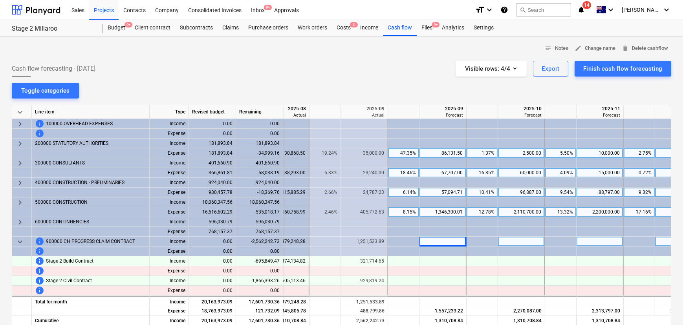
click at [16, 243] on span "keyboard_arrow_down" at bounding box center [19, 241] width 9 height 9
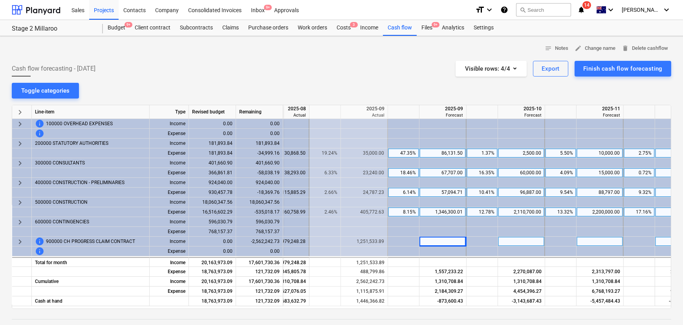
click at [438, 240] on div at bounding box center [443, 242] width 47 height 10
type input "1251"
click at [436, 250] on div at bounding box center [443, 252] width 47 height 10
type input "1251"
click at [447, 240] on div at bounding box center [443, 242] width 47 height 10
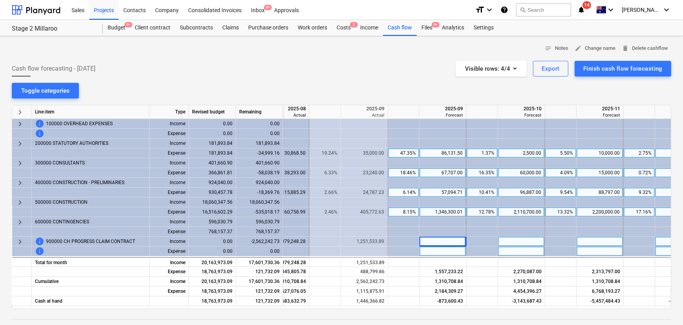
click at [511, 242] on div at bounding box center [521, 242] width 47 height 10
type input "12"
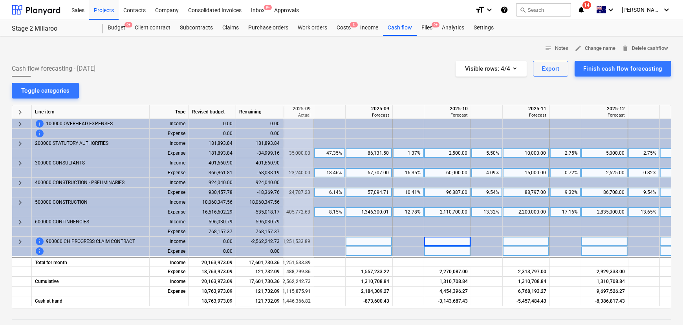
scroll to position [0, 524]
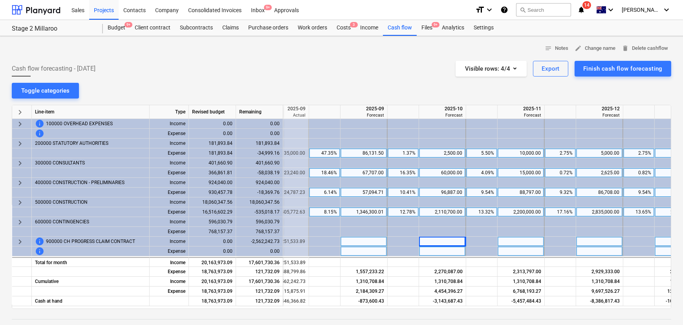
drag, startPoint x: 438, startPoint y: 309, endPoint x: 423, endPoint y: 309, distance: 14.9
click at [423, 309] on div at bounding box center [342, 312] width 660 height 6
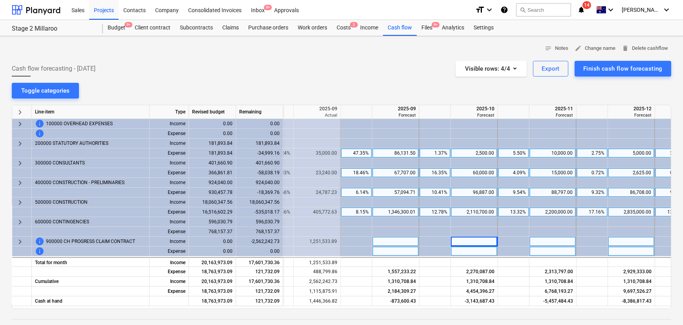
scroll to position [0, 465]
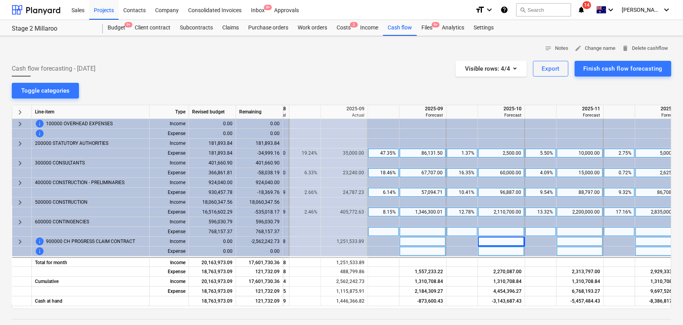
click at [427, 236] on div at bounding box center [423, 232] width 47 height 10
click at [427, 242] on div at bounding box center [423, 242] width 47 height 10
type input "-1251533"
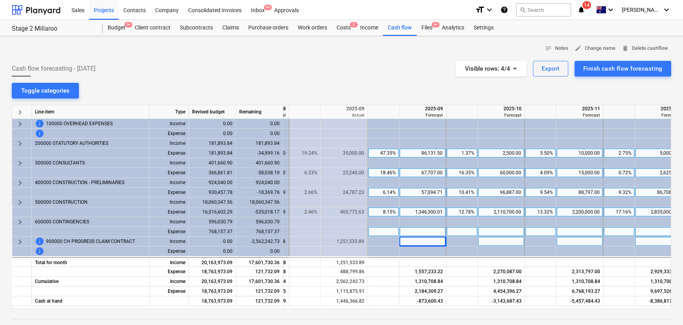
click at [346, 242] on div "1,251,533.89" at bounding box center [344, 242] width 40 height 10
click at [407, 240] on div at bounding box center [423, 242] width 47 height 10
click at [494, 240] on div at bounding box center [501, 242] width 47 height 10
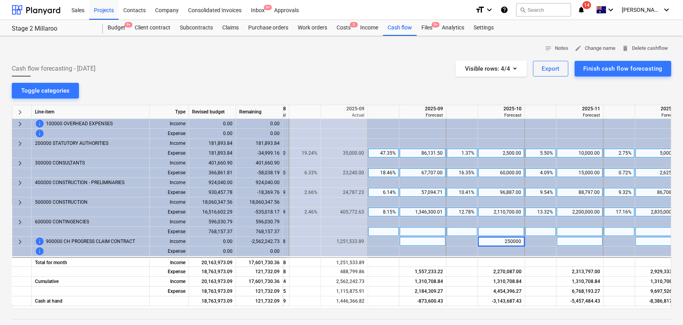
type input "2500000"
click at [20, 241] on span "keyboard_arrow_right" at bounding box center [19, 241] width 9 height 9
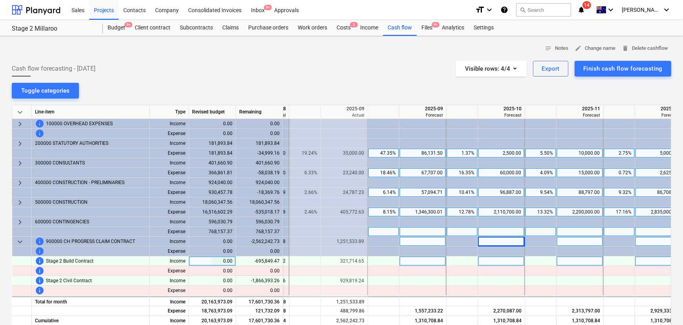
click at [433, 264] on div at bounding box center [423, 262] width 47 height 10
type input "2"
type input "321716.65"
click at [412, 85] on div "notes Notes edit Change name delete Delete cashflow Cash flow forecasting - [DA…" at bounding box center [341, 247] width 683 height 423
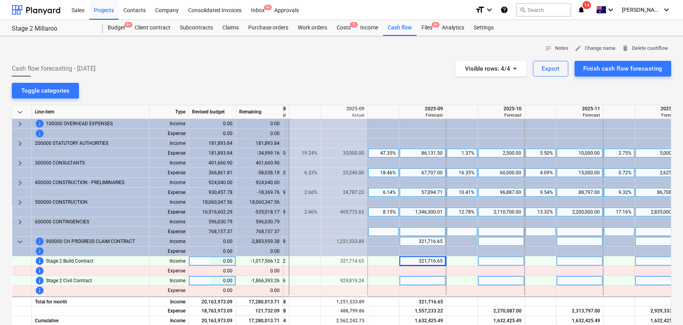
click at [422, 280] on div at bounding box center [423, 281] width 47 height 10
type input "3217416.36"
click at [414, 77] on div "notes Notes edit Change name delete Delete cashflow Cash flow forecasting - [DA…" at bounding box center [341, 247] width 683 height 423
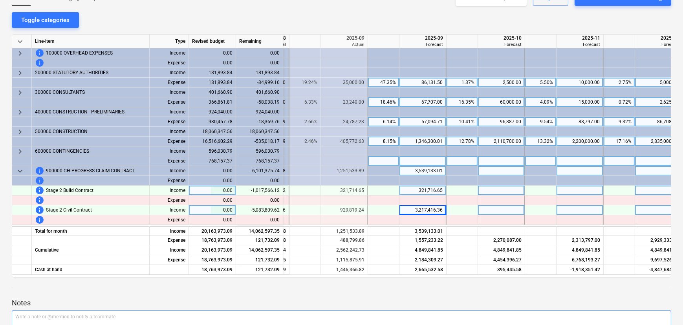
scroll to position [71, 0]
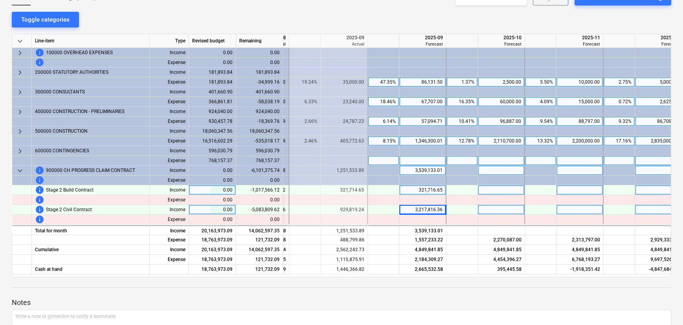
click at [431, 188] on div "321,716.65" at bounding box center [423, 190] width 40 height 10
click at [431, 188] on input "321716.65" at bounding box center [423, 189] width 46 height 9
type input "321714.65"
click at [428, 210] on div "3,217,416.36" at bounding box center [423, 210] width 40 height 10
click at [435, 211] on div "3,217,416.36" at bounding box center [423, 210] width 40 height 10
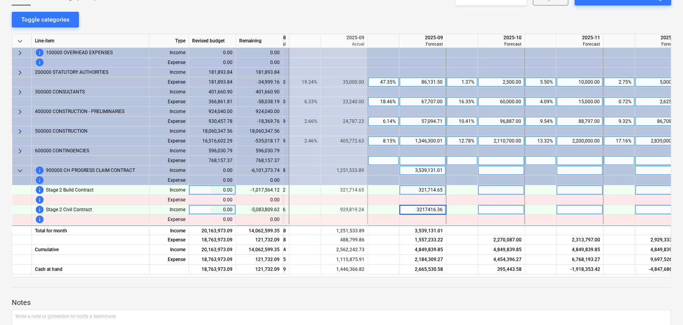
click at [435, 211] on input "3217416.36" at bounding box center [423, 209] width 46 height 9
type input "929819.24"
click at [20, 169] on span "keyboard_arrow_down" at bounding box center [19, 170] width 9 height 9
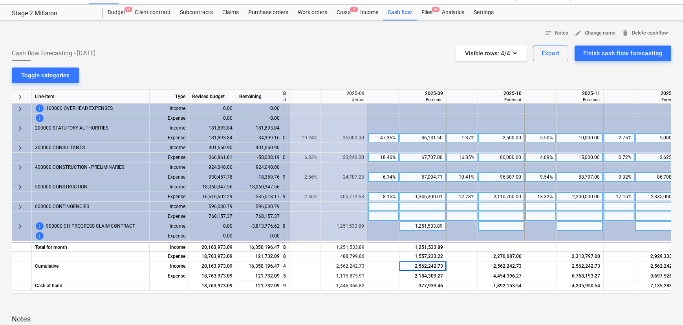
scroll to position [0, 0]
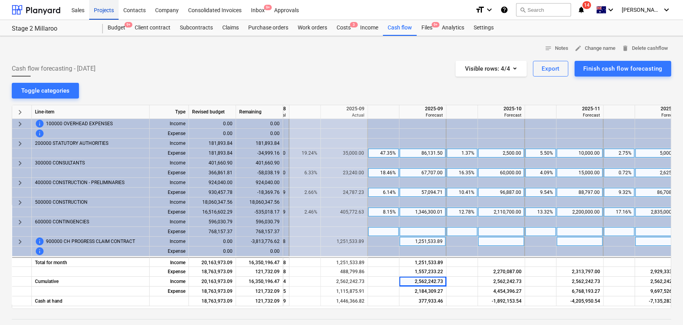
click at [114, 9] on div "Projects" at bounding box center [103, 10] width 29 height 20
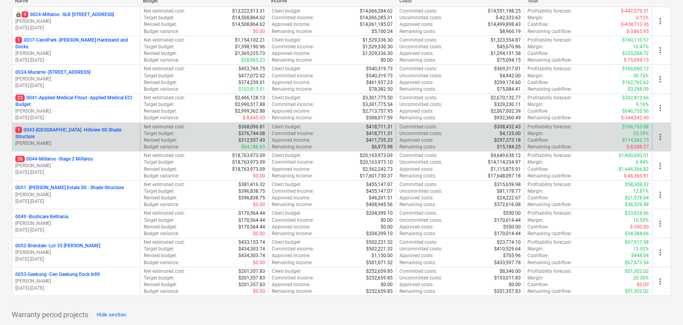
scroll to position [143, 0]
